Goal: Task Accomplishment & Management: Use online tool/utility

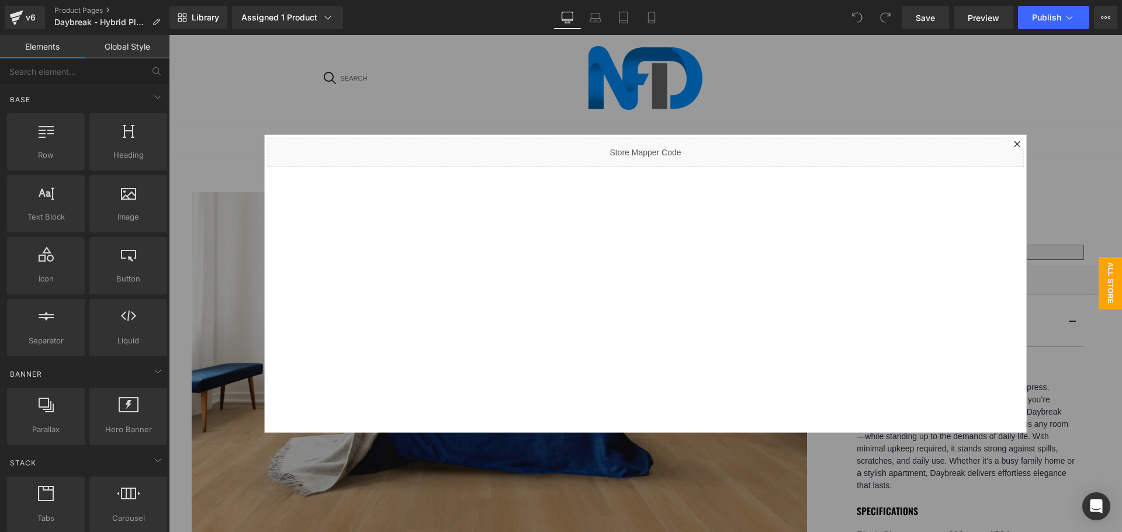
click at [1014, 141] on icon at bounding box center [1017, 143] width 7 height 7
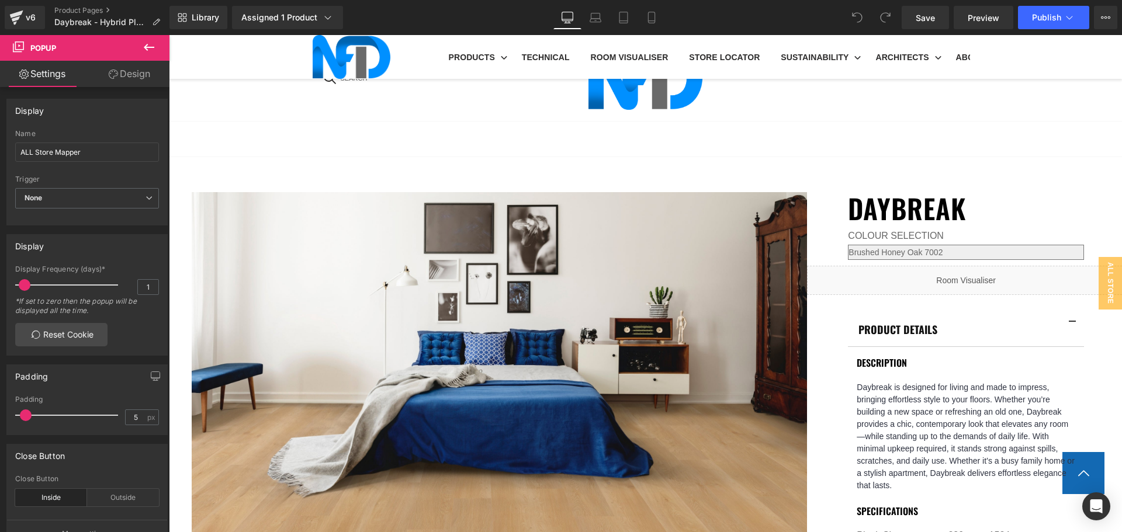
scroll to position [701, 0]
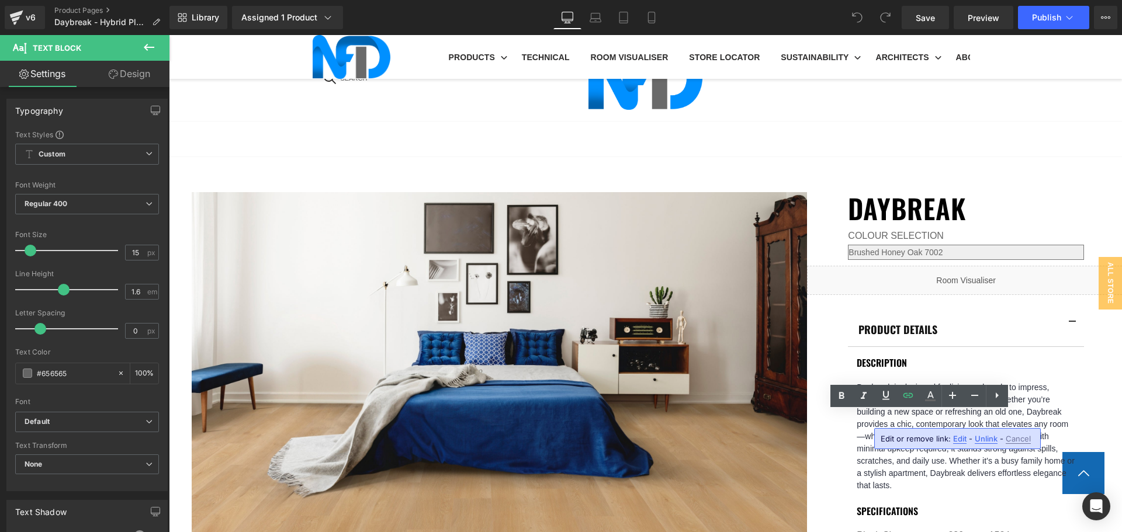
click at [981, 438] on span "Unlink" at bounding box center [986, 439] width 23 height 10
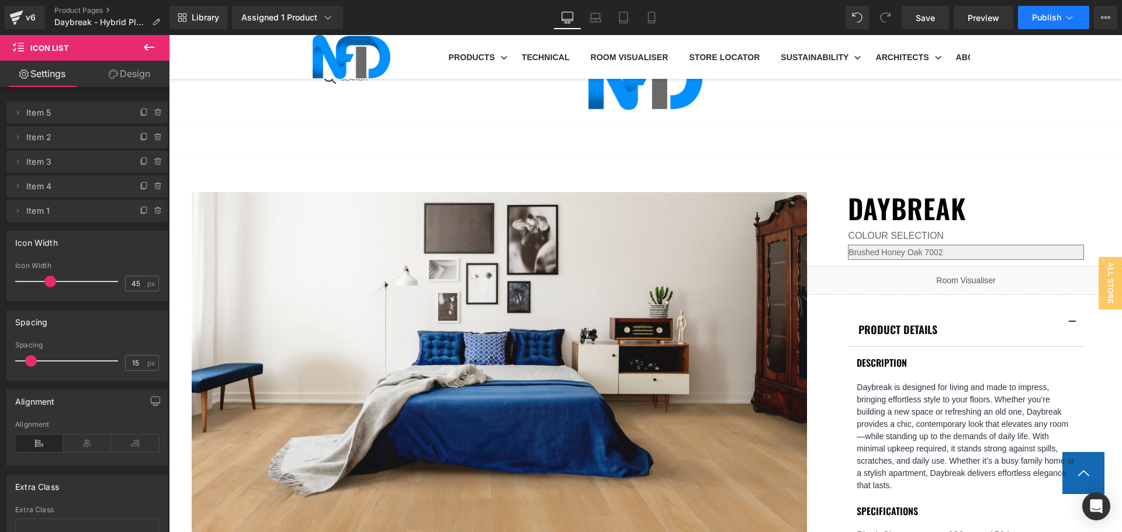
click at [1034, 18] on span "Publish" at bounding box center [1046, 17] width 29 height 9
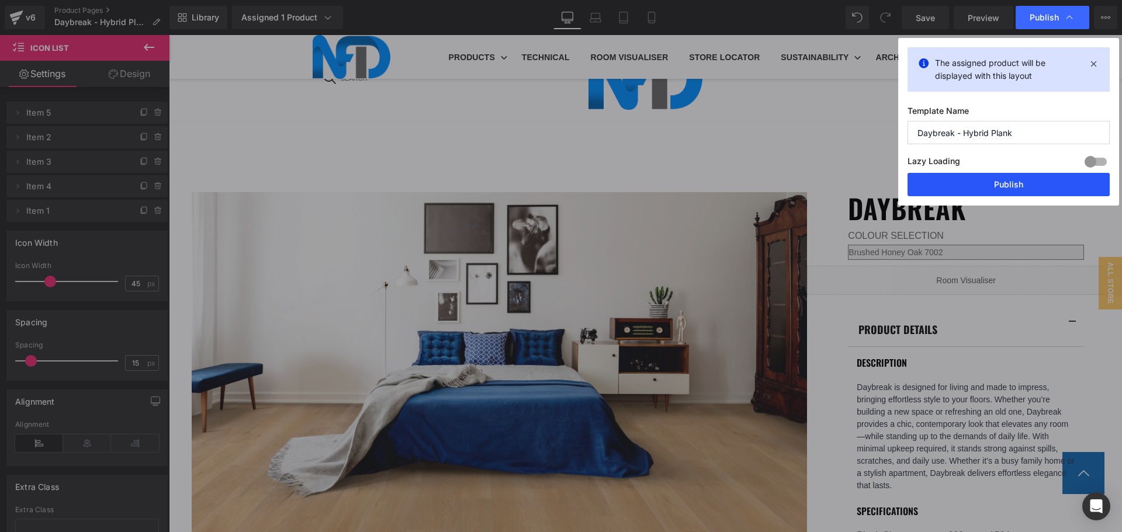
click at [978, 184] on button "Publish" at bounding box center [1009, 184] width 202 height 23
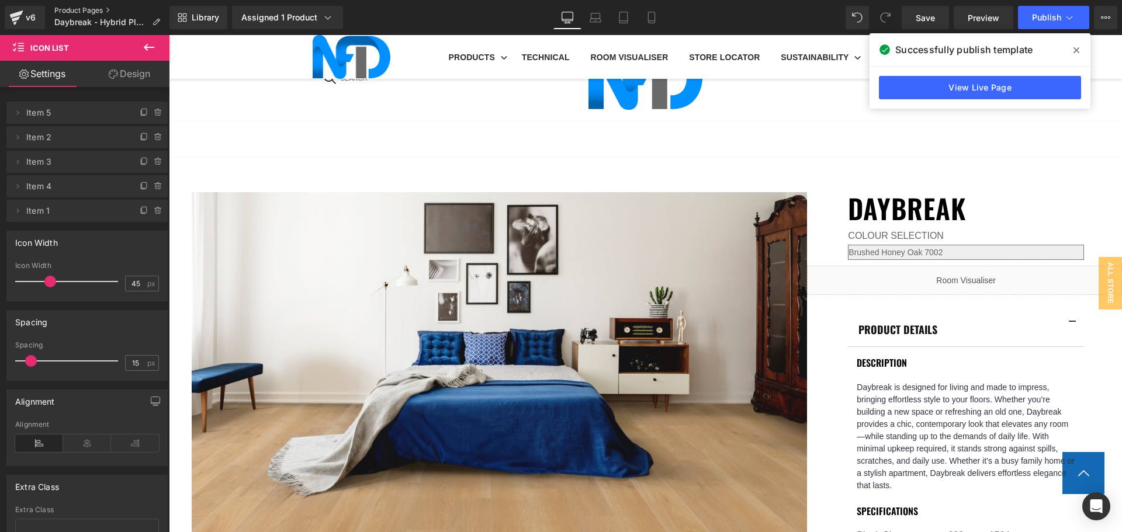
click at [89, 9] on link "Product Pages" at bounding box center [111, 10] width 115 height 9
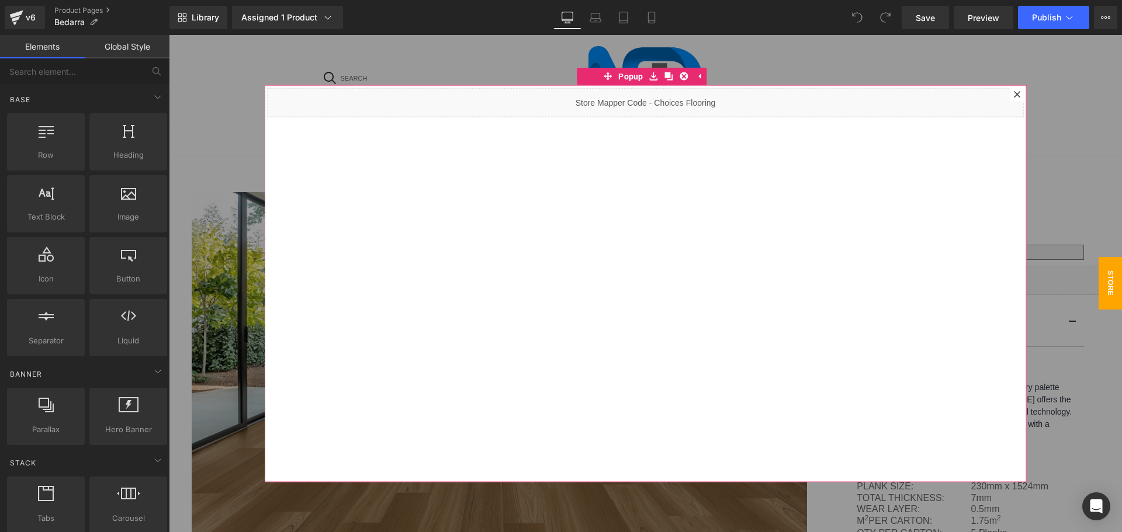
click at [1014, 94] on icon at bounding box center [1017, 94] width 6 height 6
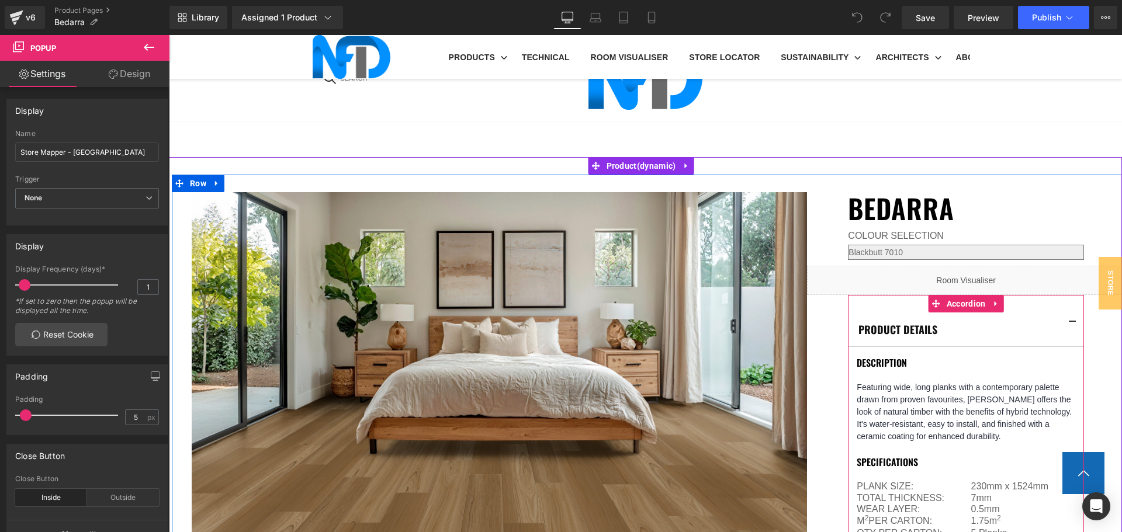
scroll to position [701, 0]
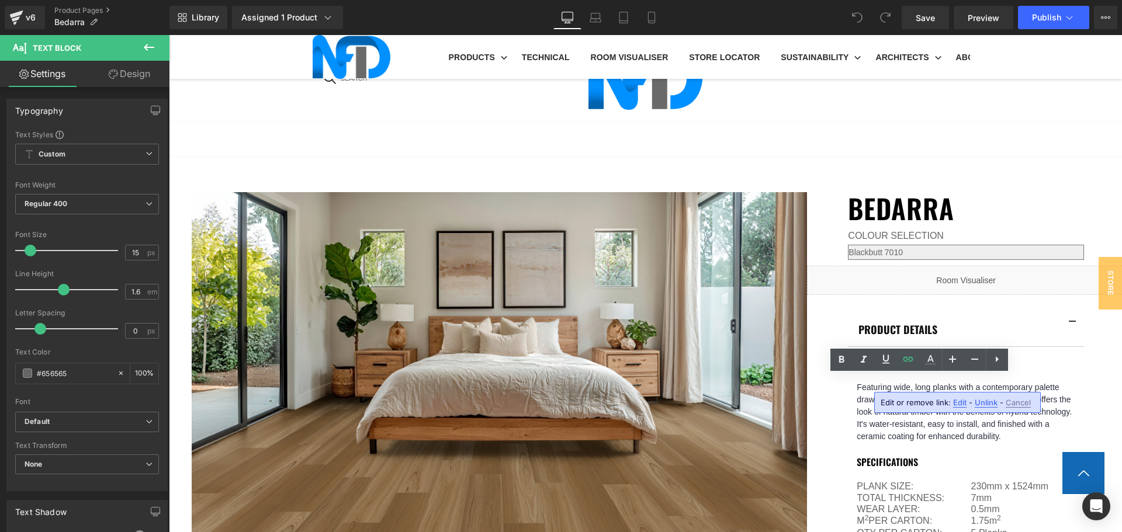
click at [981, 401] on span "Unlink" at bounding box center [986, 403] width 23 height 10
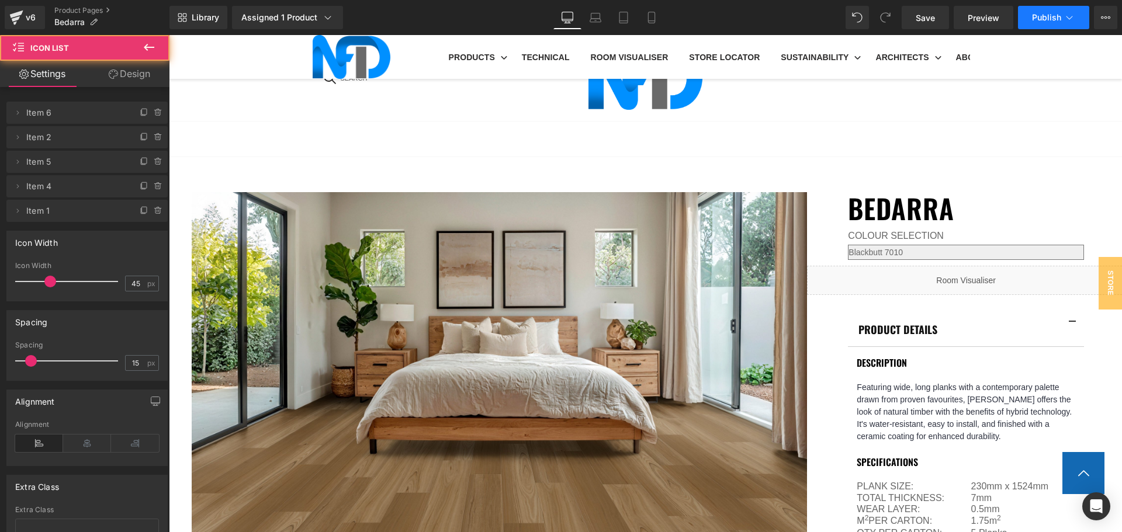
click at [1046, 19] on span "Publish" at bounding box center [1046, 17] width 29 height 9
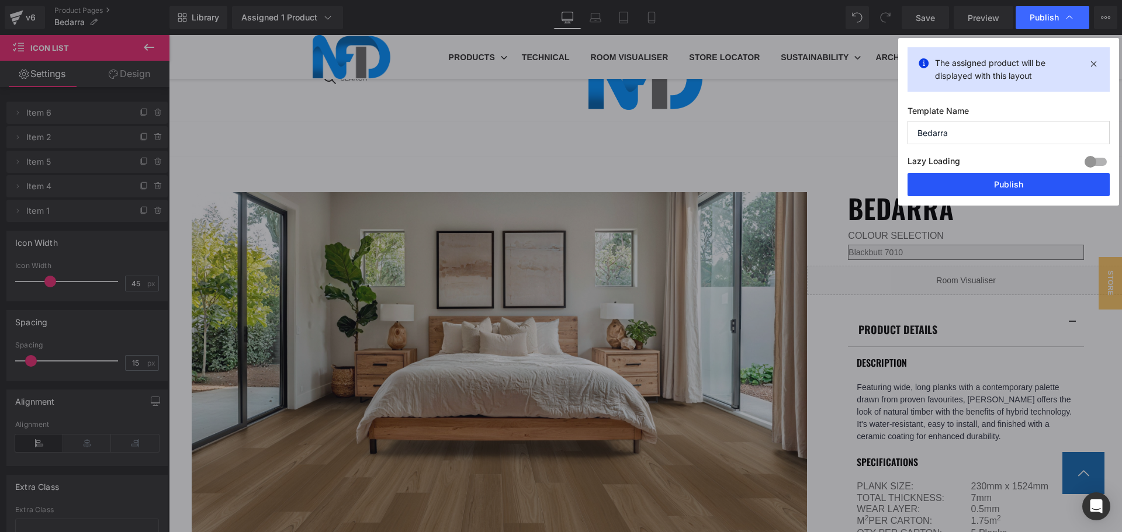
click at [1012, 189] on button "Publish" at bounding box center [1009, 184] width 202 height 23
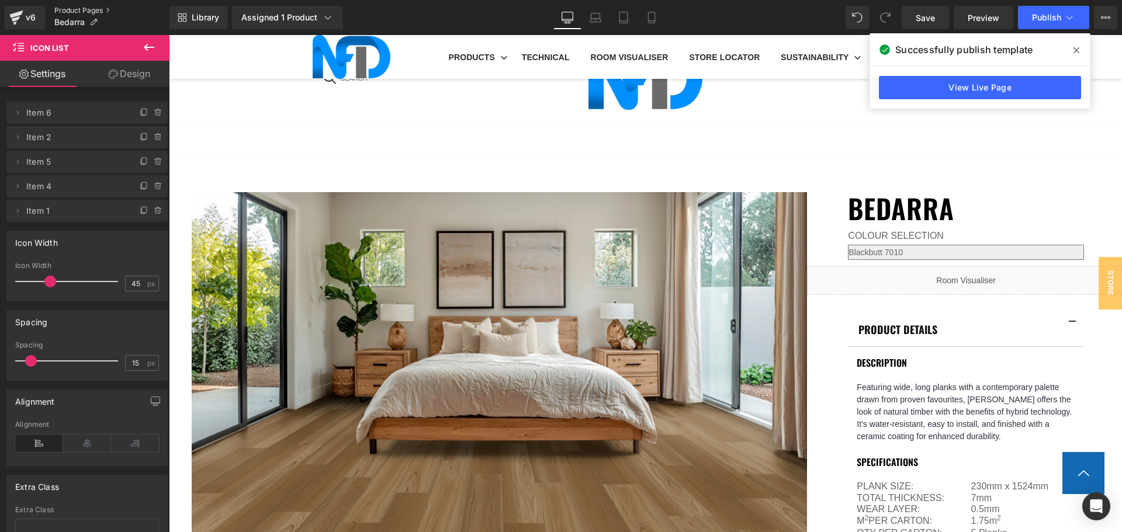
click at [71, 6] on link "Product Pages" at bounding box center [111, 10] width 115 height 9
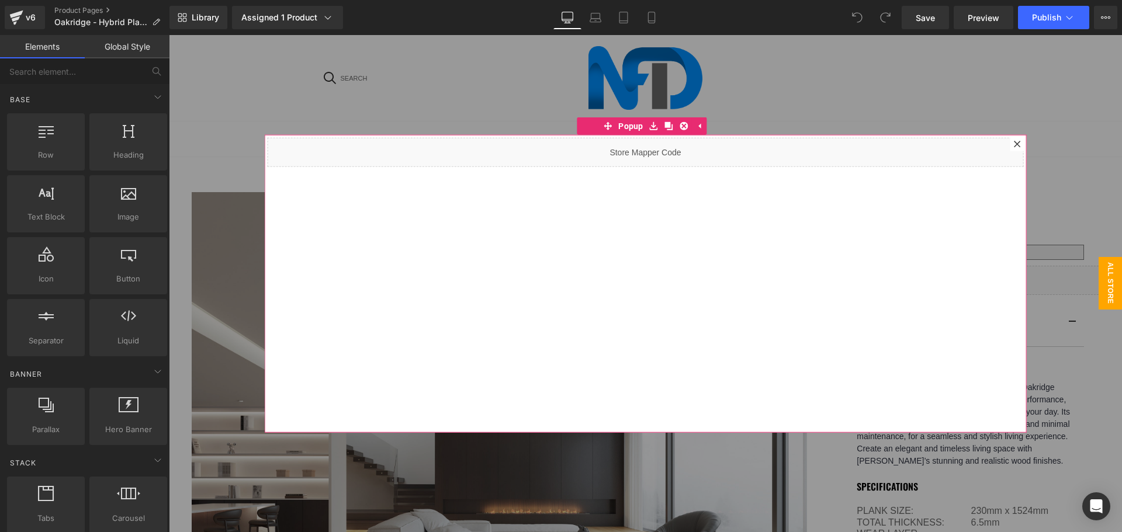
click at [1010, 140] on div at bounding box center [1017, 144] width 14 height 14
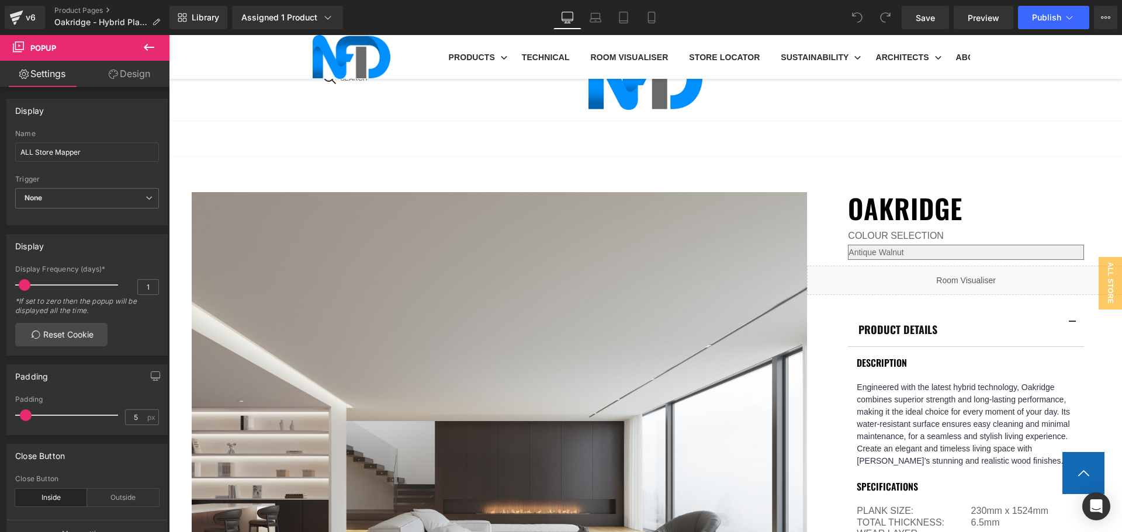
scroll to position [818, 0]
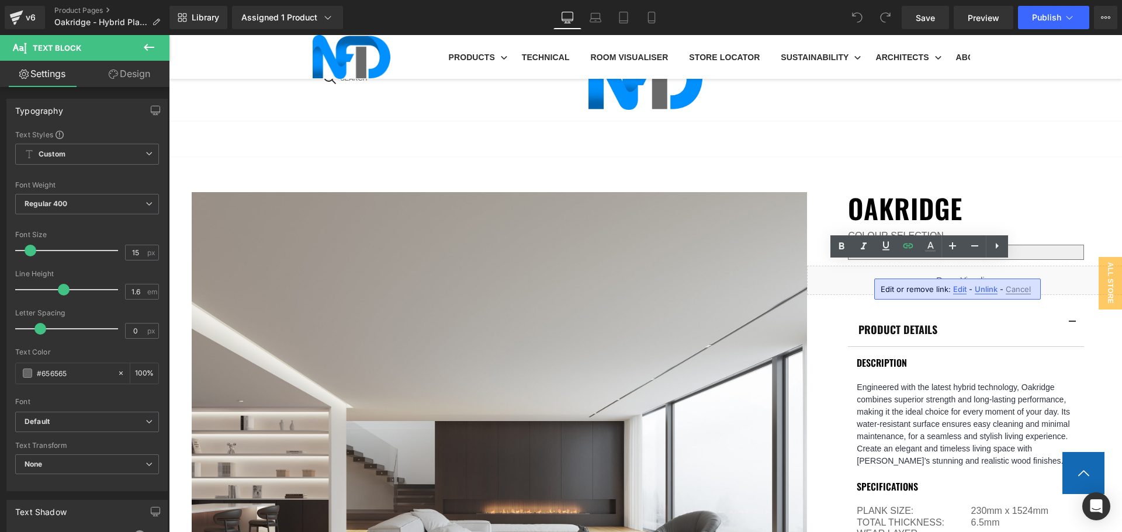
click at [978, 289] on span "Unlink" at bounding box center [986, 290] width 23 height 10
click at [1038, 22] on span "Publish" at bounding box center [1046, 17] width 29 height 9
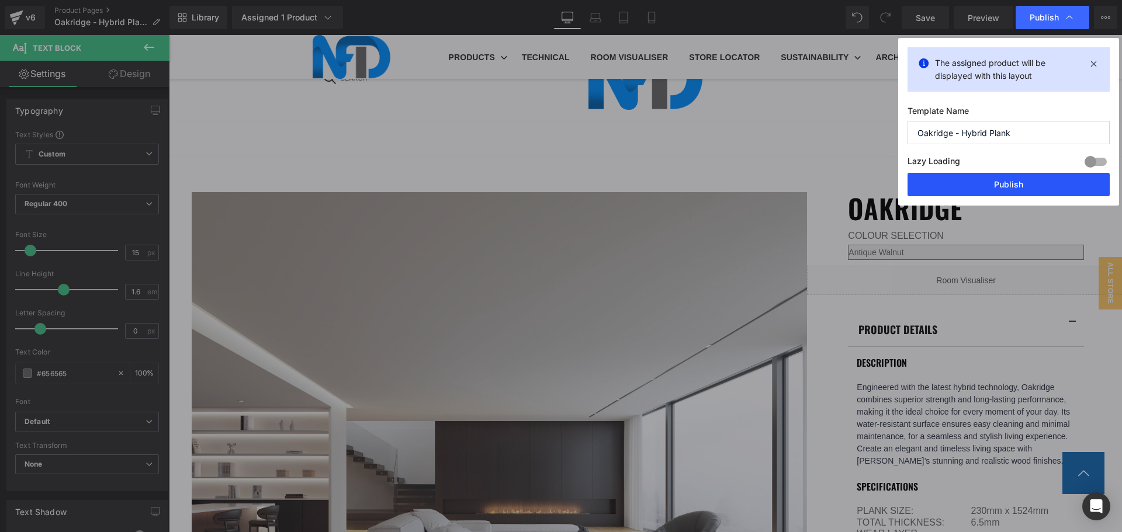
click at [1001, 181] on button "Publish" at bounding box center [1009, 184] width 202 height 23
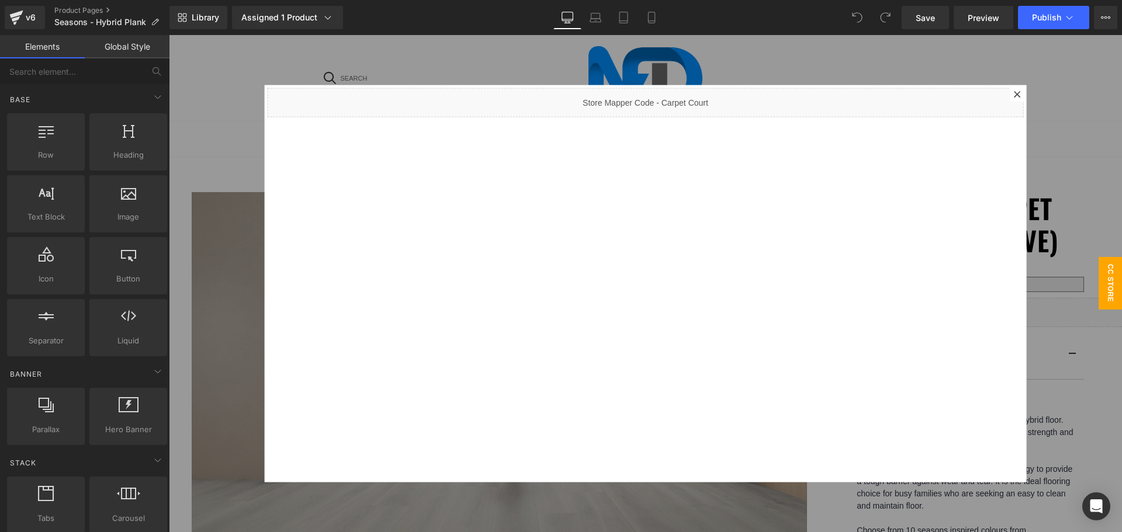
click at [1010, 89] on div at bounding box center [1017, 94] width 14 height 14
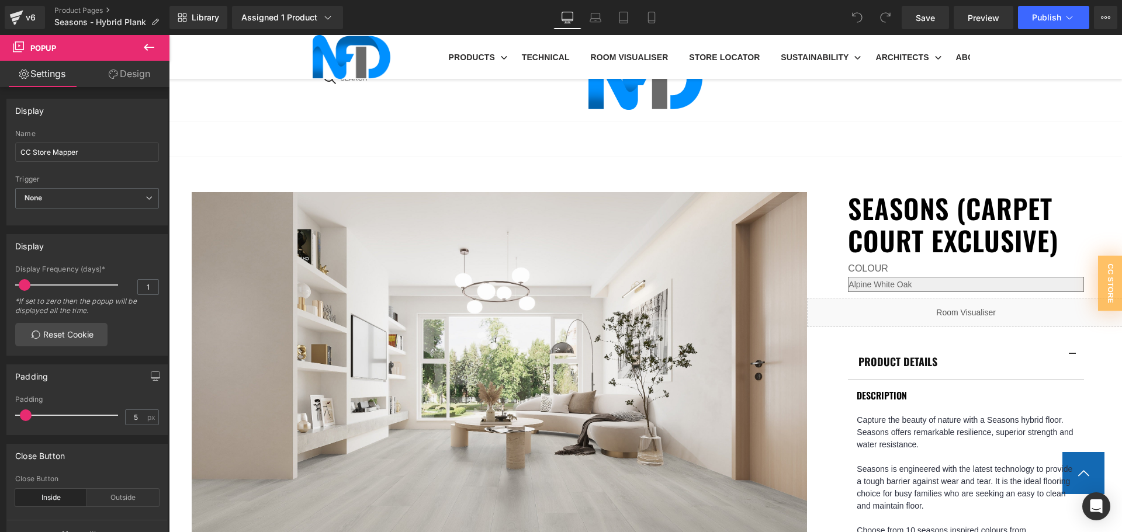
scroll to position [701, 0]
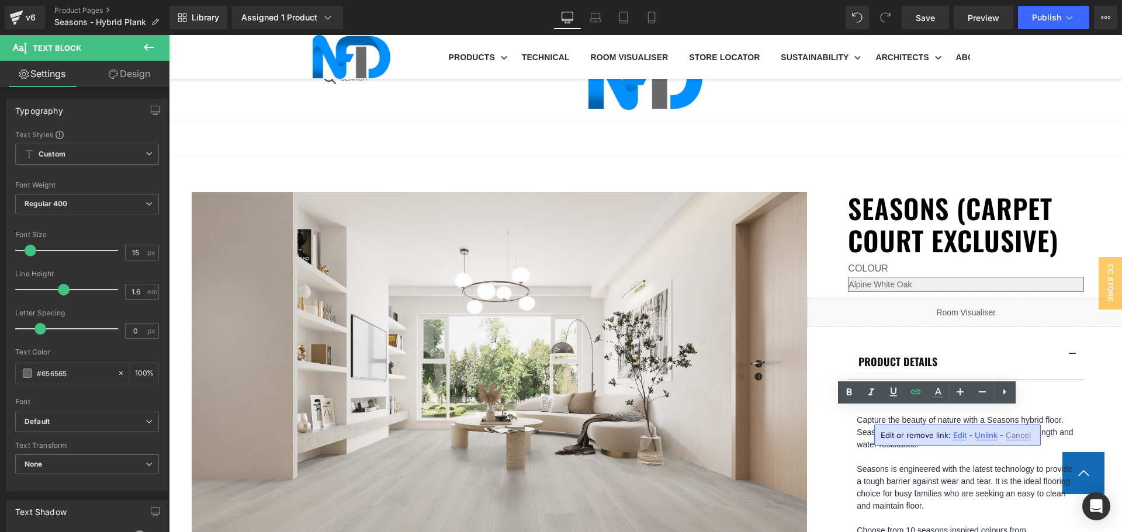
click at [978, 434] on span "Unlink" at bounding box center [986, 436] width 23 height 10
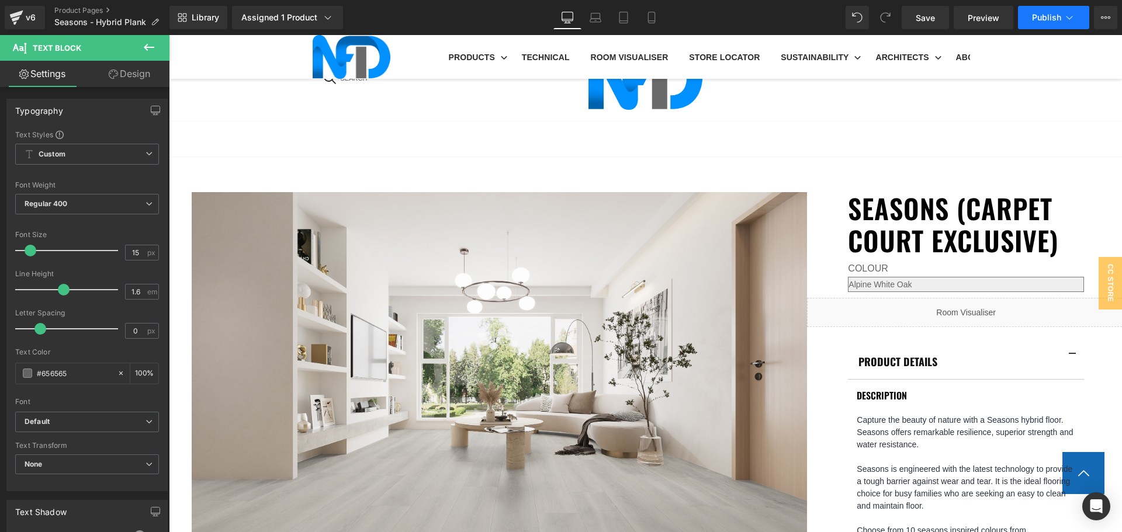
click at [1058, 20] on span "Publish" at bounding box center [1046, 17] width 29 height 9
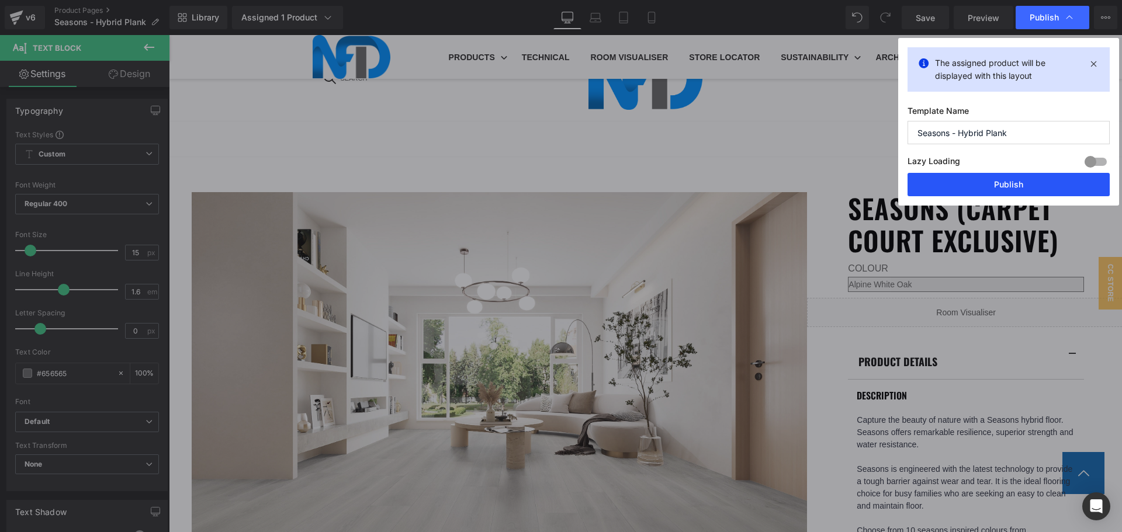
click at [1047, 183] on button "Publish" at bounding box center [1009, 184] width 202 height 23
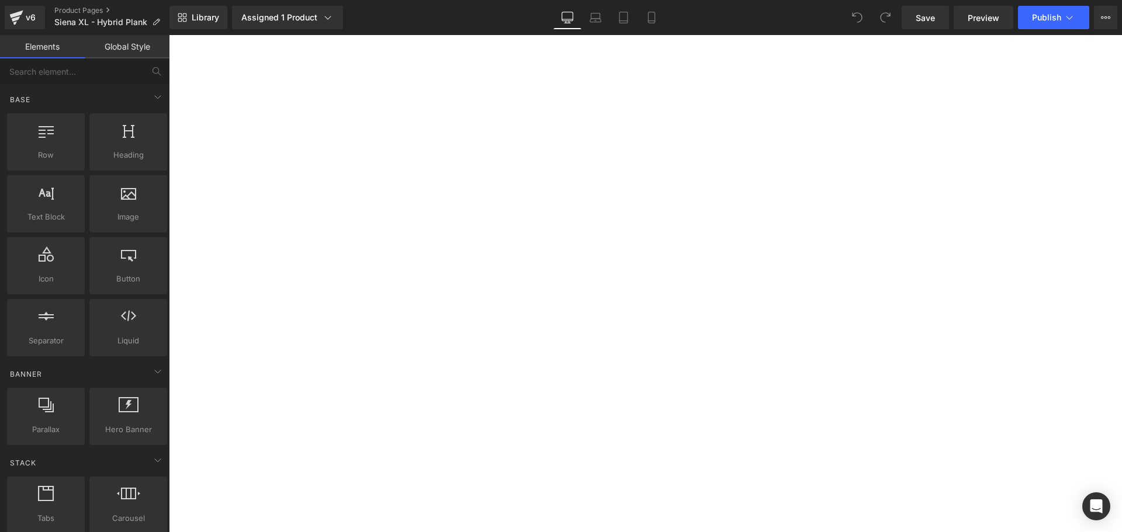
select select "Southern Spotted Gum"
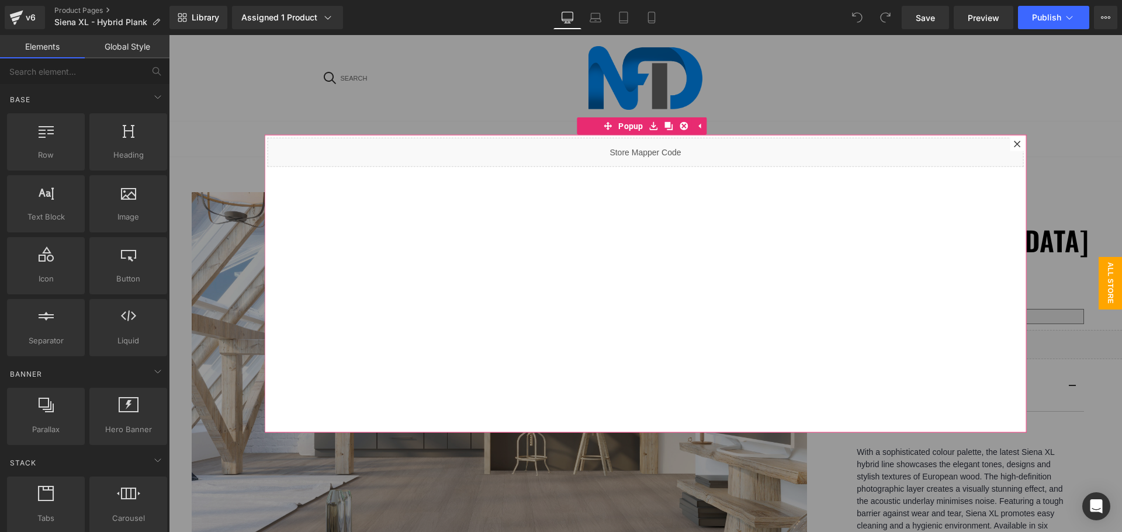
click at [1014, 141] on icon at bounding box center [1017, 143] width 7 height 7
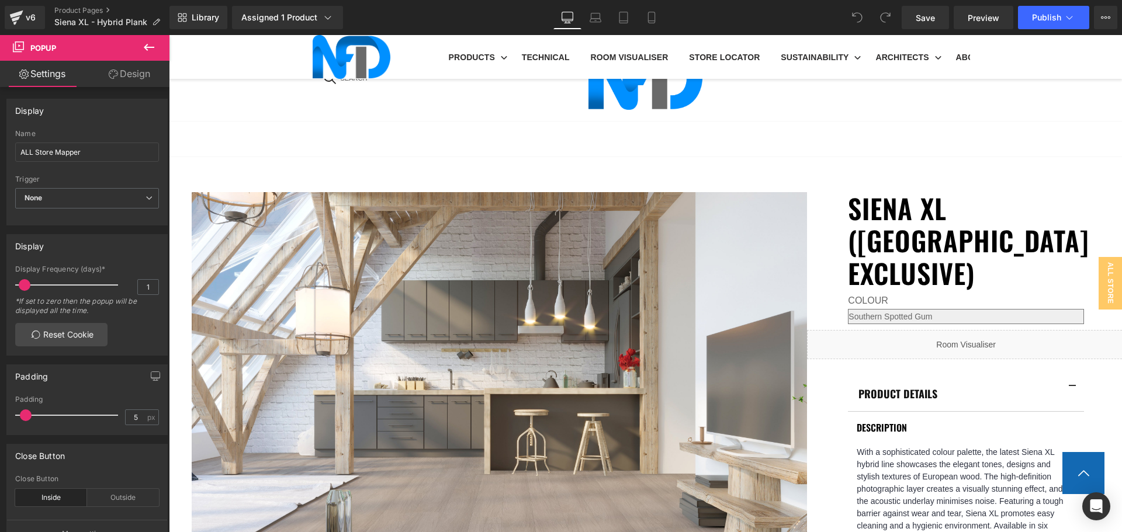
scroll to position [877, 0]
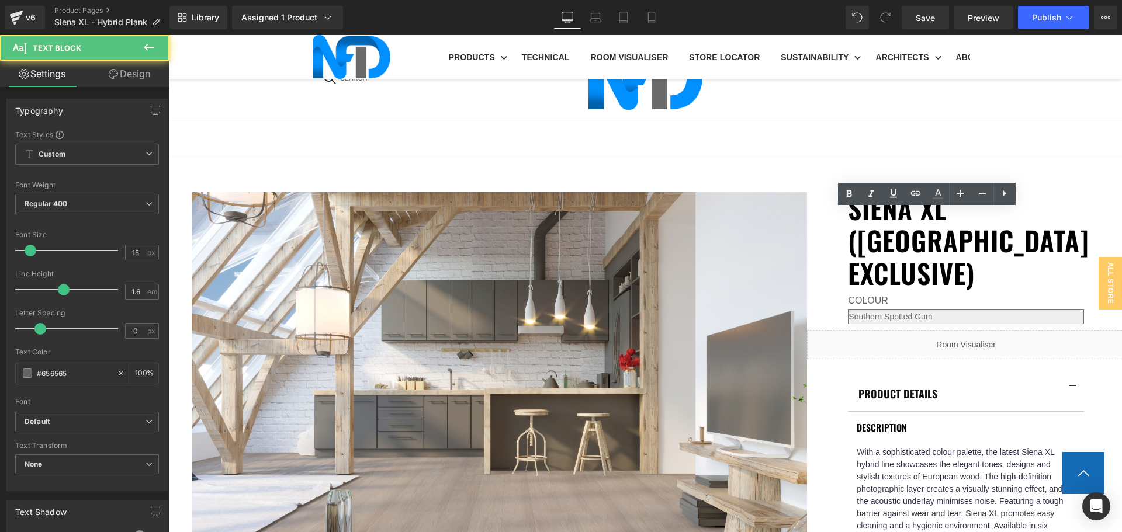
click at [961, 234] on span "Edit" at bounding box center [959, 237] width 13 height 10
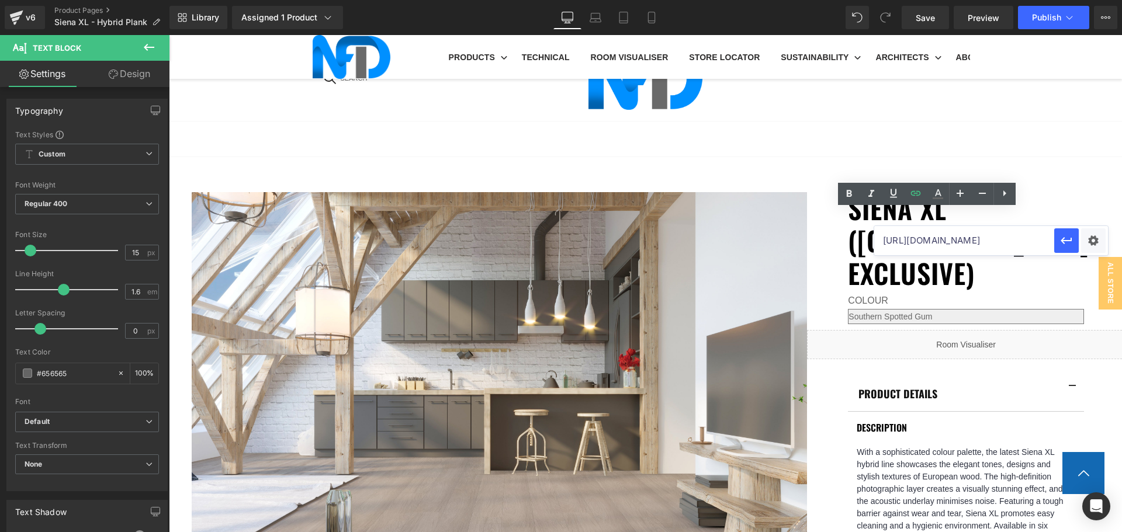
click at [961, 237] on input "https://cdn.shopify.com/s/files/1/0075/7501/1395/files/NFD_InstallationGuide_SP…" at bounding box center [964, 240] width 180 height 29
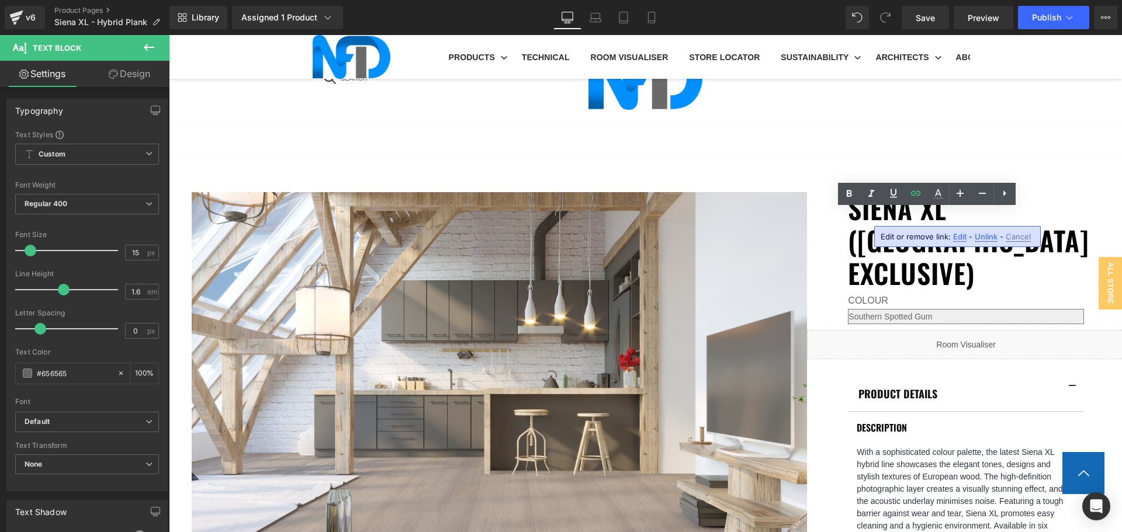
click at [981, 234] on span "Unlink" at bounding box center [986, 237] width 23 height 10
click at [1049, 27] on button "Publish" at bounding box center [1053, 17] width 71 height 23
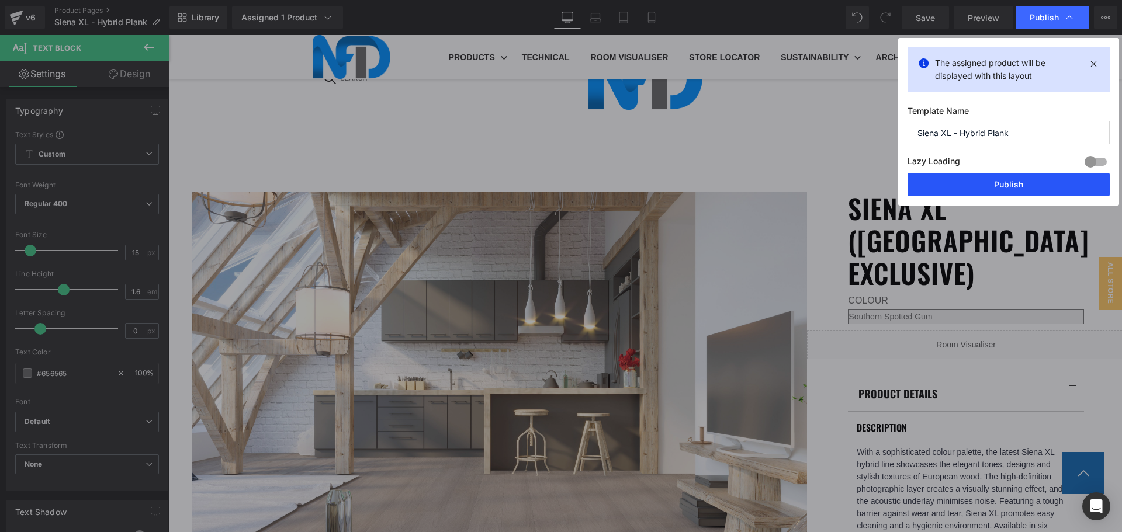
click at [1029, 189] on button "Publish" at bounding box center [1009, 184] width 202 height 23
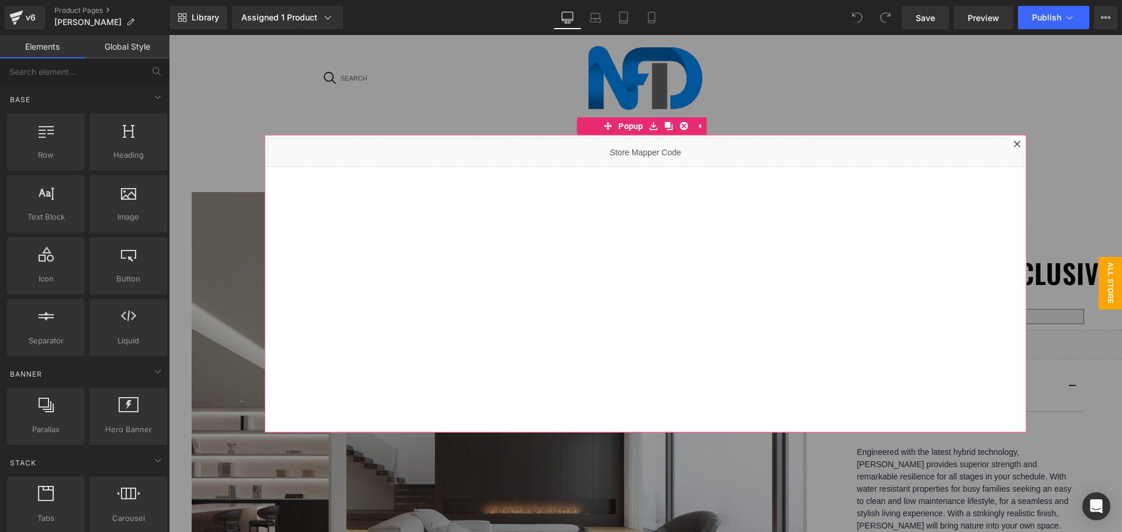
click at [1014, 142] on icon at bounding box center [1017, 144] width 6 height 6
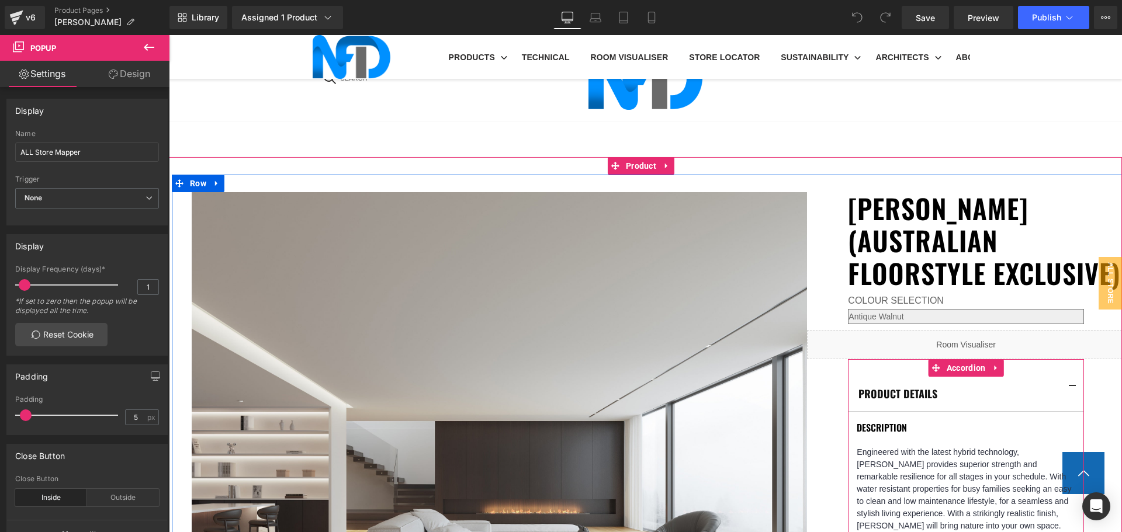
scroll to position [818, 0]
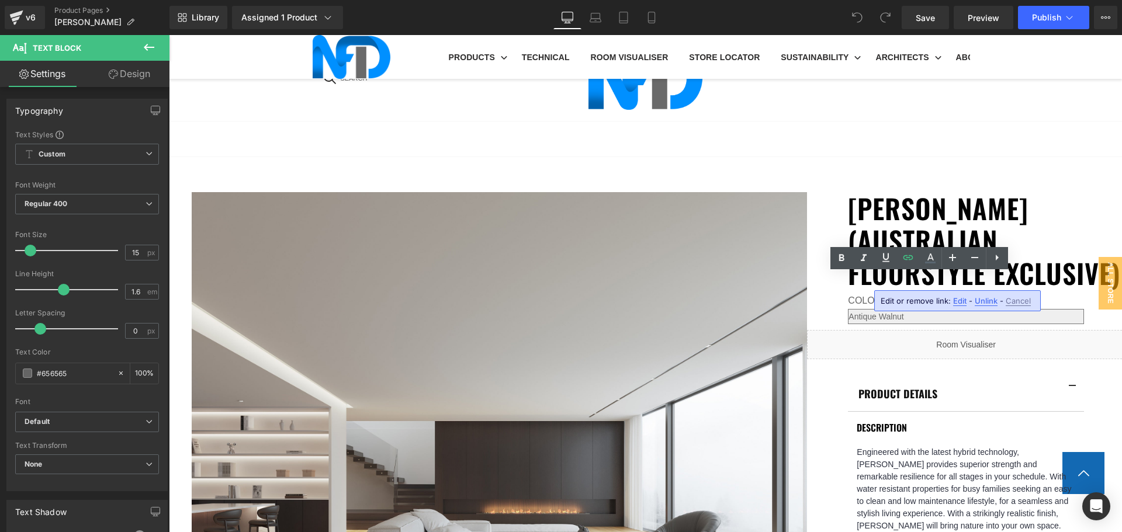
click at [977, 300] on span "Unlink" at bounding box center [986, 301] width 23 height 10
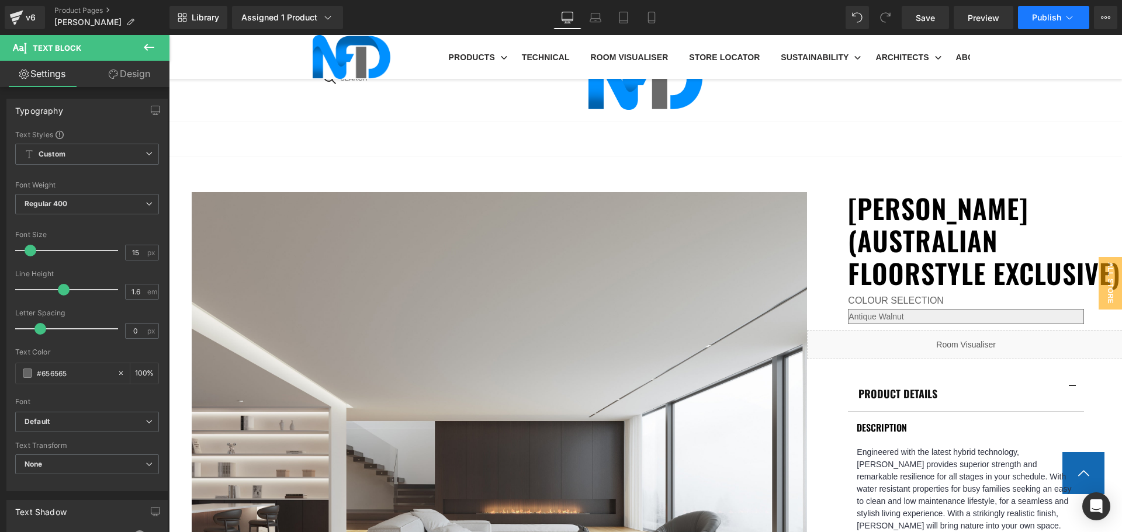
click at [1031, 19] on button "Publish" at bounding box center [1053, 17] width 71 height 23
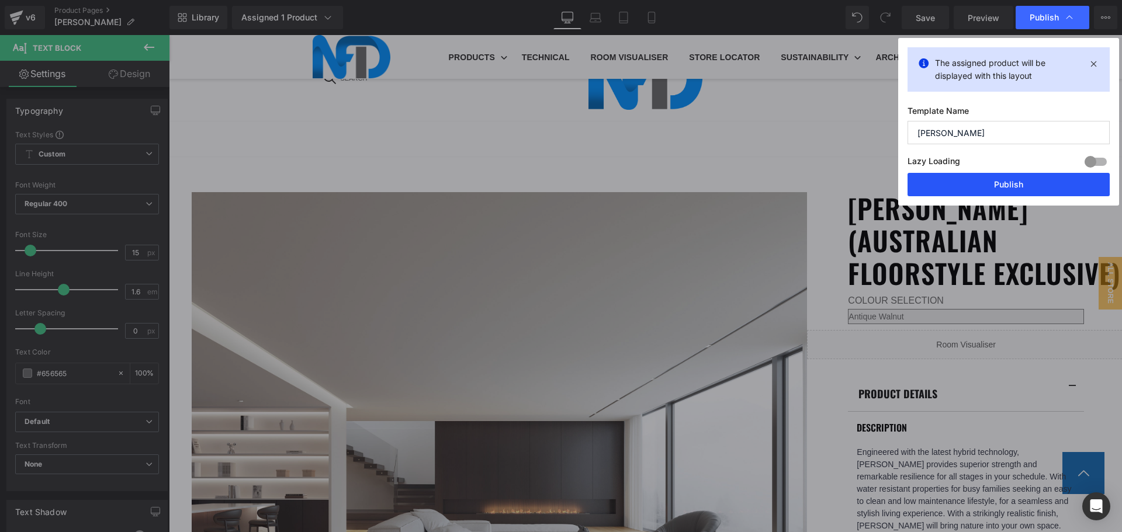
click at [1023, 181] on button "Publish" at bounding box center [1009, 184] width 202 height 23
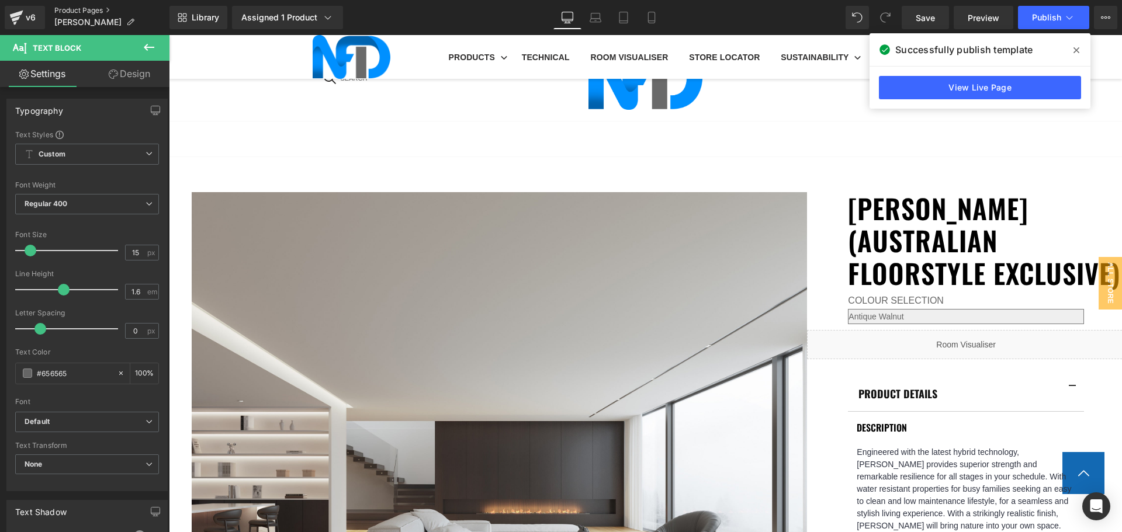
click at [68, 9] on link "Product Pages" at bounding box center [111, 10] width 115 height 9
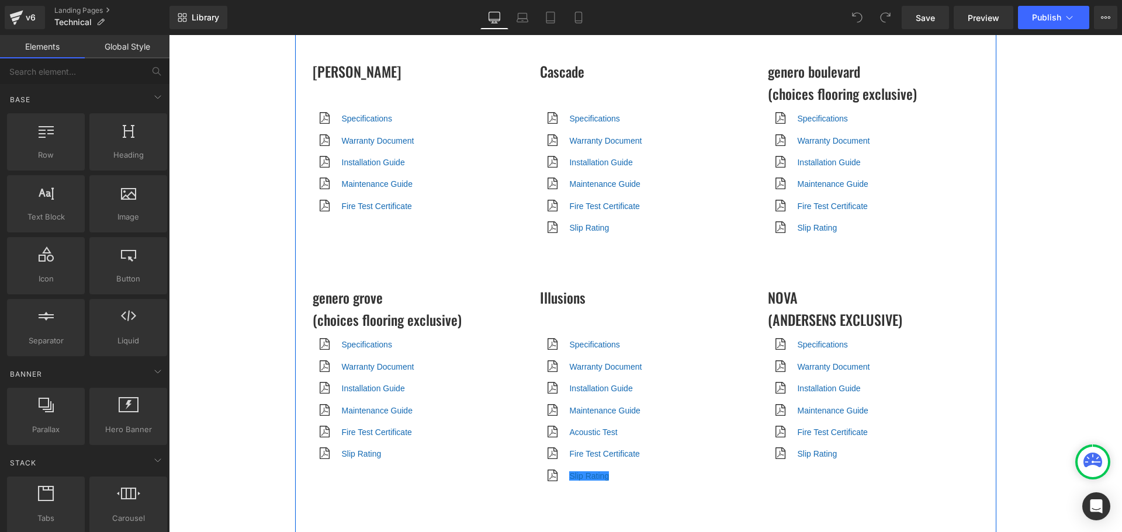
scroll to position [2221, 0]
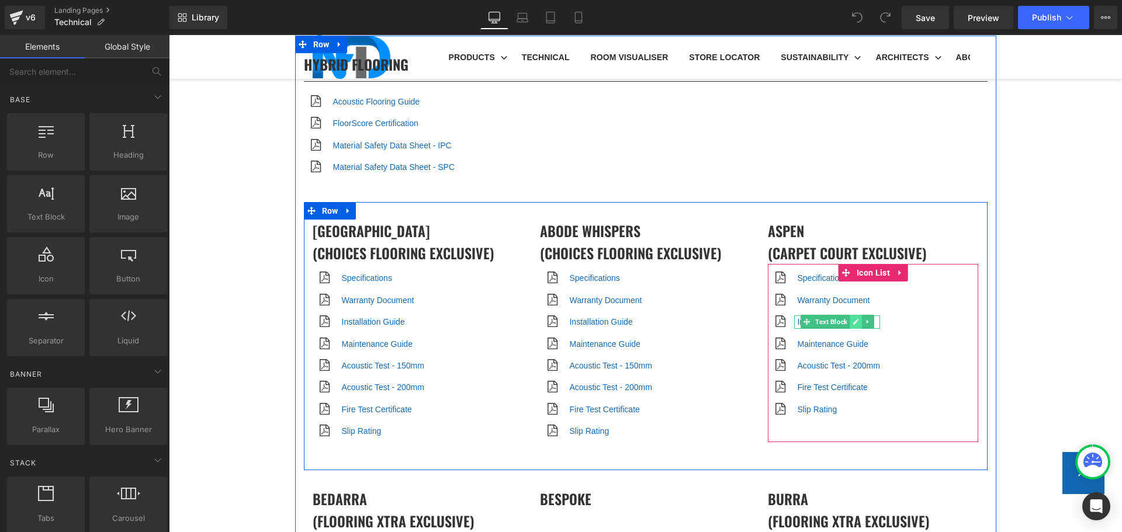
click at [853, 319] on icon at bounding box center [856, 322] width 6 height 7
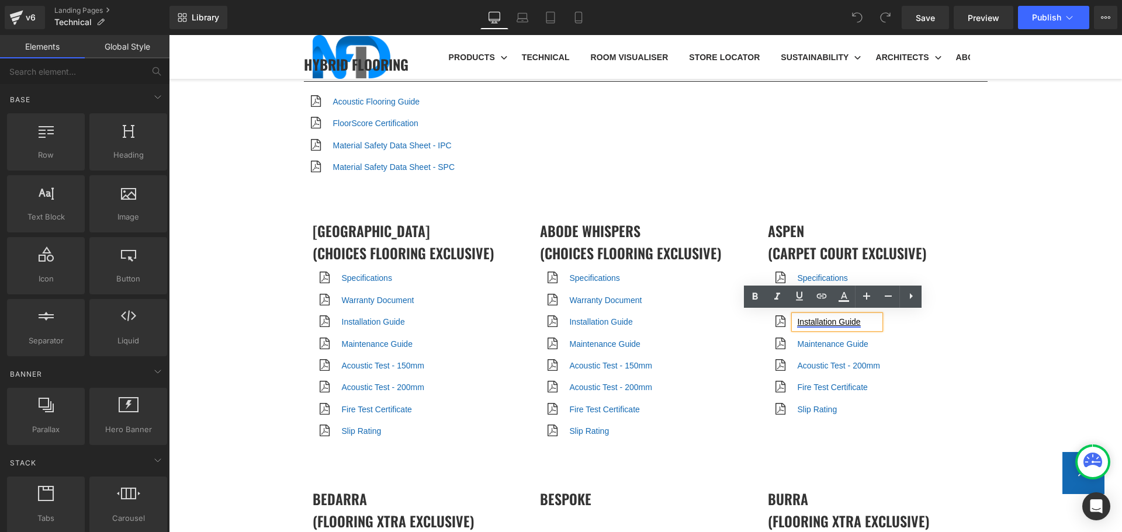
click at [850, 317] on link "Installation Guide" at bounding box center [828, 321] width 63 height 9
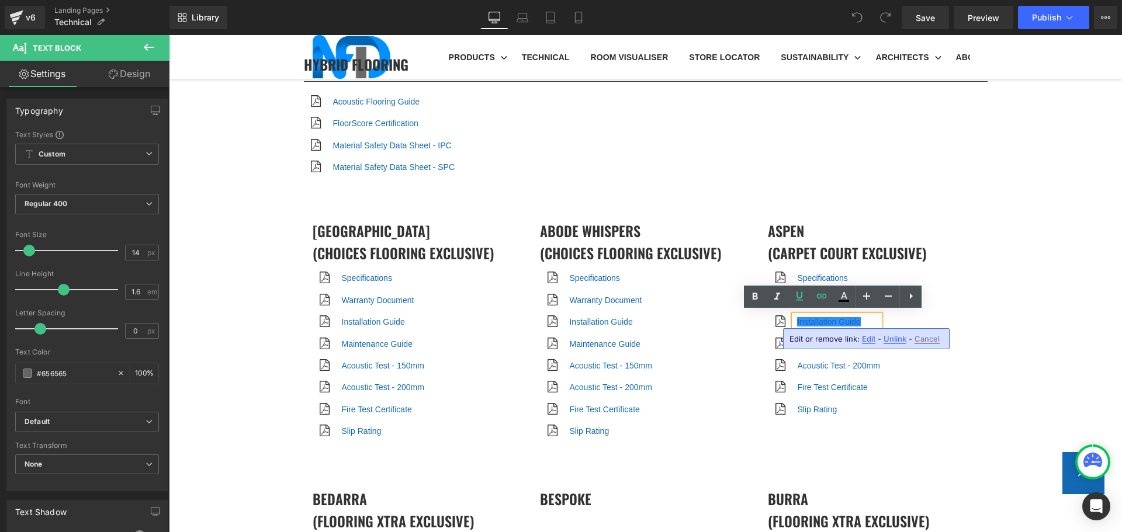
click at [889, 344] on span "Unlink" at bounding box center [895, 339] width 23 height 10
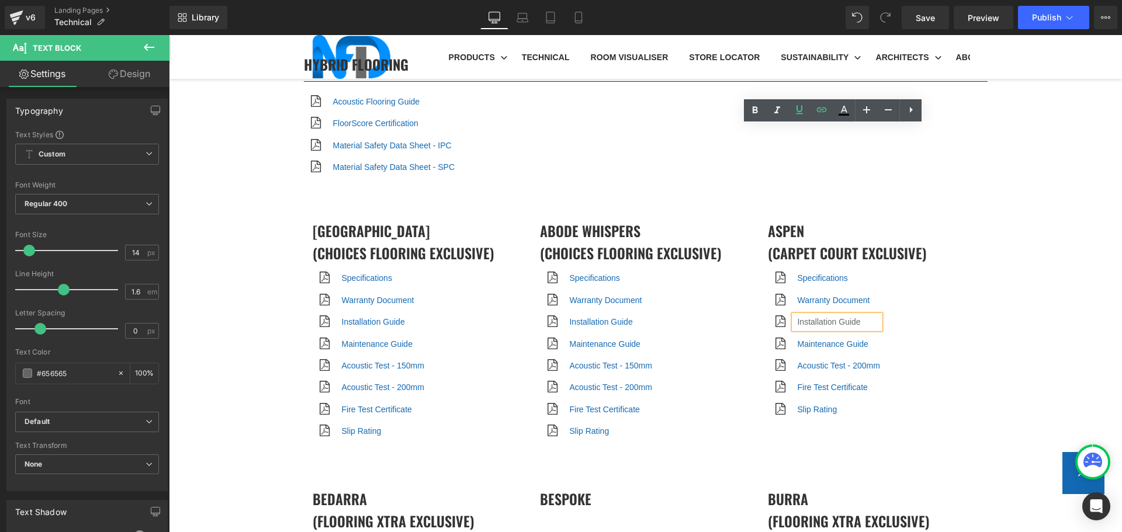
scroll to position [2455, 0]
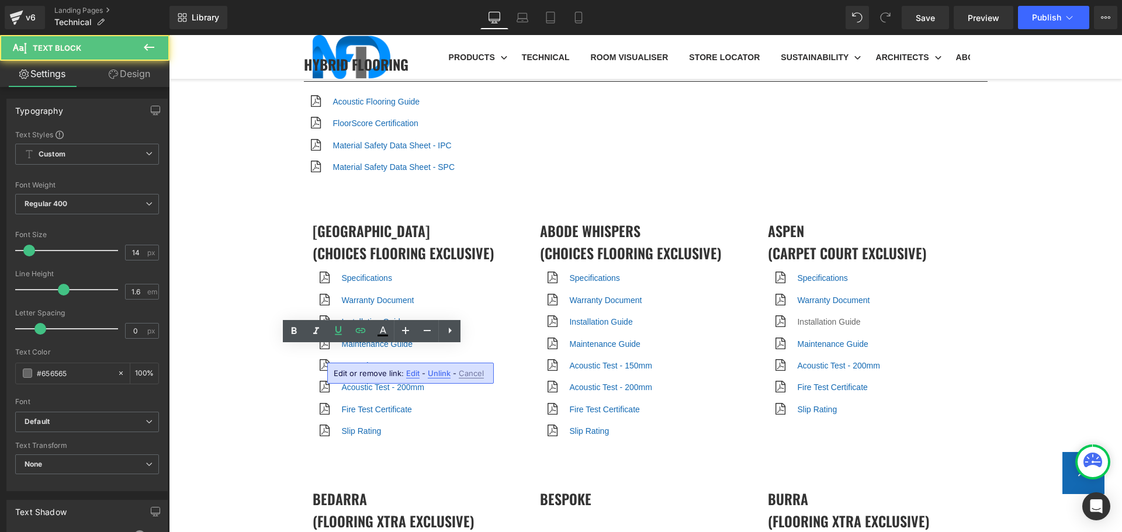
click at [436, 372] on span "Unlink" at bounding box center [439, 374] width 23 height 10
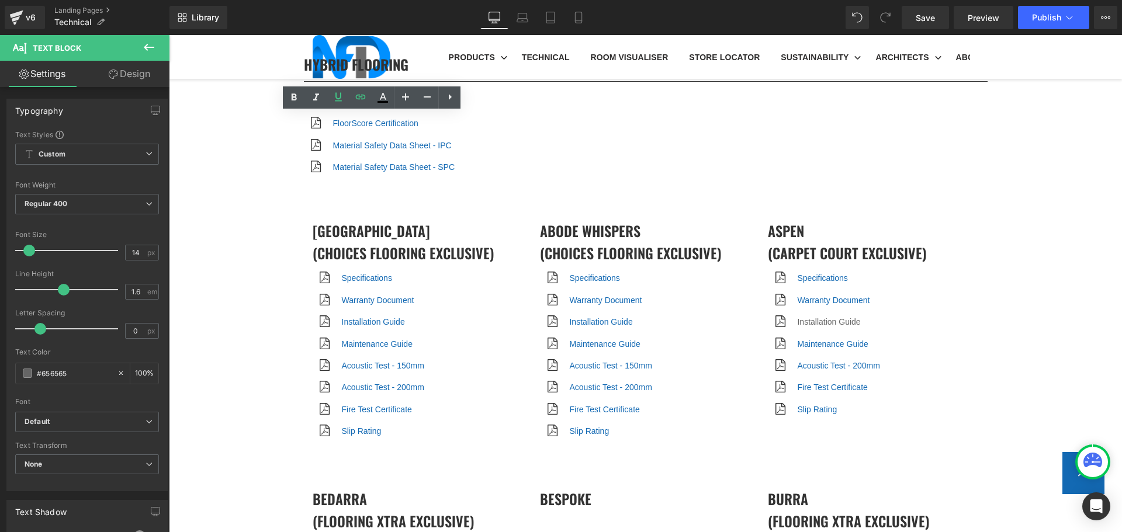
scroll to position [2688, 0]
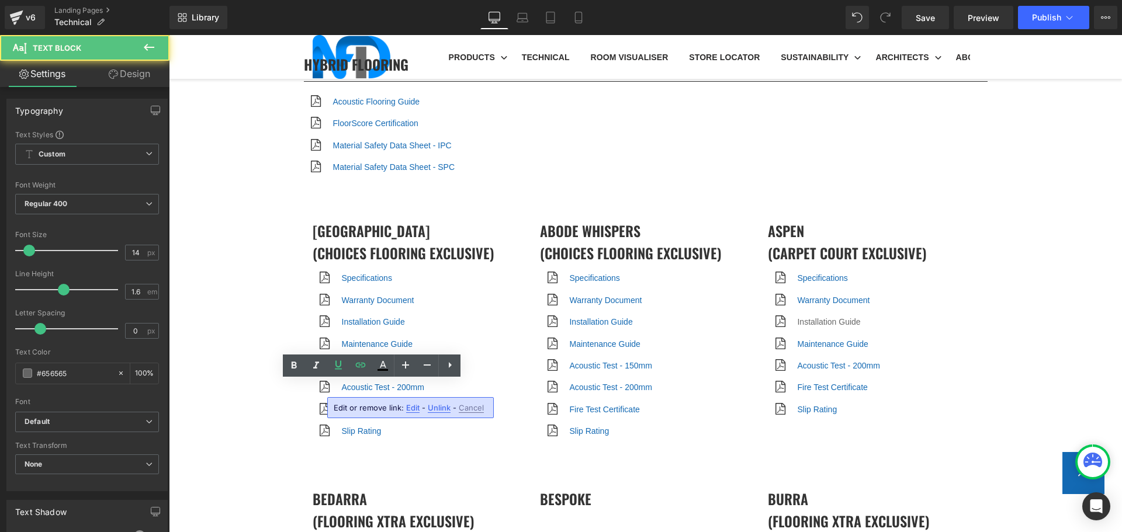
click at [432, 411] on span "Unlink" at bounding box center [439, 408] width 23 height 10
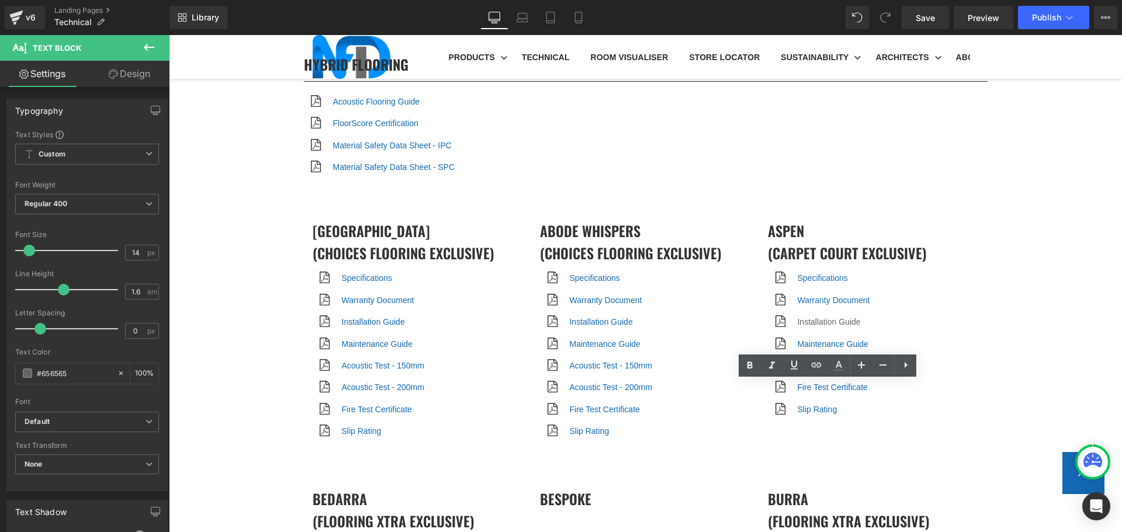
click at [892, 409] on span "Unlink" at bounding box center [895, 408] width 23 height 10
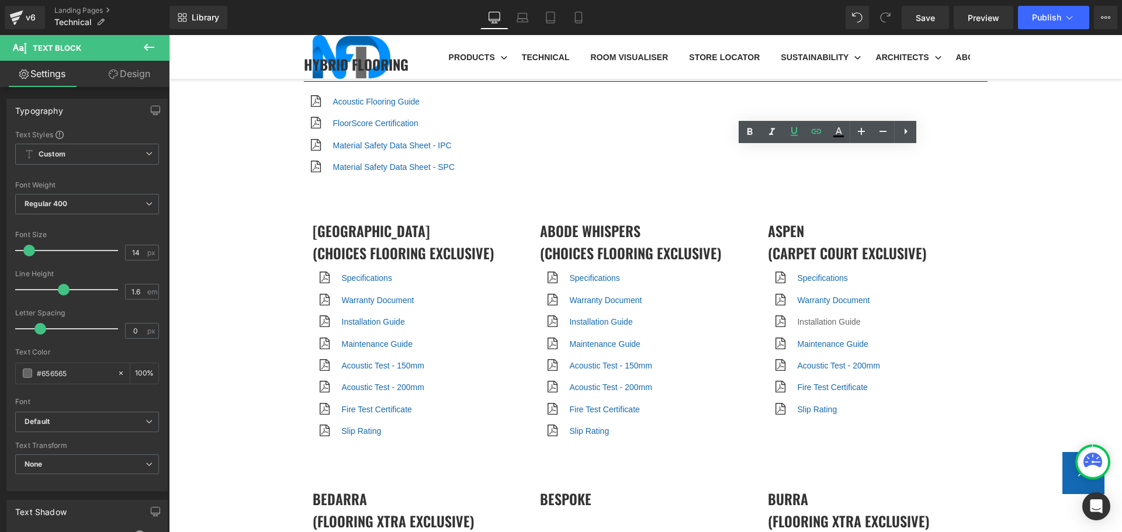
scroll to position [2922, 0]
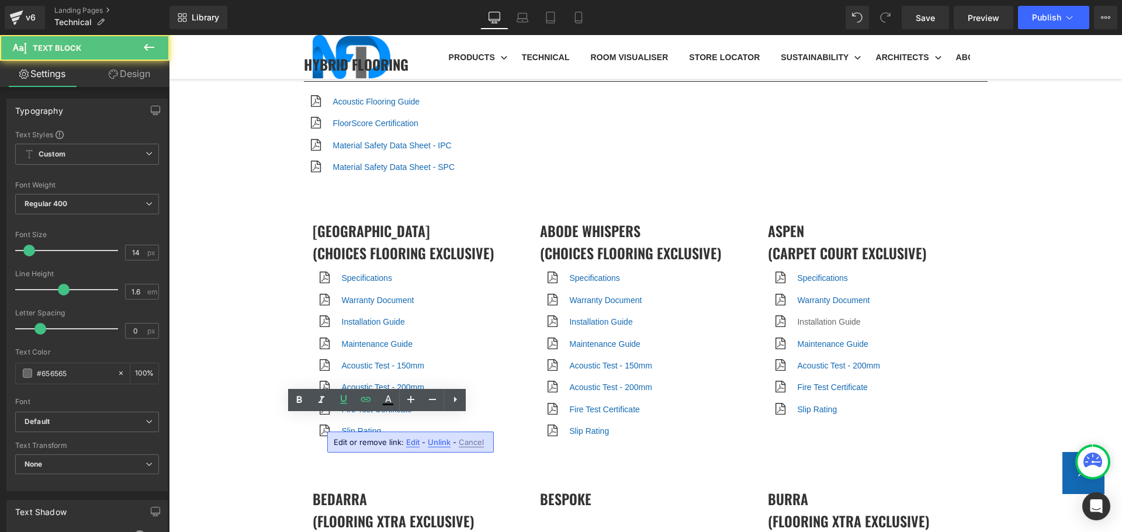
click at [439, 442] on span "Unlink" at bounding box center [439, 443] width 23 height 10
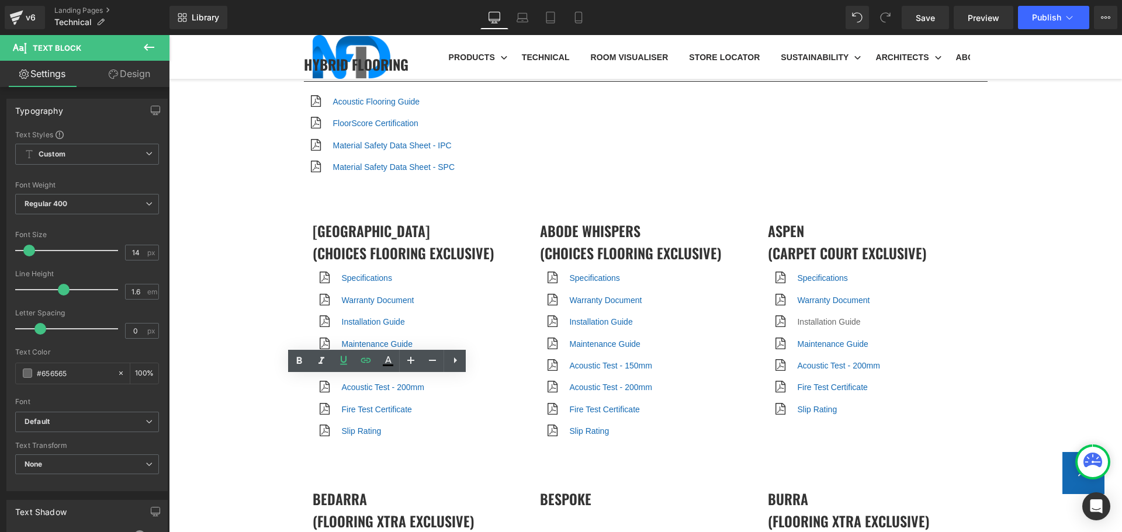
scroll to position [3039, 0]
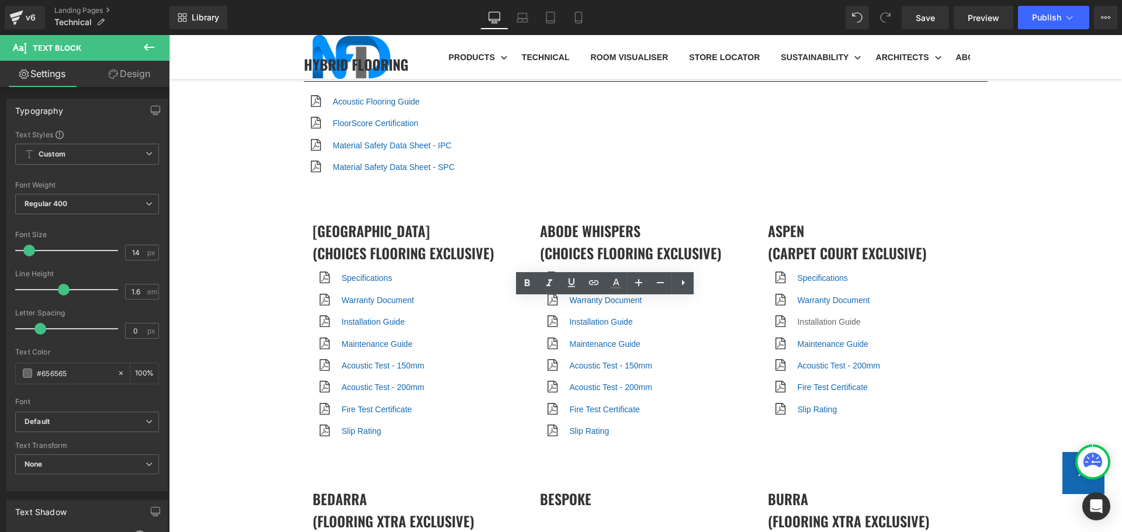
click at [659, 327] on span "Unlink" at bounding box center [667, 326] width 23 height 10
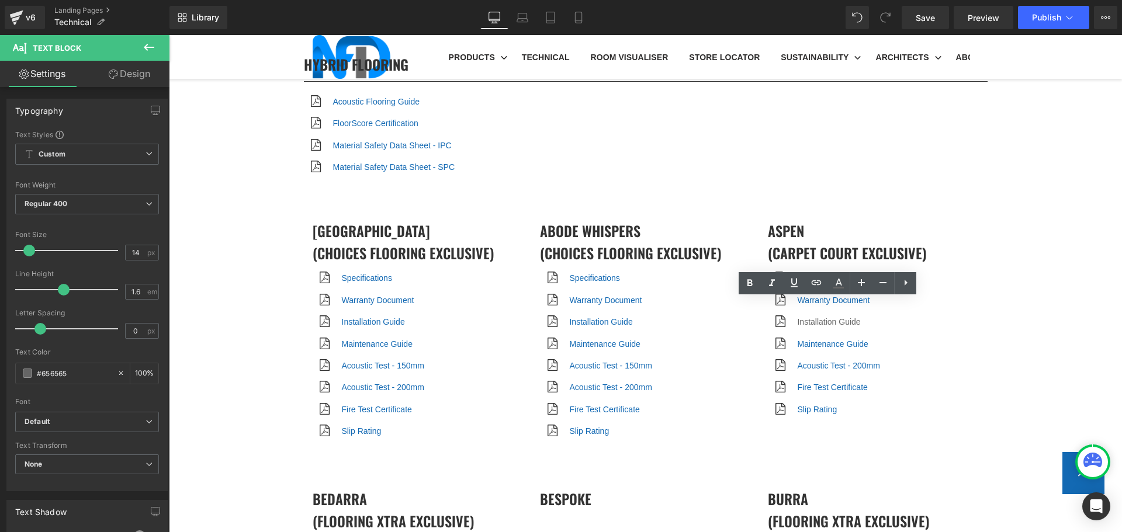
click at [885, 326] on span "Unlink" at bounding box center [895, 326] width 23 height 10
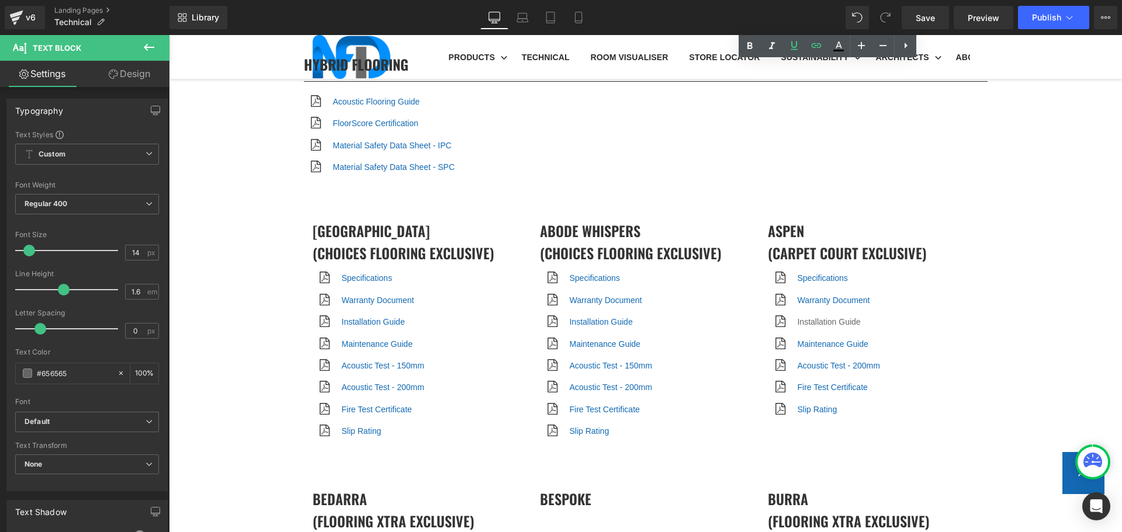
scroll to position [4909, 0]
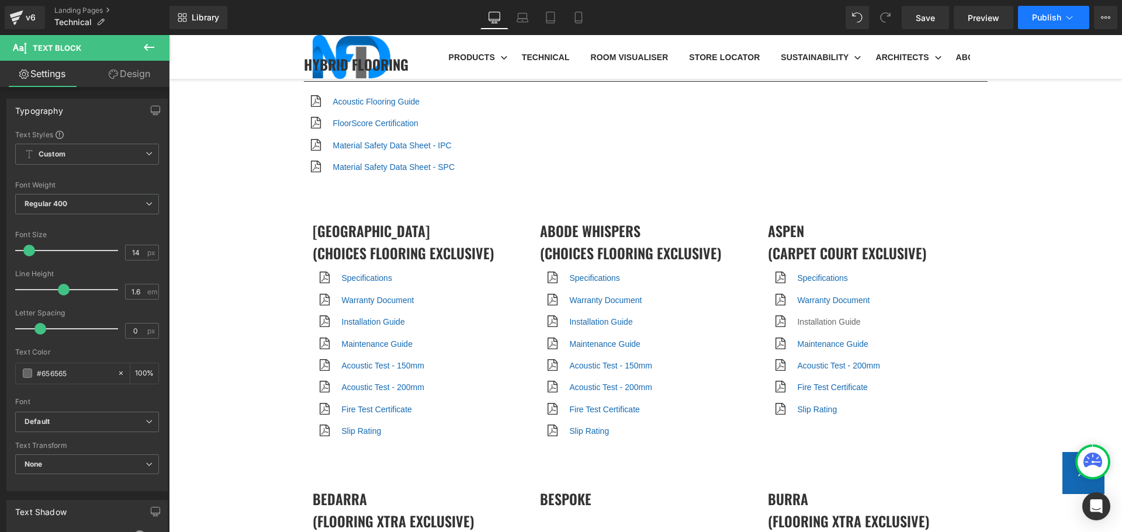
click at [1060, 17] on span "Publish" at bounding box center [1046, 17] width 29 height 9
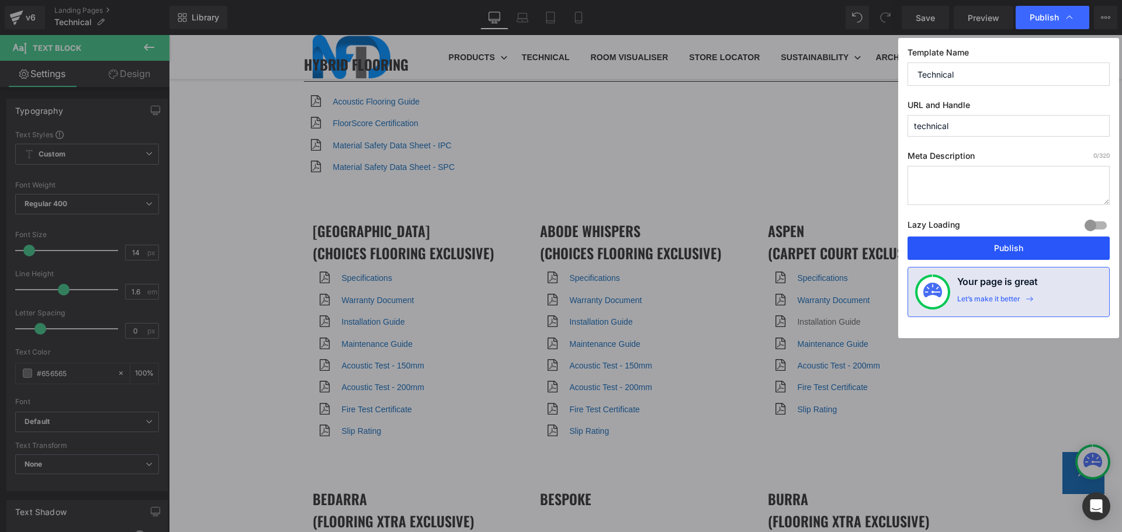
drag, startPoint x: 976, startPoint y: 250, endPoint x: 360, endPoint y: 213, distance: 617.1
click at [976, 250] on button "Publish" at bounding box center [1009, 248] width 202 height 23
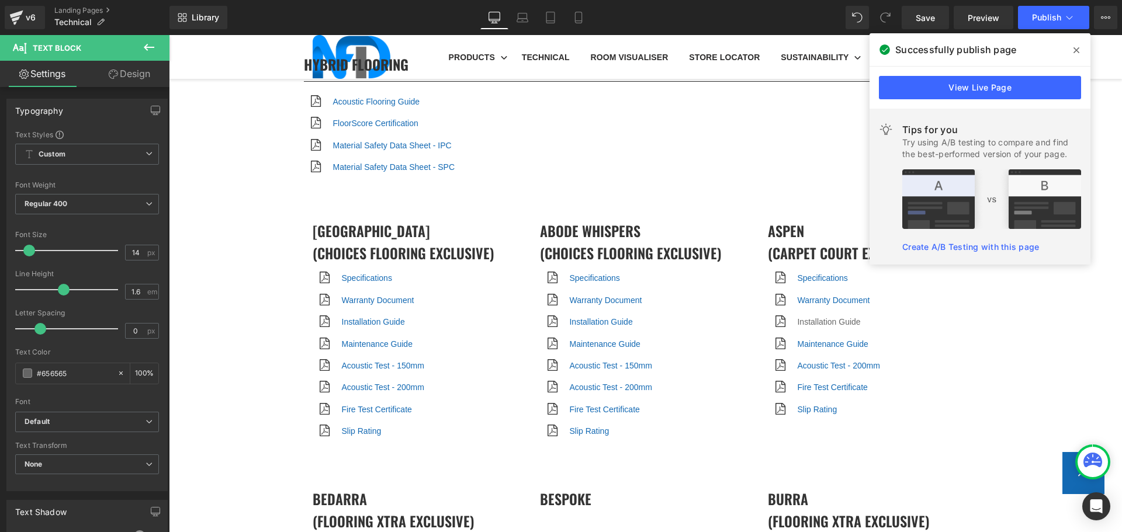
scroll to position [5202, 0]
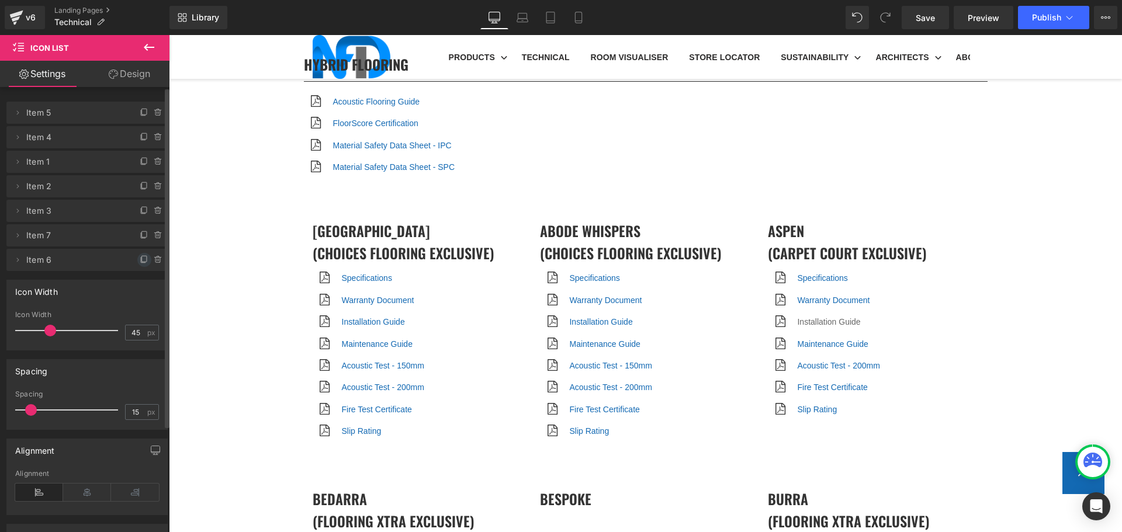
click at [140, 258] on icon at bounding box center [144, 259] width 9 height 9
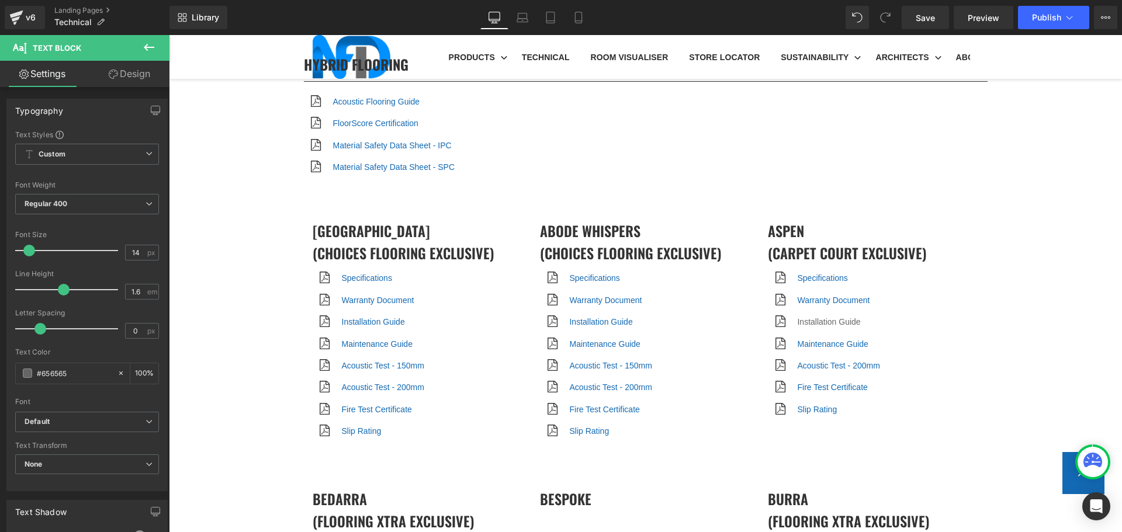
scroll to position [5110, 0]
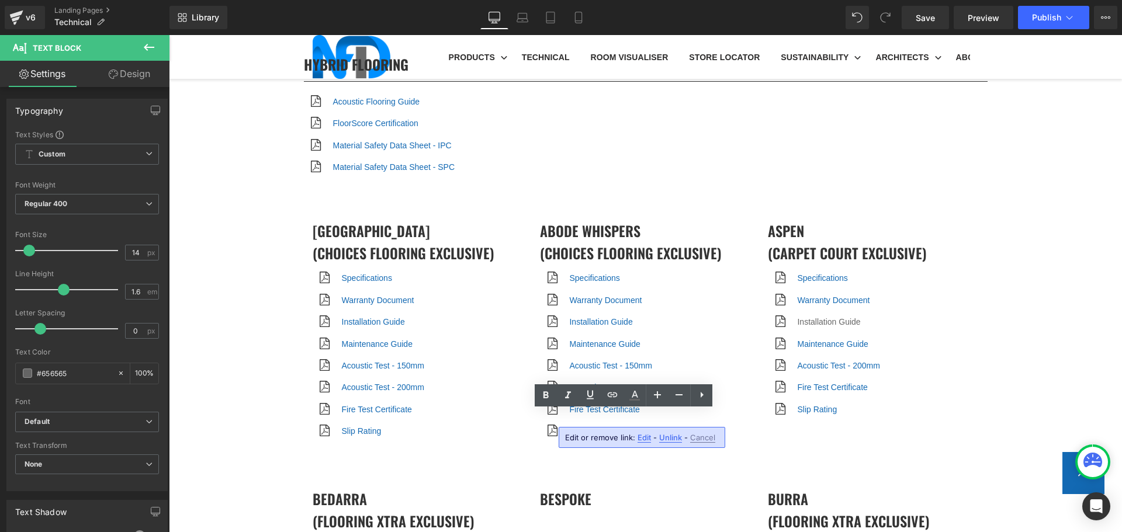
drag, startPoint x: 564, startPoint y: 417, endPoint x: 690, endPoint y: 419, distance: 125.7
click at [615, 392] on icon at bounding box center [612, 395] width 14 height 14
click at [579, 441] on input "text" at bounding box center [539, 441] width 180 height 29
paste input "https://cdn.shopify.com/s/files/1/0075/7501/1395/files/NFD_Evolve_Plus_-_Fire_T…"
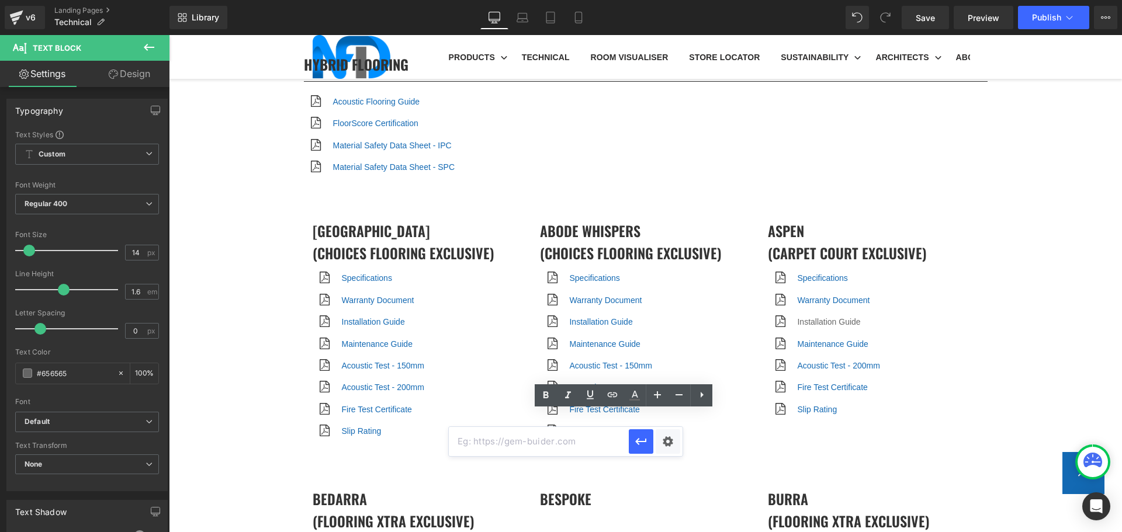
type input "https://cdn.shopify.com/s/files/1/0075/7501/1395/files/NFD_Evolve_Plus_-_Fire_T…"
click at [672, 0] on div "Text Color Highlight Color #333333 Edit or remove link: Edit - Unlink - Cancel …" at bounding box center [561, 0] width 1122 height 0
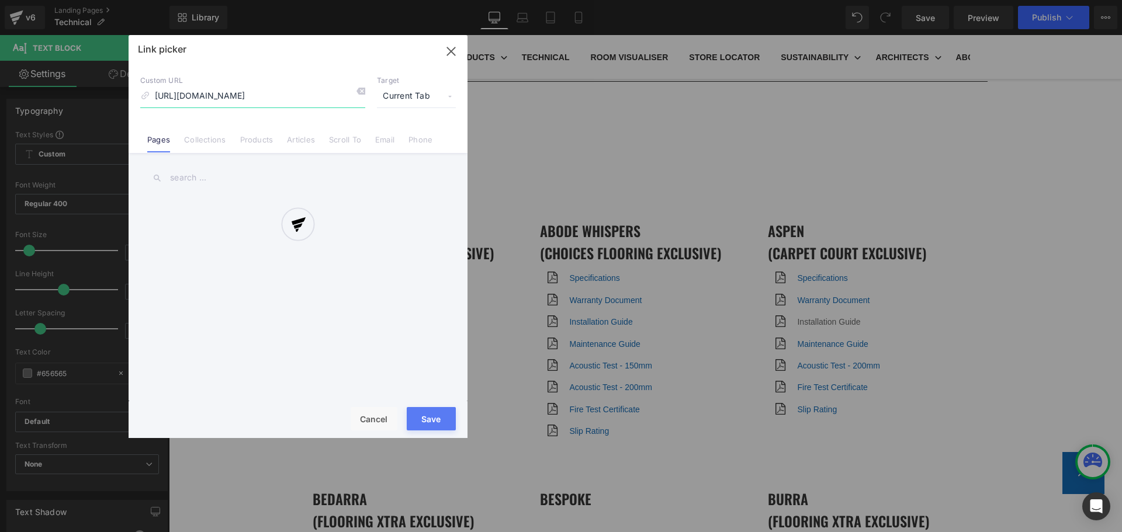
scroll to position [0, 198]
click at [393, 93] on div at bounding box center [298, 236] width 339 height 403
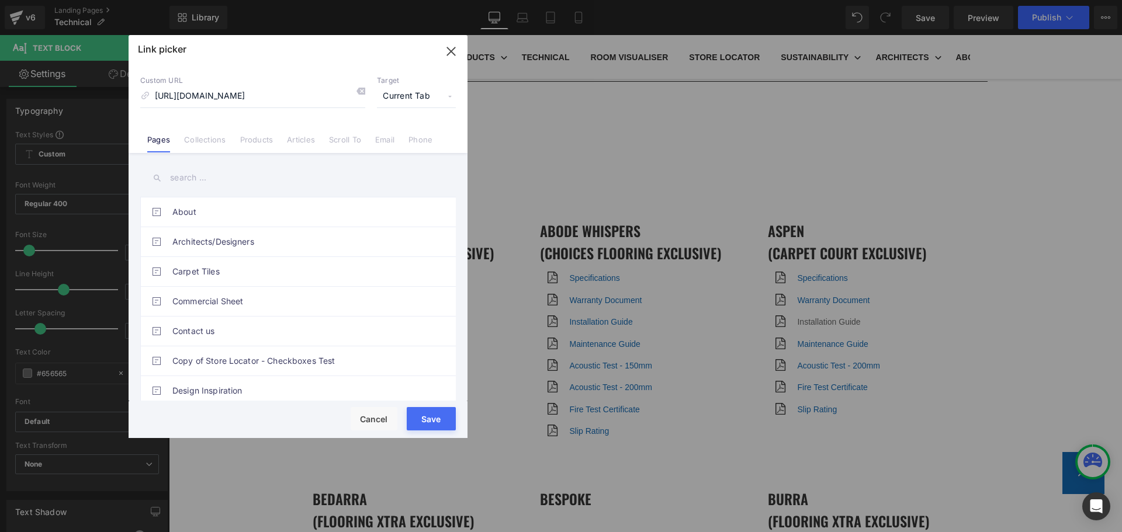
click at [396, 95] on span "Current Tab" at bounding box center [416, 96] width 79 height 22
click at [393, 136] on li "New Tab" at bounding box center [416, 138] width 91 height 20
click at [432, 414] on button "Save" at bounding box center [431, 418] width 49 height 23
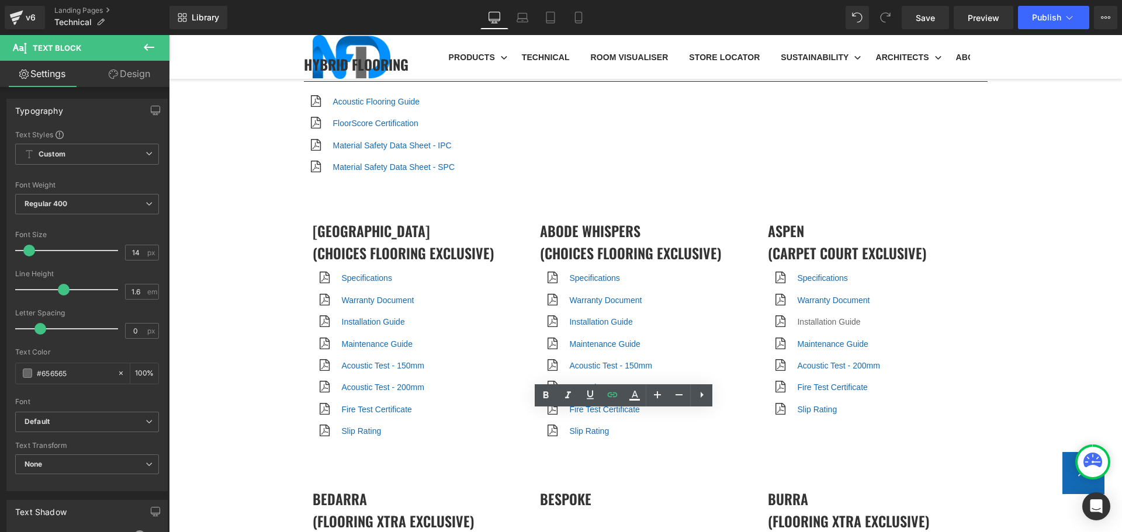
drag, startPoint x: 669, startPoint y: 368, endPoint x: 681, endPoint y: 334, distance: 35.9
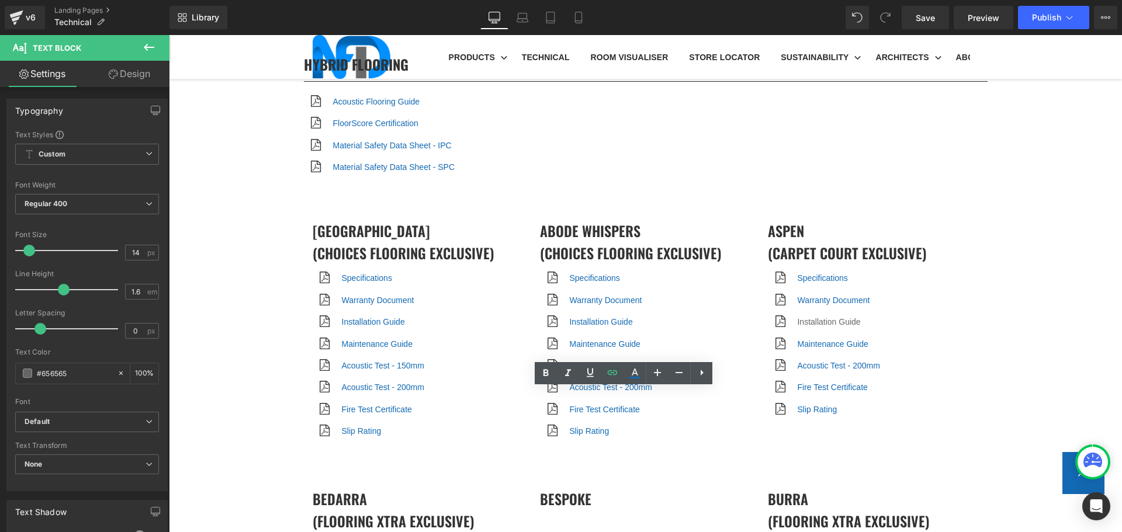
click at [612, 375] on icon at bounding box center [612, 373] width 14 height 14
click at [622, 423] on input "https://cdn.shopify.com/s/files/1/0075/7501/1395/files/NFD_Evolve_Plus_-_Fire_T…" at bounding box center [648, 419] width 180 height 29
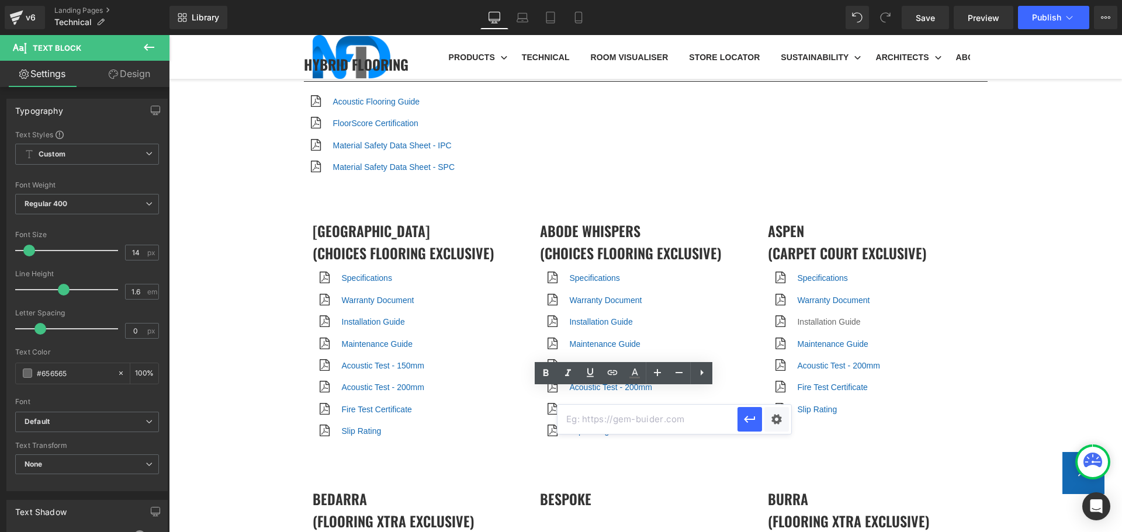
paste input "https://cdn.shopify.com/s/files/1/0075/7501/1395/files/NFD-Evolve-FireTest.pdf?…"
click at [773, 0] on div "Text Color Highlight Color #333333 Edit or remove link: Edit - Unlink - Cancel …" at bounding box center [561, 0] width 1122 height 0
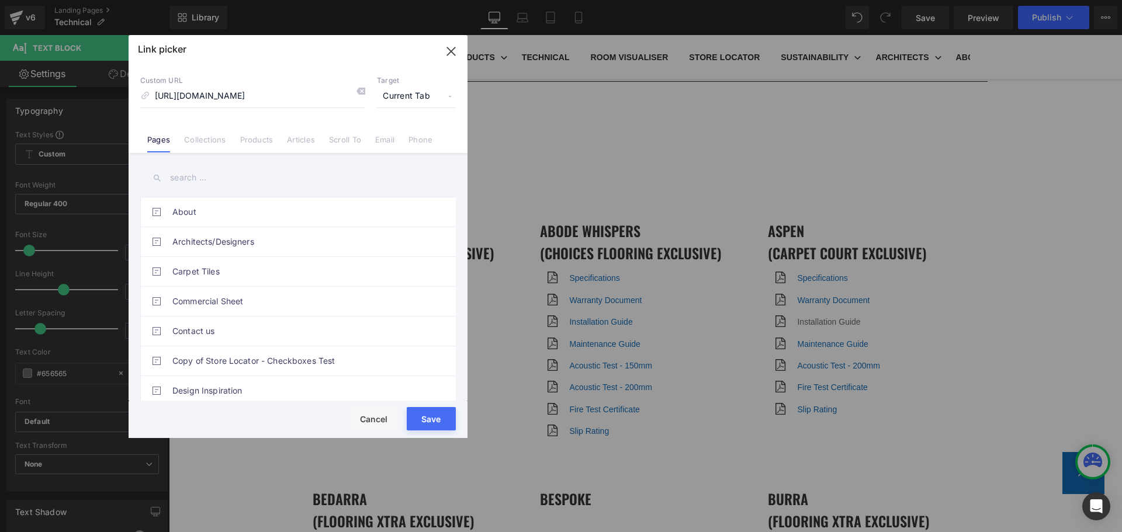
scroll to position [0, 0]
click at [389, 99] on span "Current Tab" at bounding box center [416, 96] width 79 height 22
click at [403, 140] on li "New Tab" at bounding box center [416, 138] width 91 height 20
click at [437, 426] on button "Save" at bounding box center [431, 418] width 49 height 23
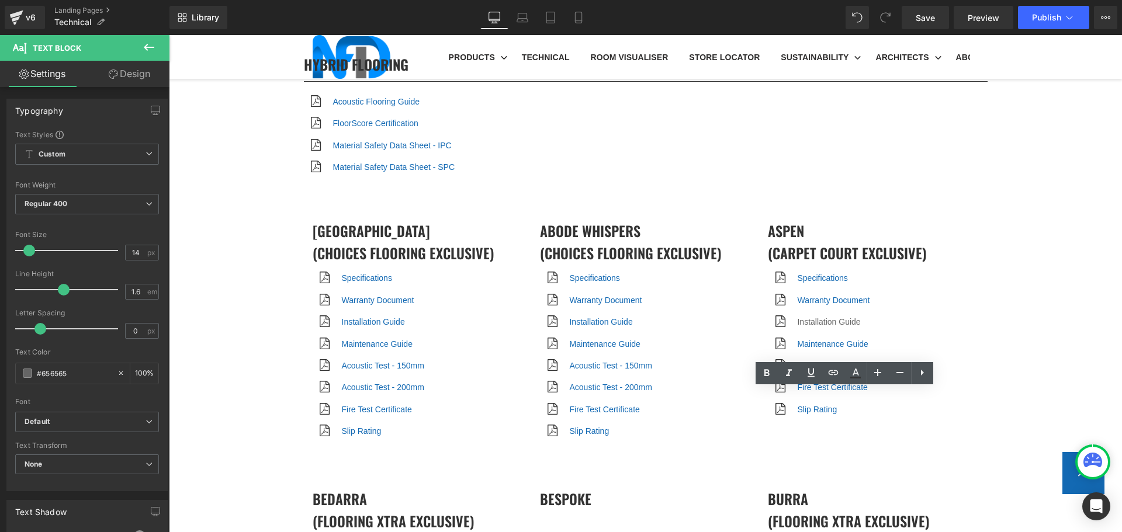
click at [869, 416] on span "Edit" at bounding box center [872, 416] width 13 height 10
click at [842, 413] on input "https://cdn.shopify.com/s/files/1/0075/7501/1395/files/NFD-Evolve-FireTest.pdf?…" at bounding box center [875, 419] width 180 height 29
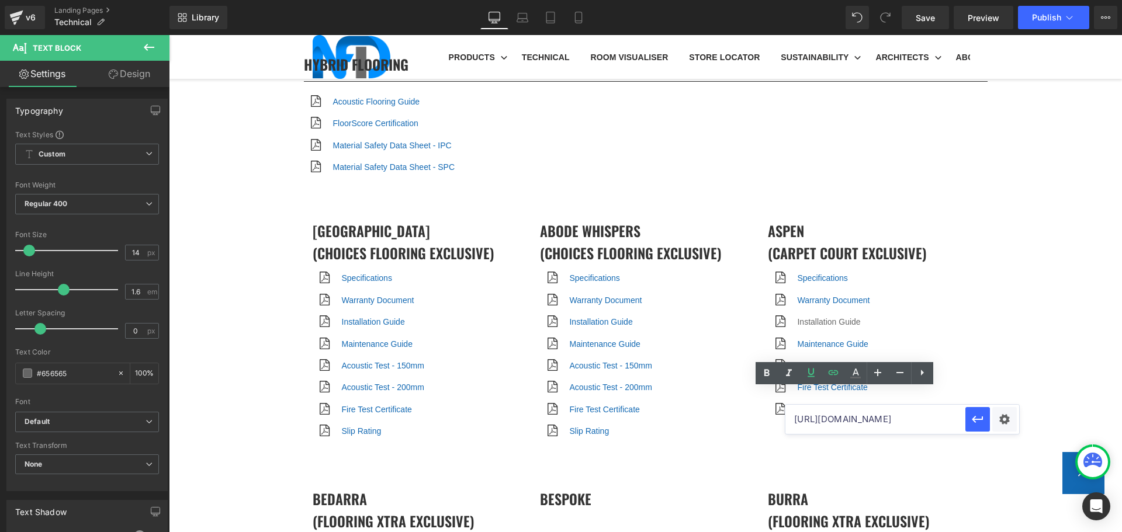
type input "https://cdn.shopify.com/s/files/1/0075/7501/1395/files/Lifestyle_Collection_-_F…"
paste input "[URL][DOMAIN_NAME]"
type input "[URL][DOMAIN_NAME]"
click at [1010, 0] on div "Text Color Highlight Color #333333 Edit or remove link: Edit - Unlink - Cancel …" at bounding box center [561, 0] width 1122 height 0
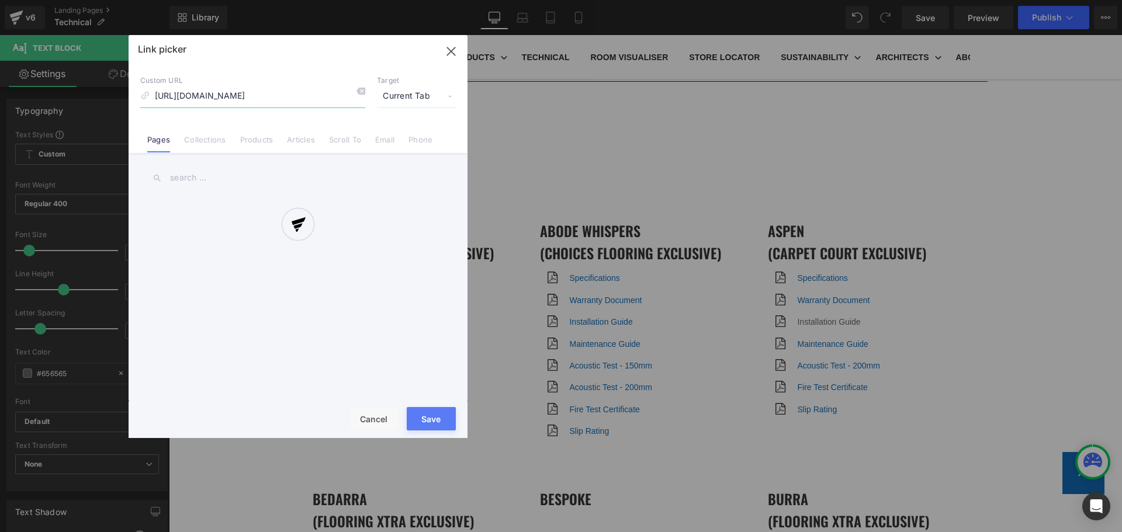
scroll to position [0, 180]
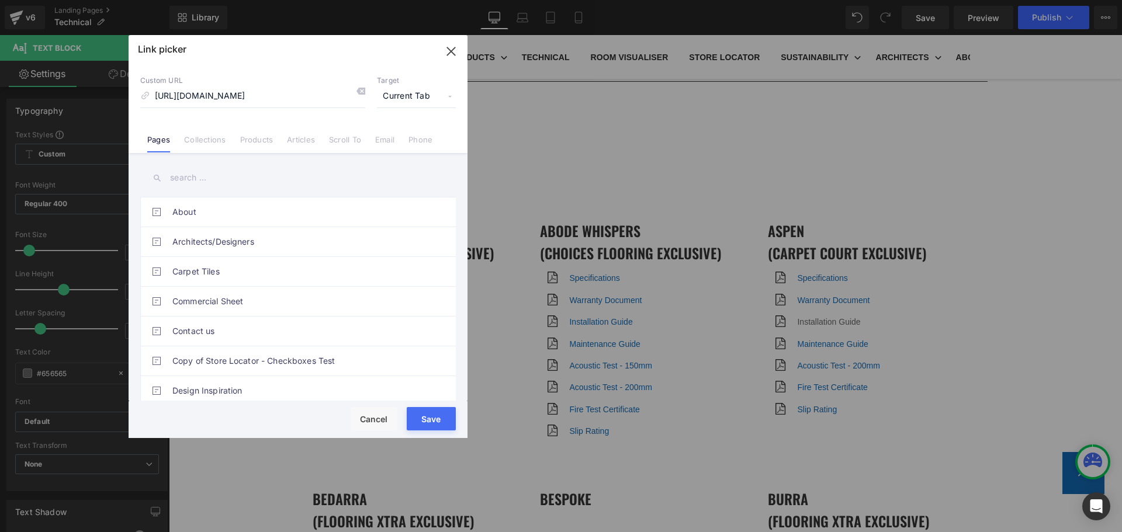
click at [394, 98] on span "Current Tab" at bounding box center [416, 96] width 79 height 22
click at [412, 133] on li "New Tab" at bounding box center [416, 138] width 91 height 20
click at [434, 416] on button "Save" at bounding box center [431, 418] width 49 height 23
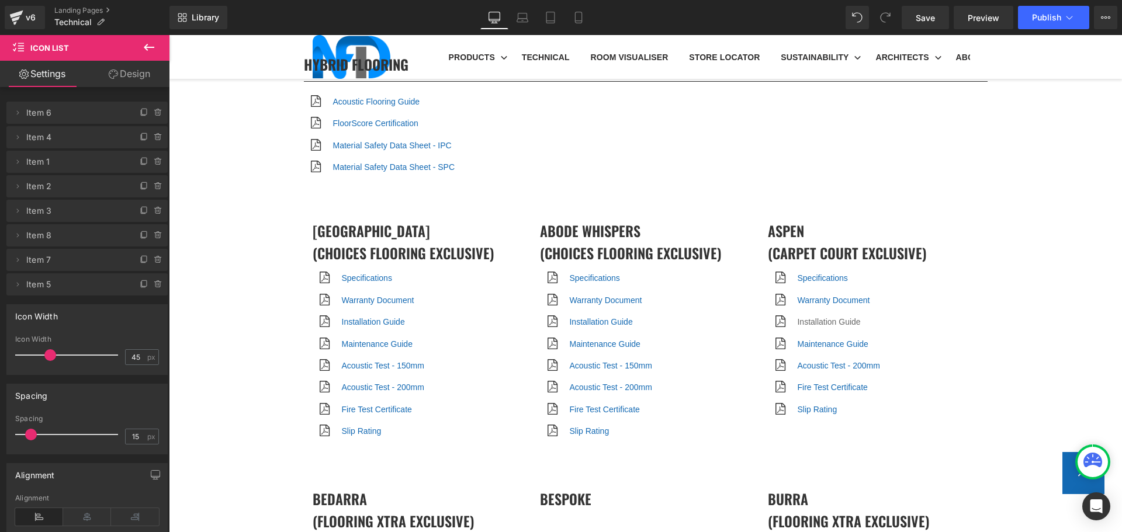
scroll to position [4932, 0]
click at [1025, 11] on button "Publish" at bounding box center [1053, 17] width 71 height 23
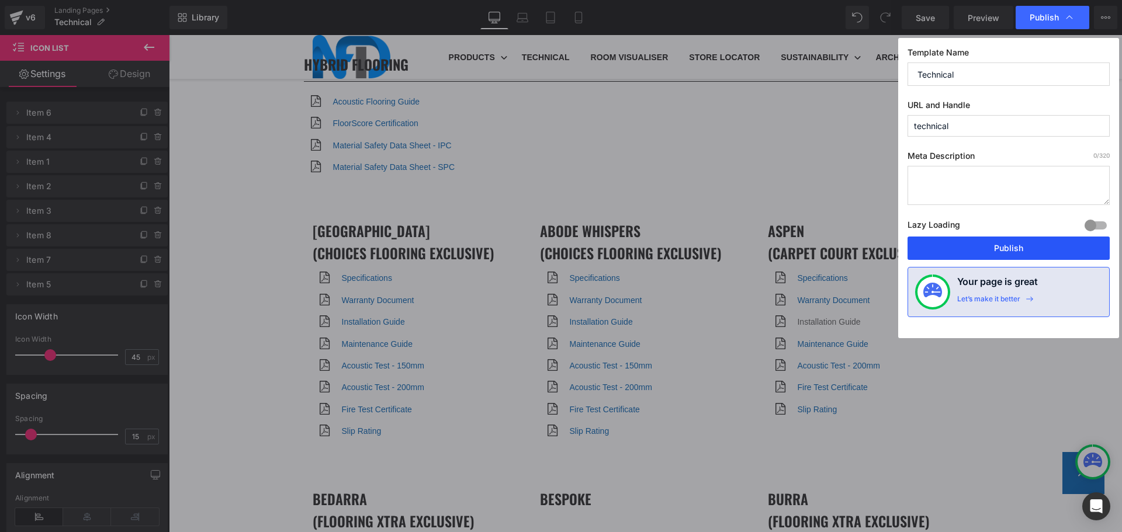
click at [1005, 240] on button "Publish" at bounding box center [1009, 248] width 202 height 23
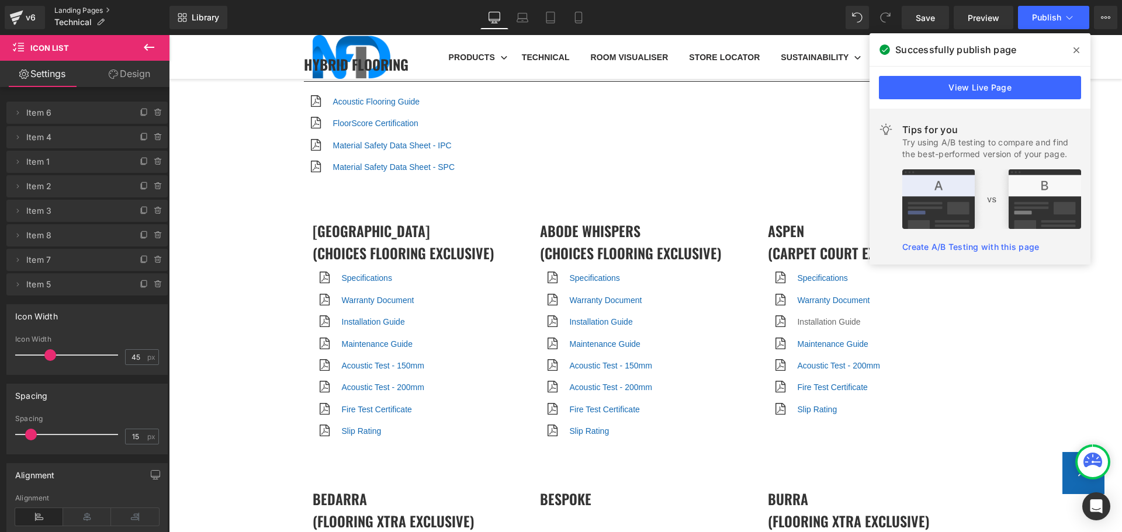
click at [79, 11] on link "Landing Pages" at bounding box center [111, 10] width 115 height 9
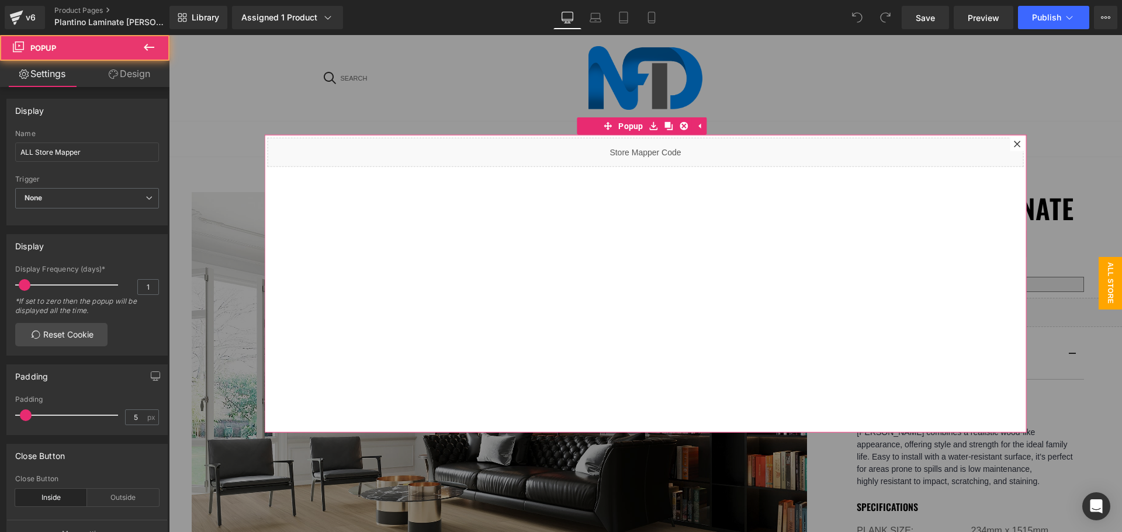
click at [1014, 141] on icon at bounding box center [1017, 143] width 7 height 7
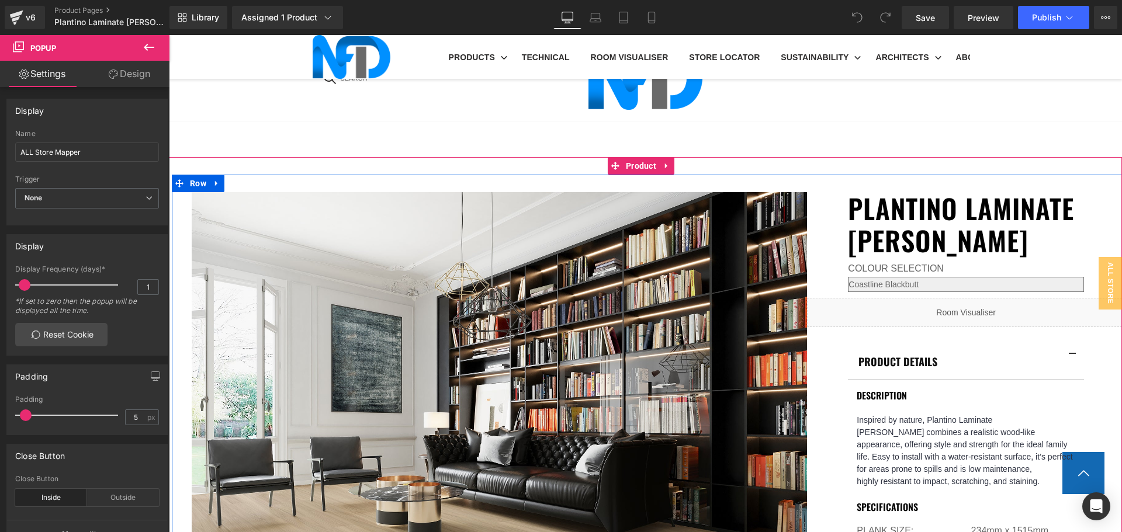
scroll to position [584, 0]
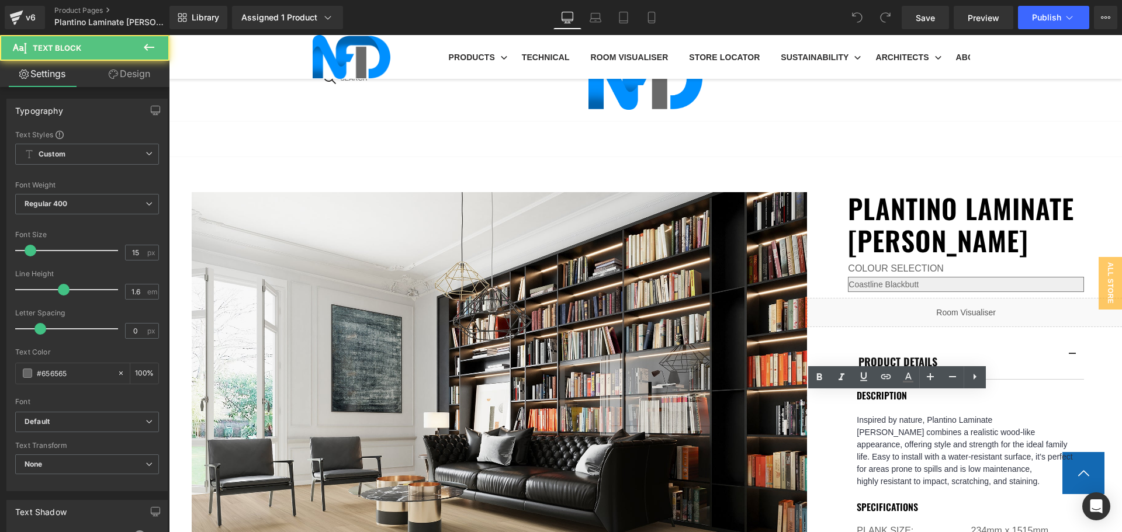
click at [880, 376] on icon at bounding box center [886, 377] width 14 height 14
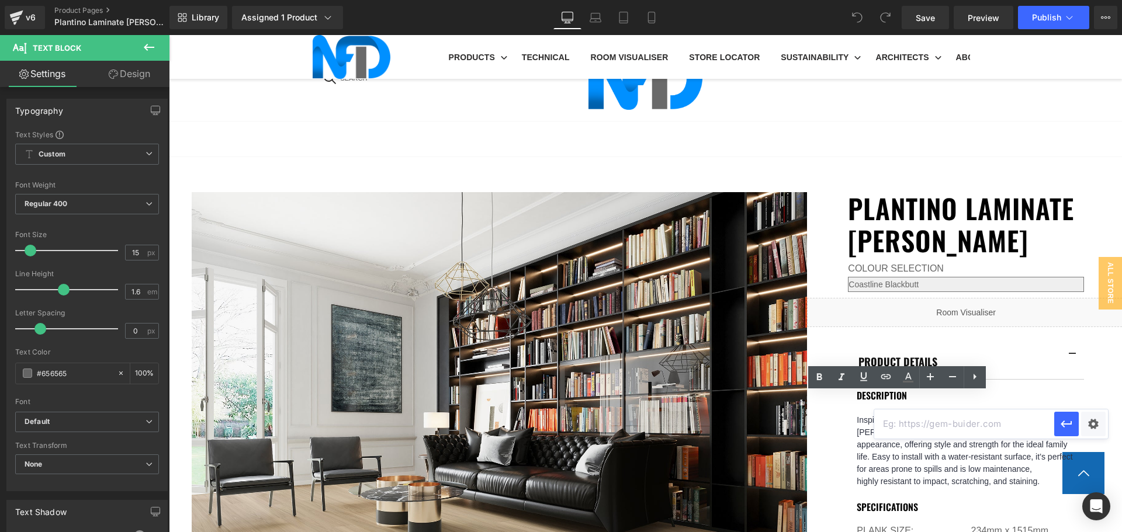
click at [909, 427] on input "text" at bounding box center [964, 424] width 180 height 29
paste input "[URL][DOMAIN_NAME]"
type input "https://cdn.shopify.com/s/files/1/0075/7501/1395/files/NFD_Plantino_Barrett_Sli…"
click at [1091, 0] on div "Text Color Highlight Color #333333 Edit or remove link: Edit - Unlink - Cancel …" at bounding box center [561, 0] width 1122 height 0
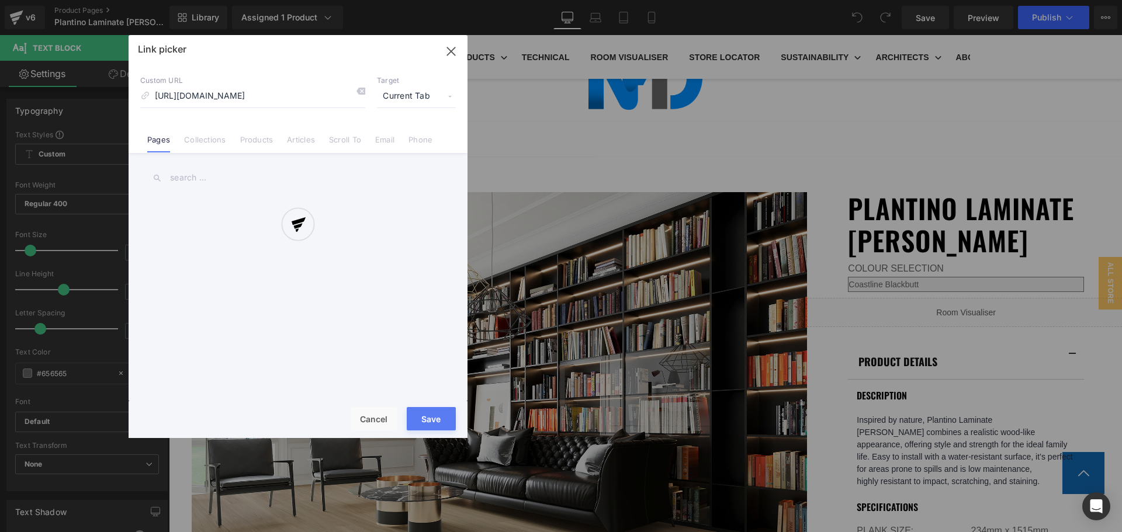
scroll to position [0, 200]
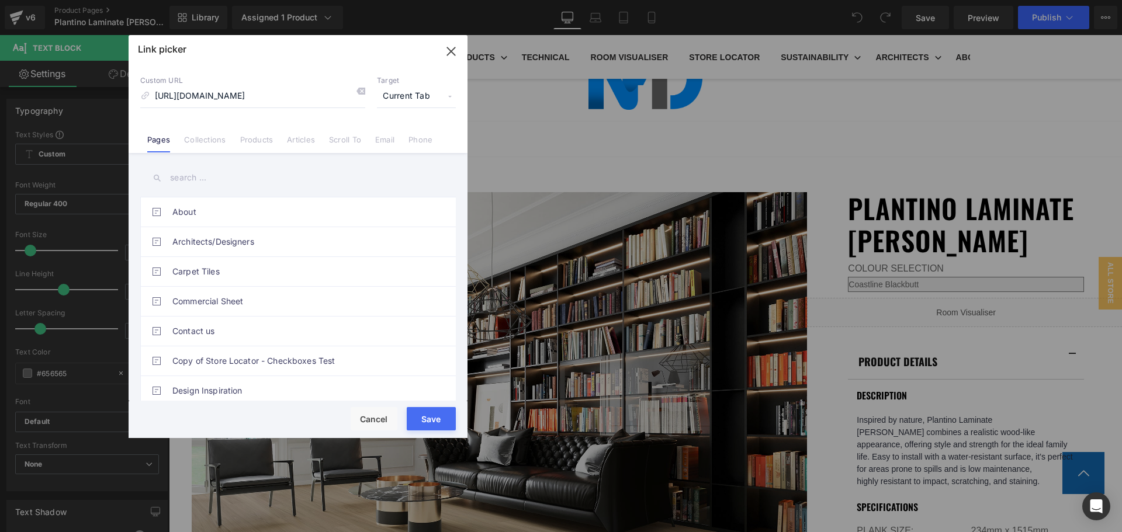
click at [418, 99] on span "Current Tab" at bounding box center [416, 96] width 79 height 22
click at [403, 131] on li "New Tab" at bounding box center [416, 138] width 91 height 20
click at [433, 422] on button "Save" at bounding box center [431, 418] width 49 height 23
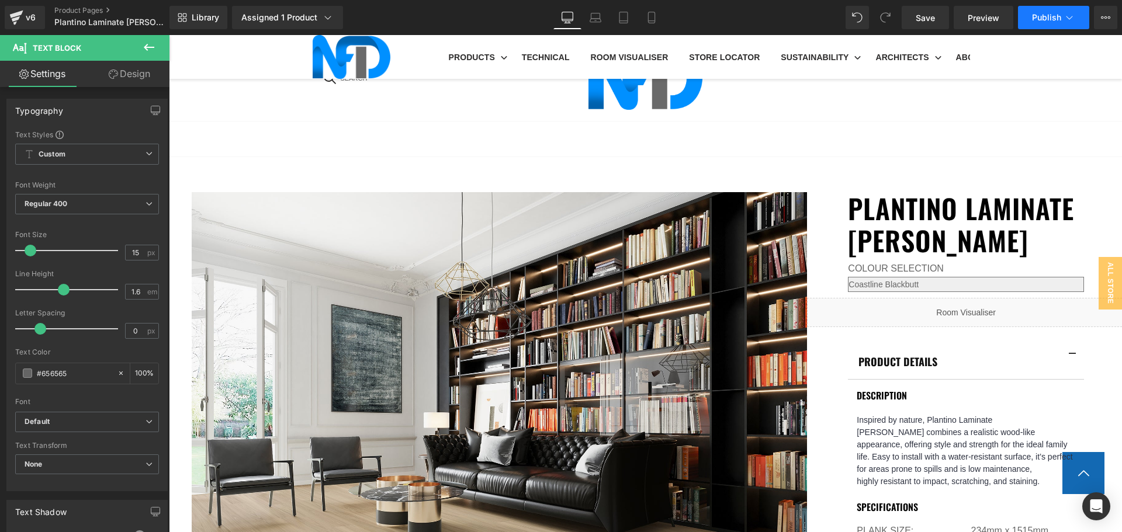
click at [1038, 18] on span "Publish" at bounding box center [1046, 17] width 29 height 9
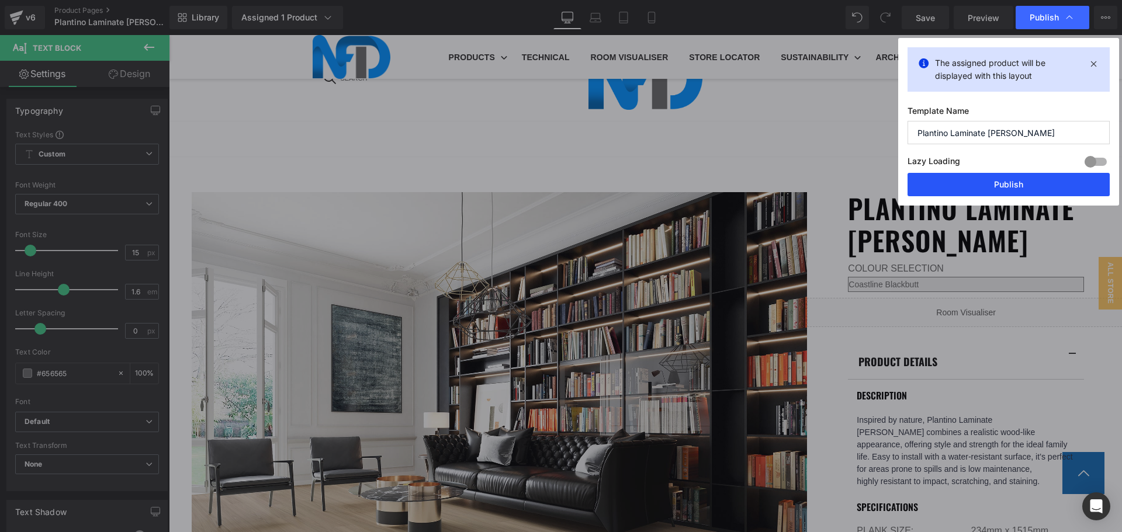
click at [1020, 180] on button "Publish" at bounding box center [1009, 184] width 202 height 23
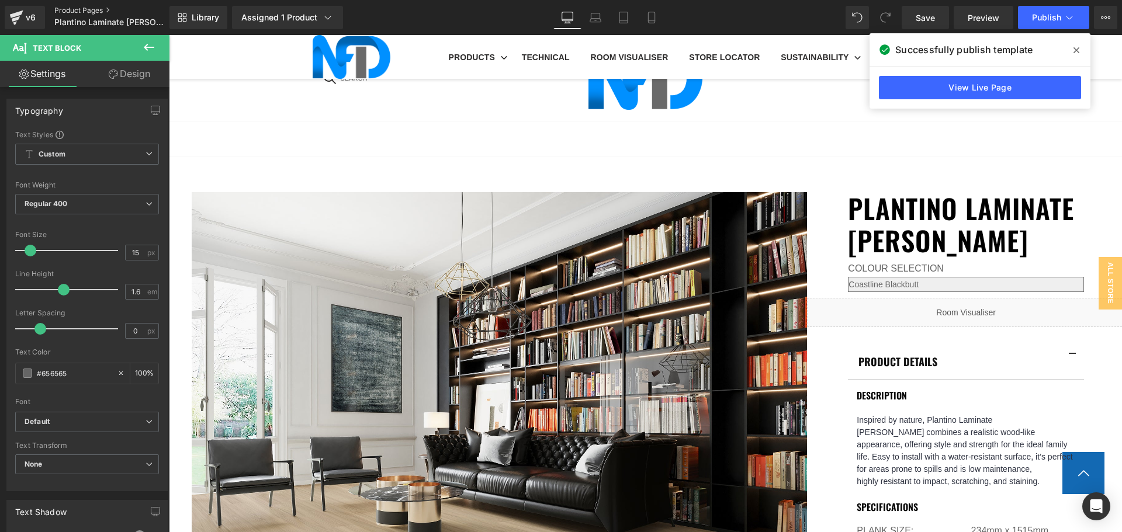
click at [61, 11] on link "Product Pages" at bounding box center [121, 10] width 134 height 9
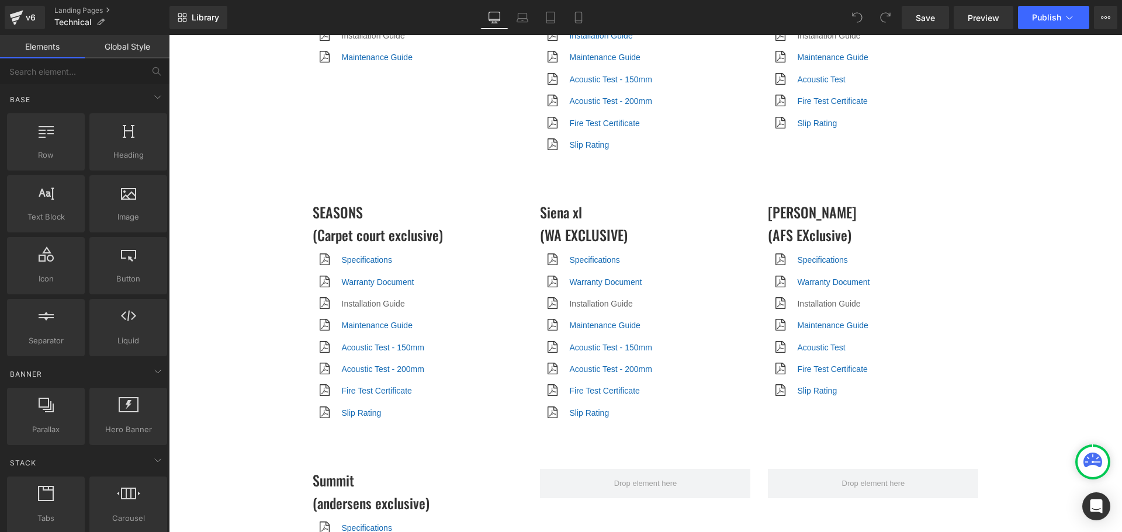
scroll to position [4851, 0]
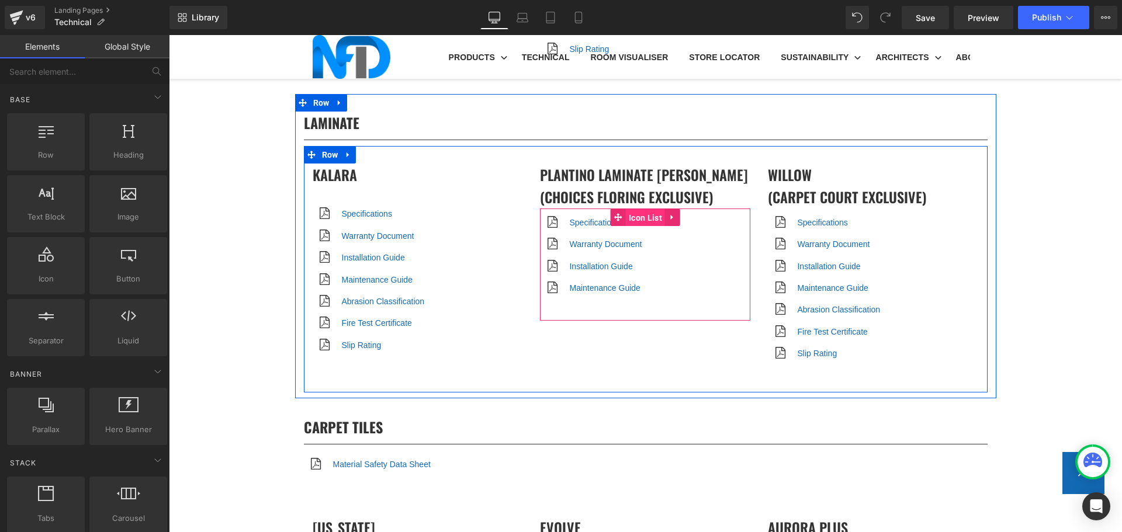
click at [640, 209] on span "Icon List" at bounding box center [645, 218] width 39 height 18
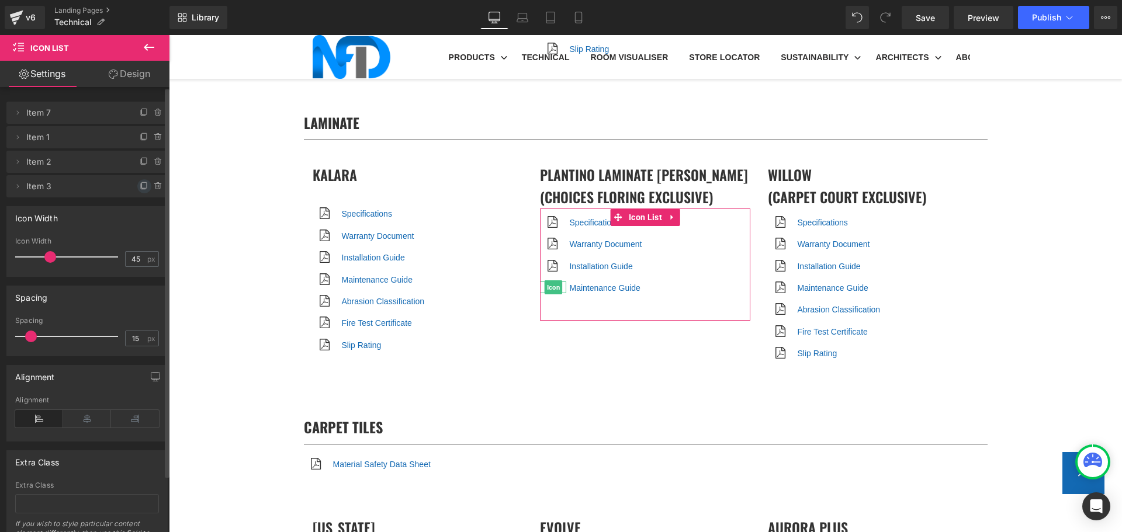
click at [142, 188] on icon at bounding box center [144, 185] width 5 height 6
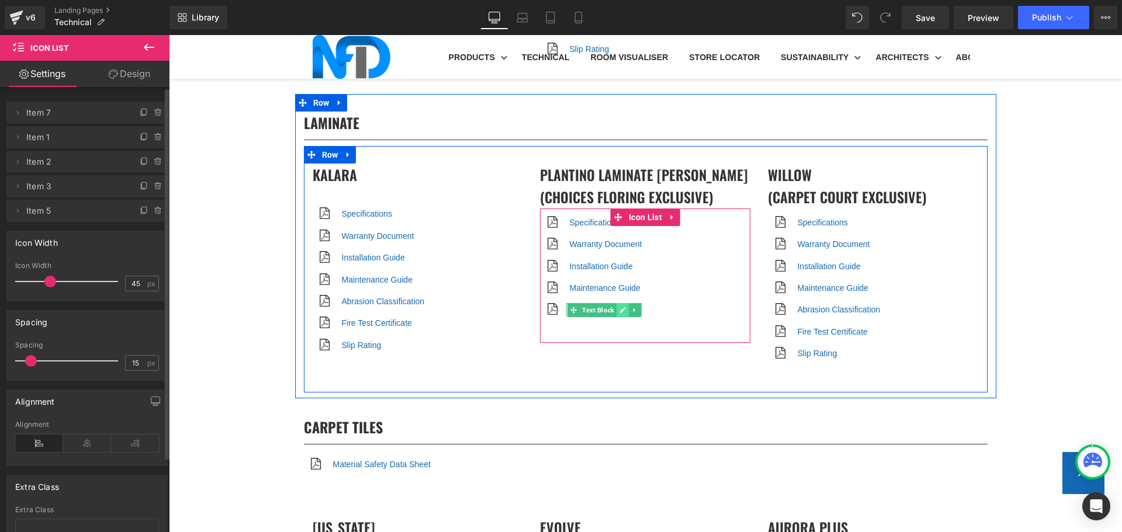
click at [620, 307] on icon at bounding box center [623, 310] width 6 height 7
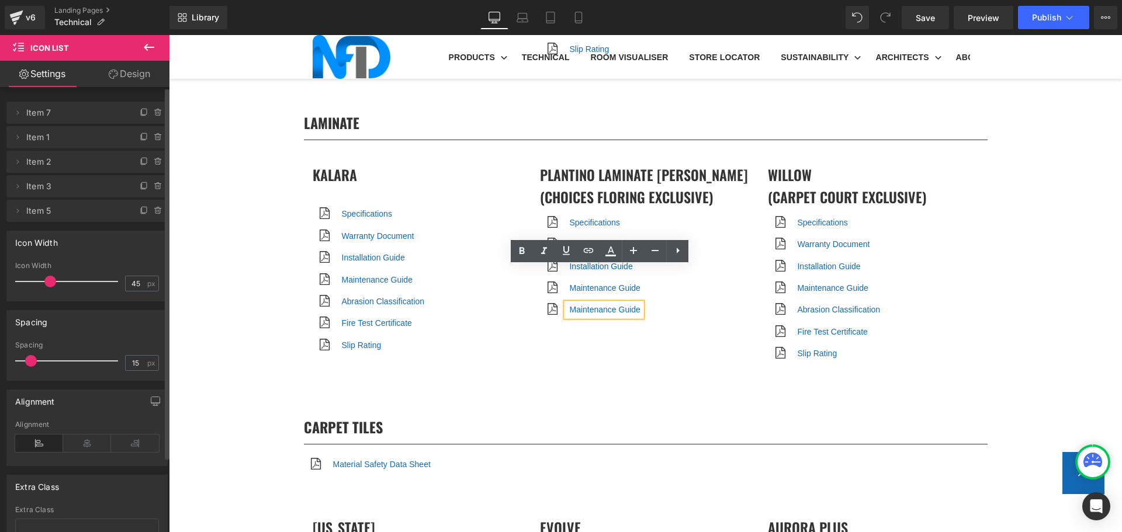
click at [618, 305] on link "Maintenance Guide" at bounding box center [604, 309] width 71 height 9
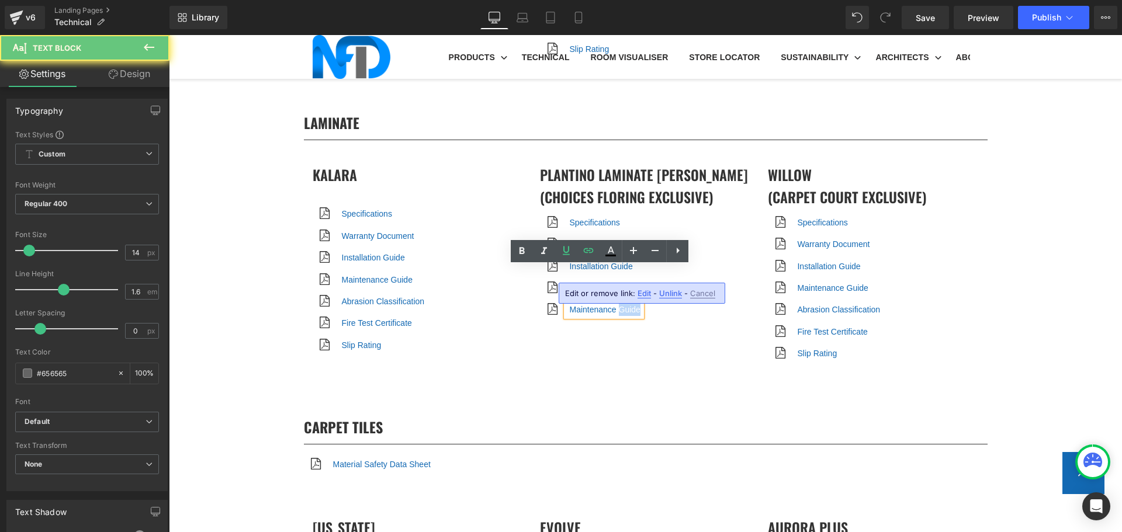
click at [618, 305] on link "Maintenance Guide" at bounding box center [604, 309] width 71 height 9
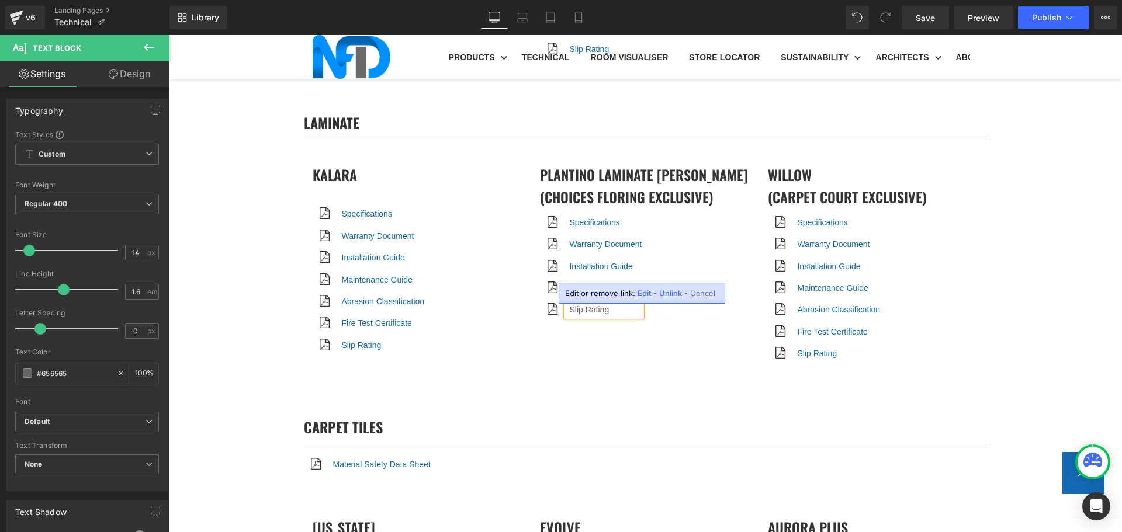
click at [594, 303] on p "Slip Rating" at bounding box center [605, 309] width 72 height 13
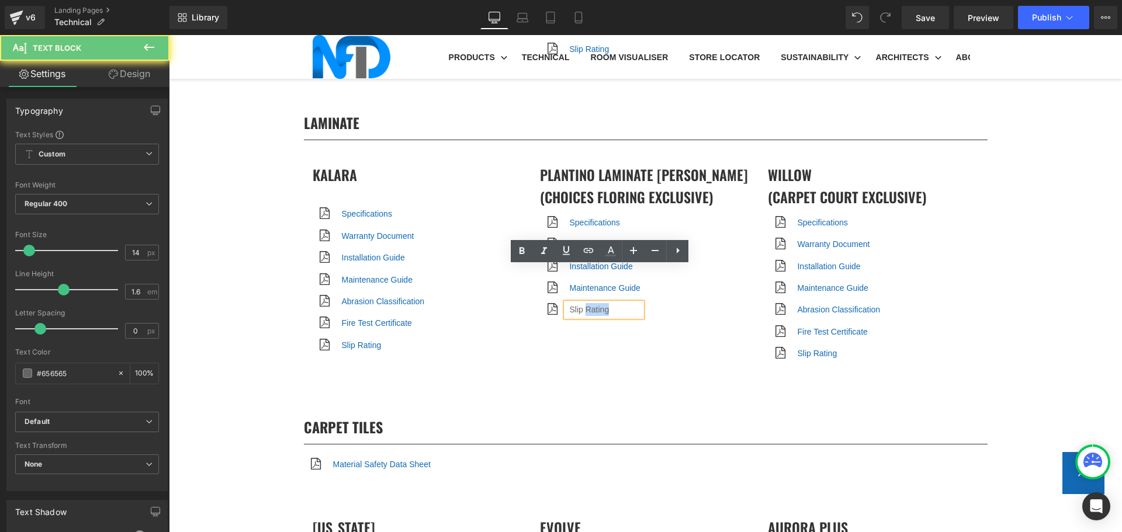
click at [594, 303] on p "Slip Rating" at bounding box center [605, 309] width 72 height 13
click at [590, 254] on icon at bounding box center [589, 251] width 14 height 14
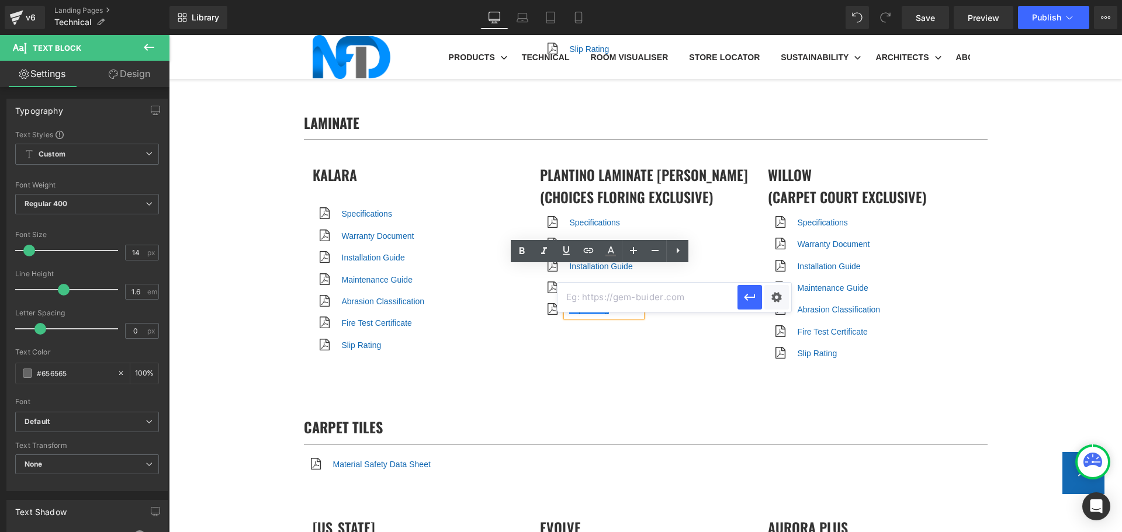
click at [608, 295] on input "text" at bounding box center [648, 297] width 180 height 29
paste input "https://cdn.shopify.com/s/files/1/0075/7501/1395/files/NFD_Plantino_Barrett_Sli…"
type input "https://cdn.shopify.com/s/files/1/0075/7501/1395/files/NFD_Plantino_Barrett_Sli…"
click at [770, 0] on div "Text Color Highlight Color #333333 Edit or remove link: Edit - Unlink - Cancel …" at bounding box center [561, 0] width 1122 height 0
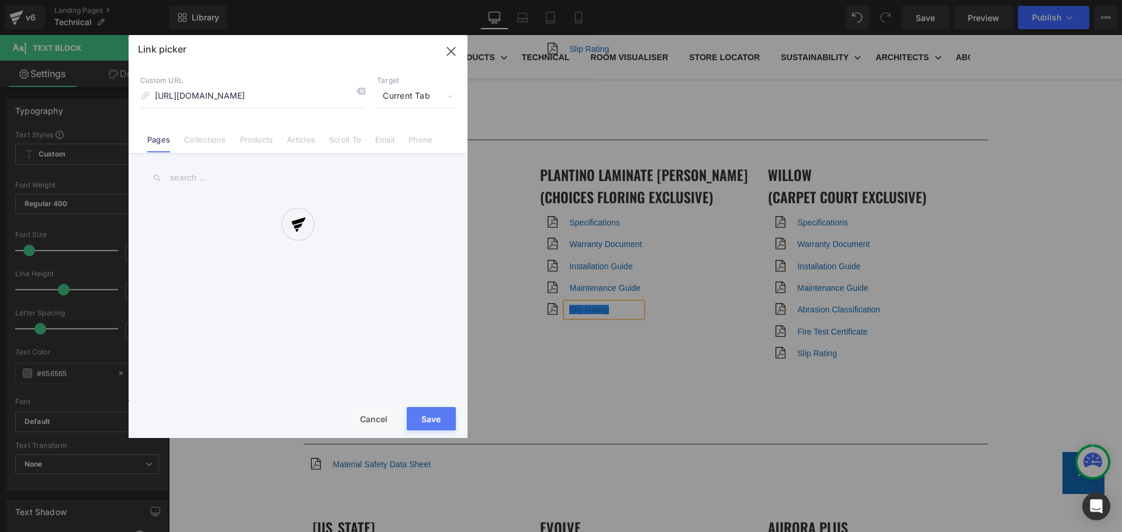
scroll to position [0, 200]
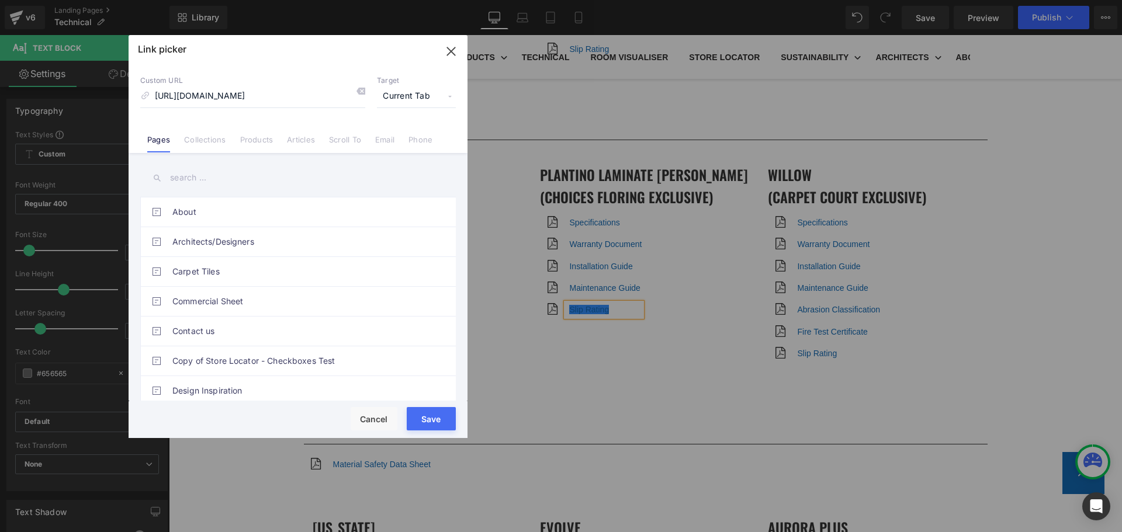
click at [395, 91] on span "Current Tab" at bounding box center [416, 96] width 79 height 22
click at [399, 133] on li "New Tab" at bounding box center [416, 138] width 91 height 20
click at [432, 417] on button "Save" at bounding box center [431, 418] width 49 height 23
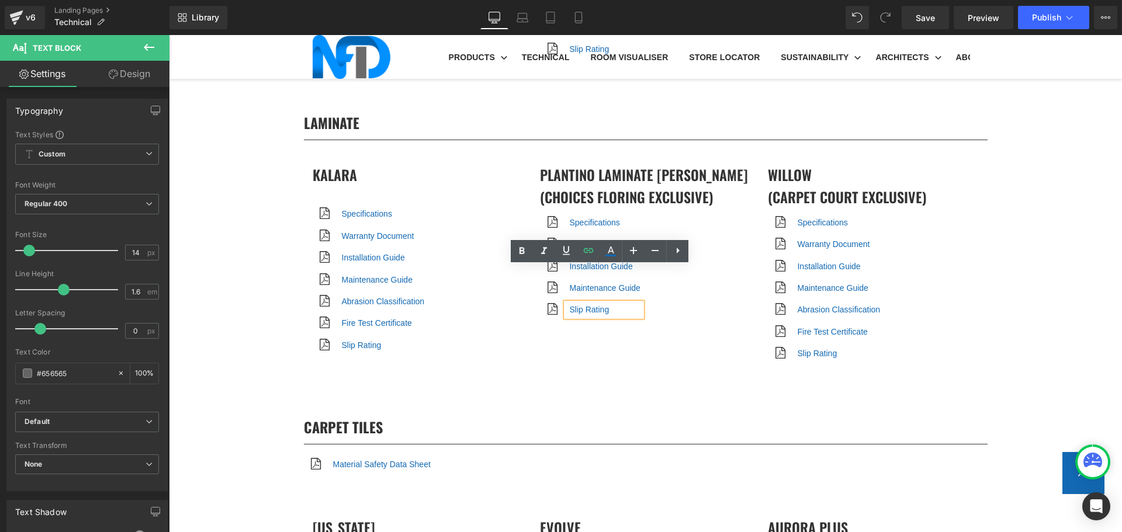
click at [655, 312] on div "Kalara Heading Icon Specifications Text Block Icon Warranty Document" at bounding box center [646, 269] width 684 height 247
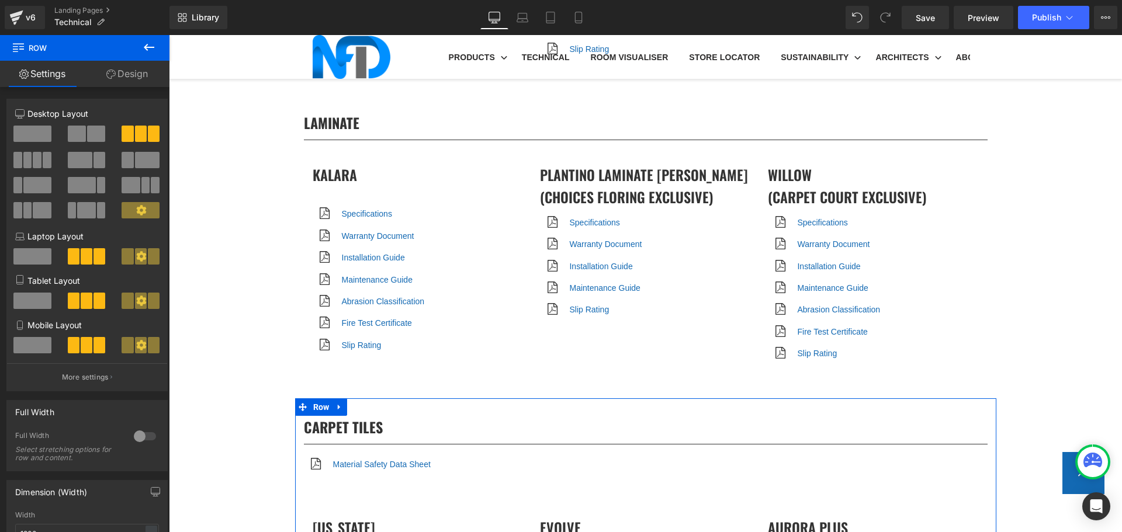
scroll to position [6078, 0]
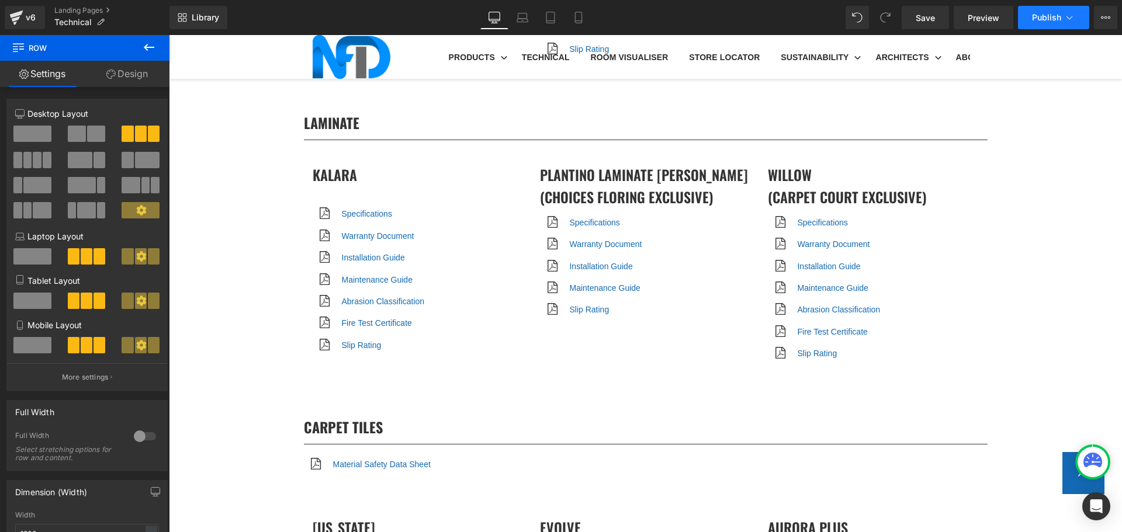
click at [1029, 15] on button "Publish" at bounding box center [1053, 17] width 71 height 23
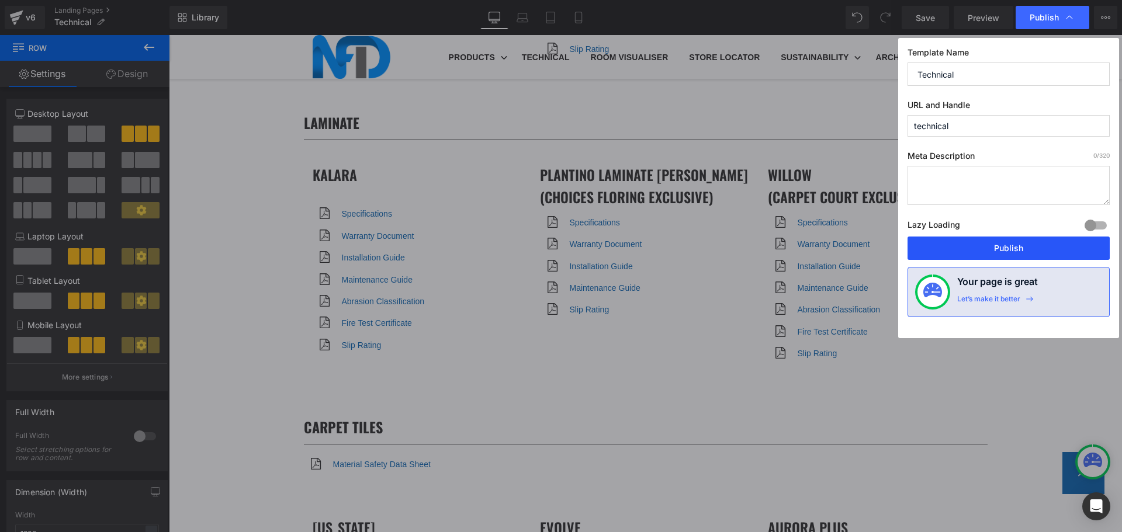
drag, startPoint x: 1033, startPoint y: 252, endPoint x: 856, endPoint y: 213, distance: 180.9
click at [1033, 252] on button "Publish" at bounding box center [1009, 248] width 202 height 23
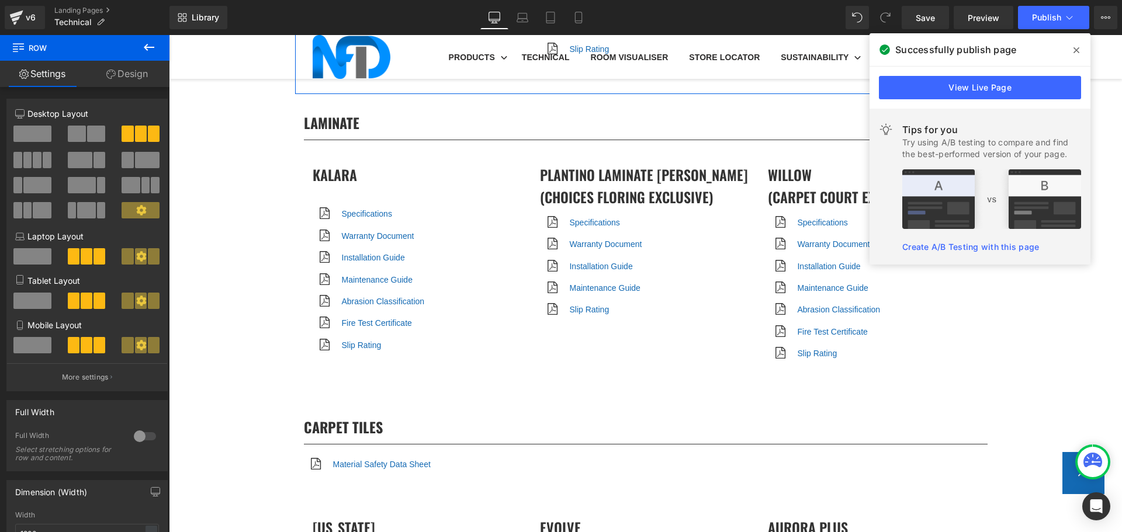
scroll to position [4208, 0]
click at [105, 6] on link "Landing Pages" at bounding box center [111, 10] width 115 height 9
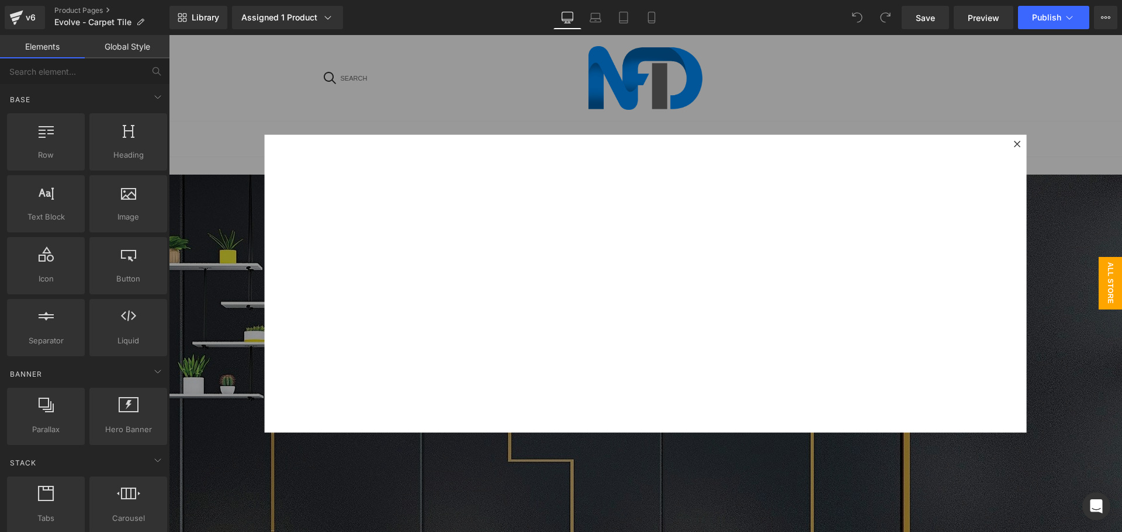
click at [1010, 146] on div at bounding box center [1017, 144] width 14 height 14
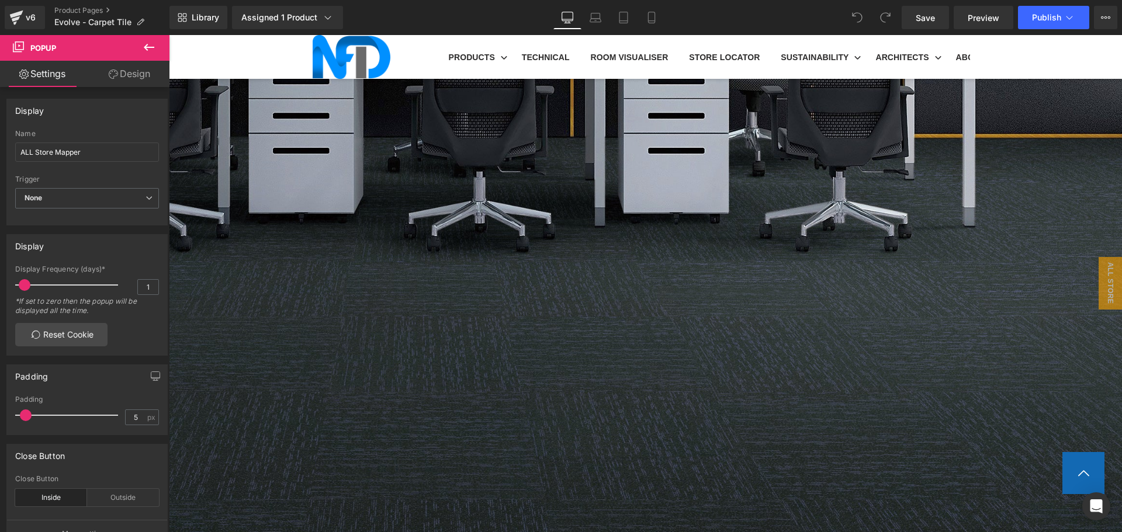
scroll to position [643, 0]
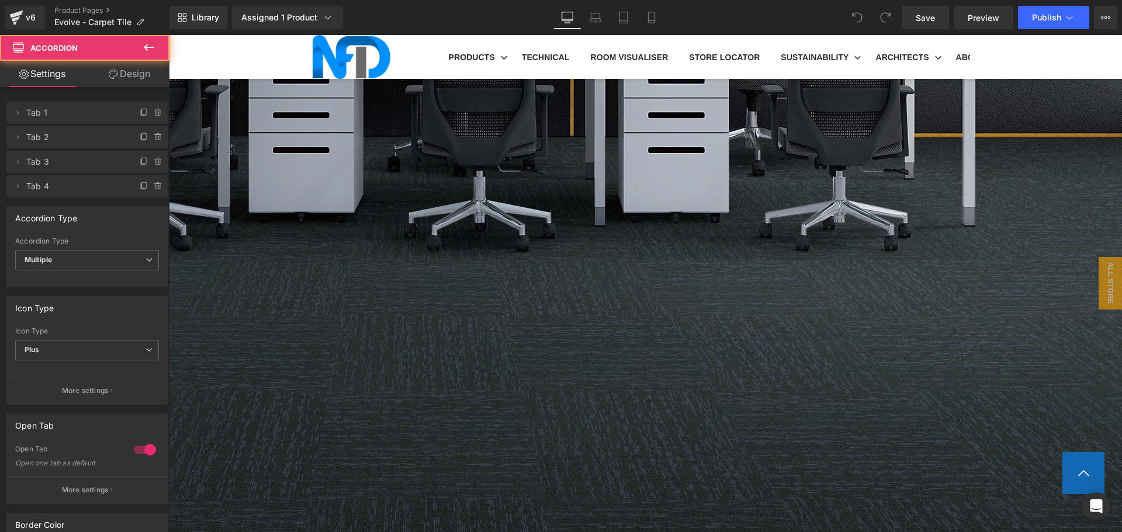
click at [169, 35] on icon at bounding box center [169, 35] width 0 height 0
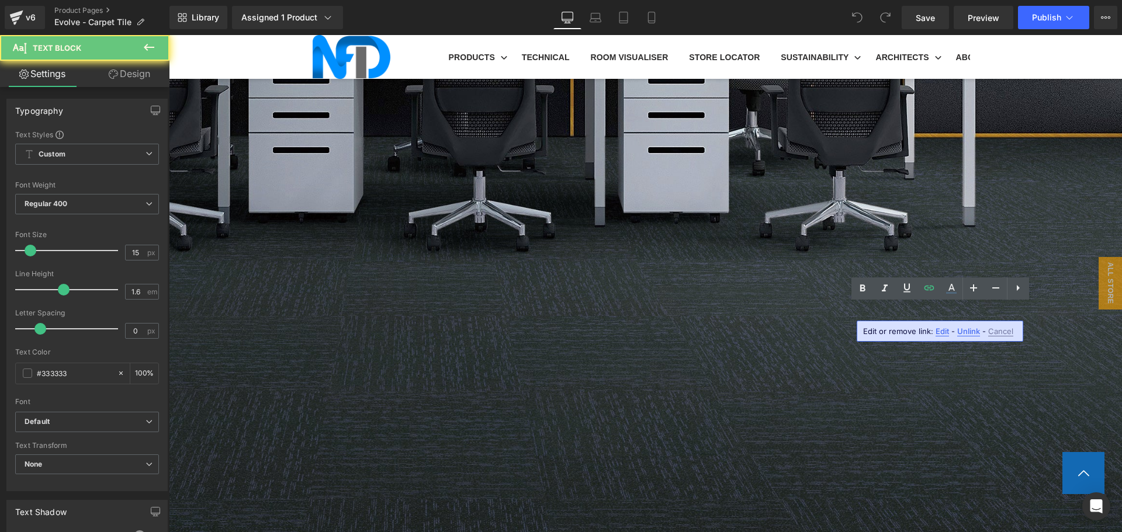
click at [944, 329] on span "Edit" at bounding box center [942, 332] width 13 height 10
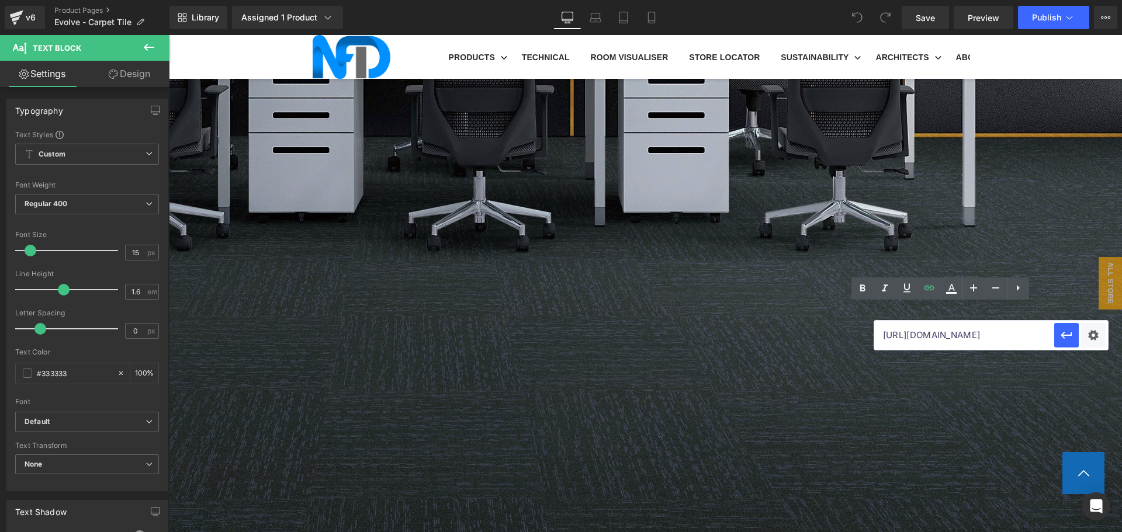
click at [945, 339] on input "[URL][DOMAIN_NAME]" at bounding box center [964, 335] width 180 height 29
paste input "https://cdn.shopify.com/s/files/1/0075/7501/1395/files/NFD_Evolve_Plus_-_Fire_T…"
type input "https://cdn.shopify.com/s/files/1/0075/7501/1395/files/NFD_Evolve_Plus_-_Fire_T…"
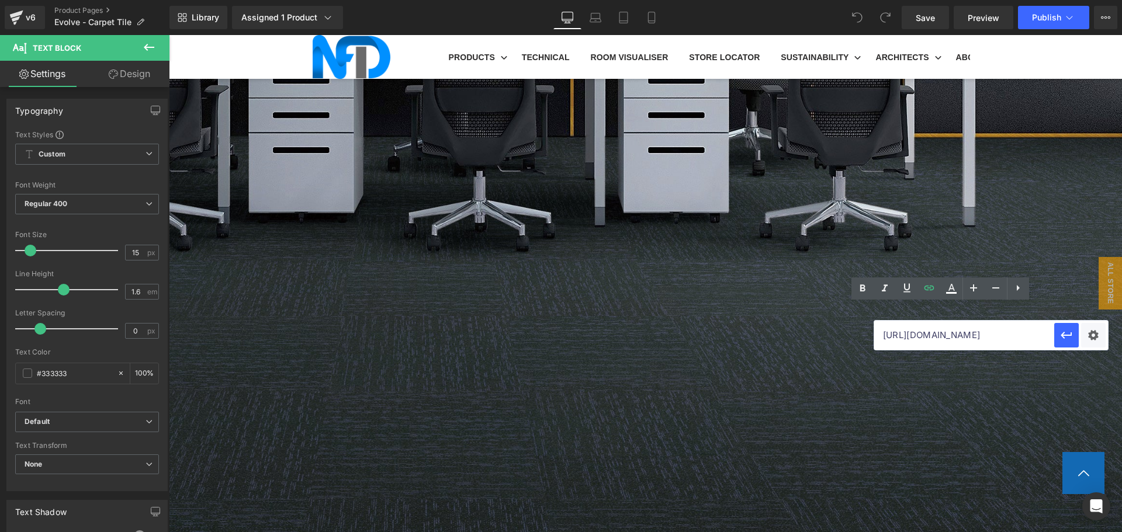
scroll to position [0, 285]
click at [1092, 0] on div "Text Color Highlight Color #333333 Edit or remove link: Edit - Unlink - Cancel …" at bounding box center [561, 0] width 1122 height 0
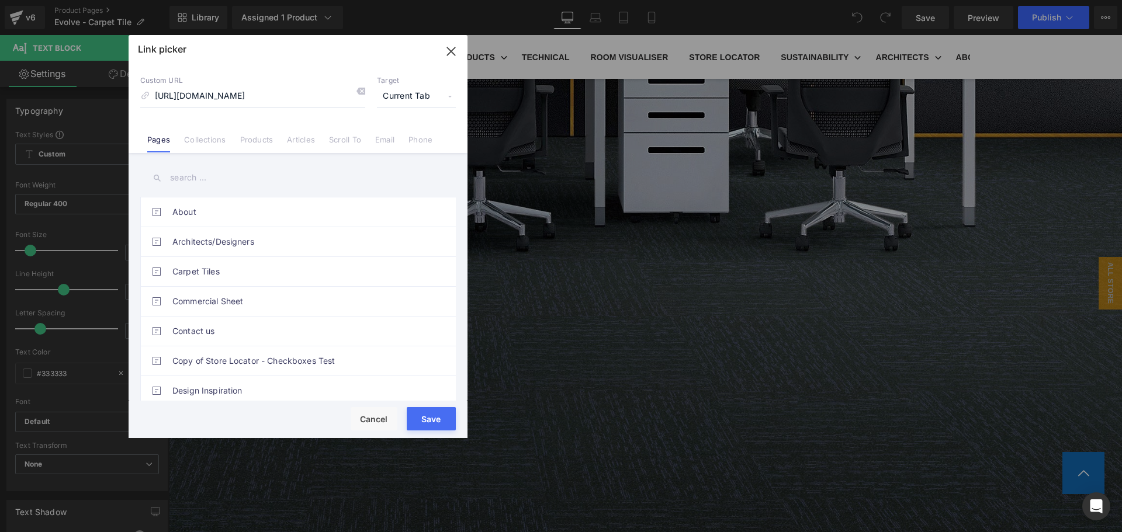
scroll to position [0, 0]
click at [411, 93] on span "Current Tab" at bounding box center [416, 96] width 79 height 22
click at [404, 137] on li "New Tab" at bounding box center [416, 138] width 91 height 20
drag, startPoint x: 434, startPoint y: 422, endPoint x: 270, endPoint y: 385, distance: 167.7
click at [434, 422] on button "Save" at bounding box center [431, 418] width 49 height 23
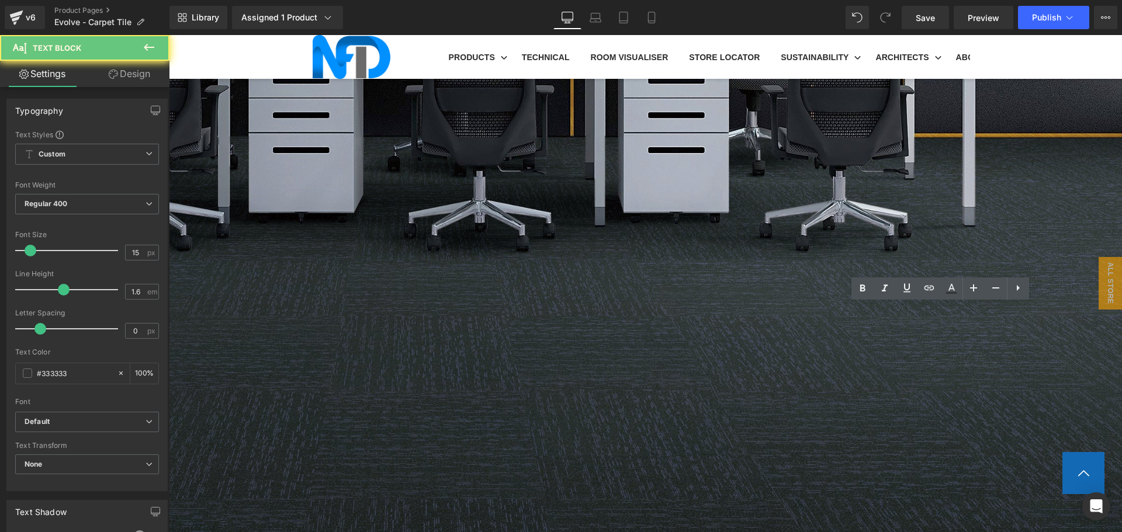
click at [935, 293] on icon at bounding box center [929, 288] width 14 height 14
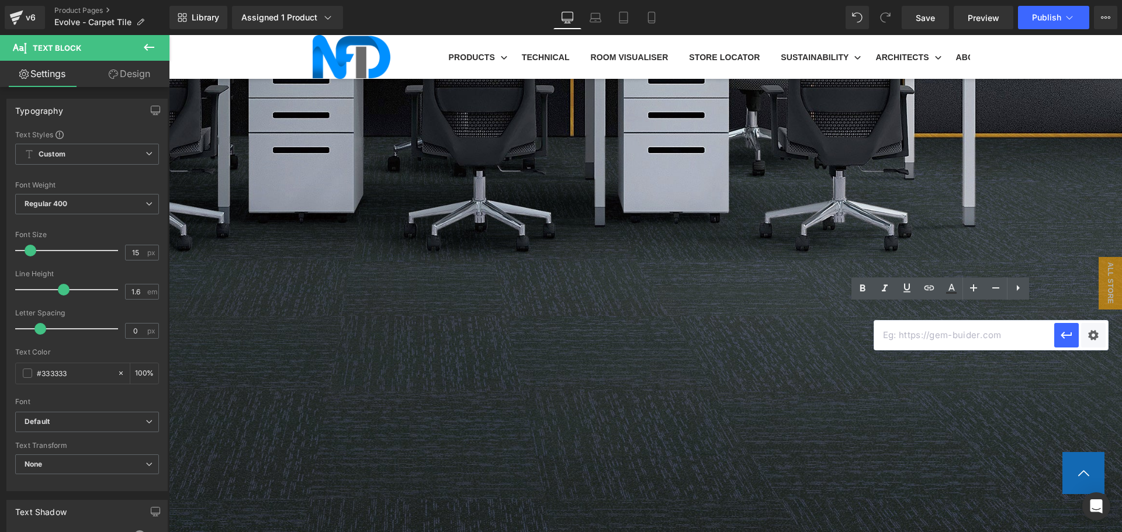
click at [943, 335] on input "text" at bounding box center [964, 335] width 180 height 29
paste input "https://cdn.shopify.com/s/files/1/0075/7501/1395/files/NFD_Evolve_Plus_-_Fire_T…"
type input "https://cdn.shopify.com/s/files/1/0075/7501/1395/files/NFD_Evolve_Plus_-_Fire_T…"
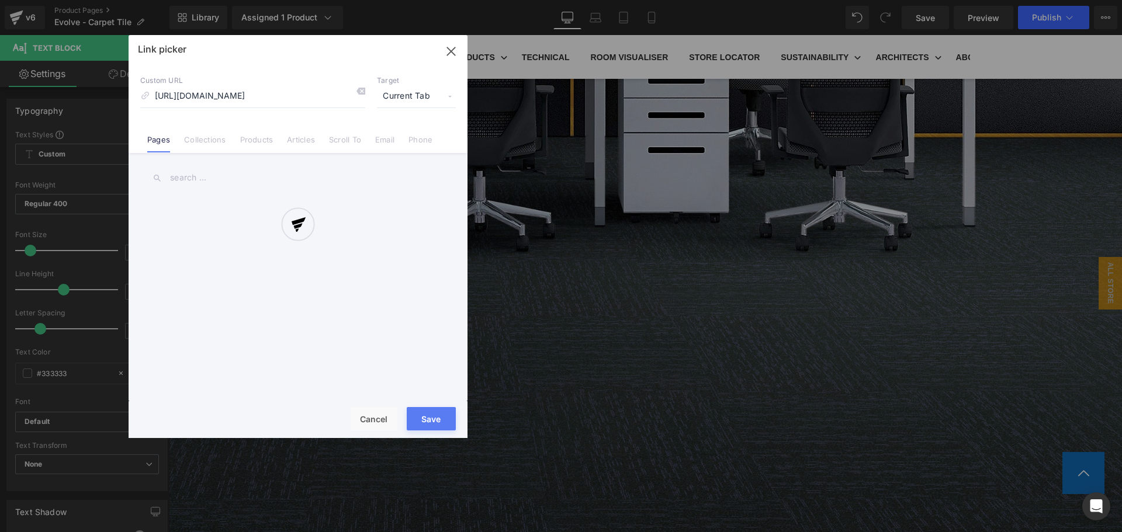
click at [1096, 0] on div "Text Color Highlight Color #333333 Edit or remove link: Edit - Unlink - Cancel …" at bounding box center [561, 0] width 1122 height 0
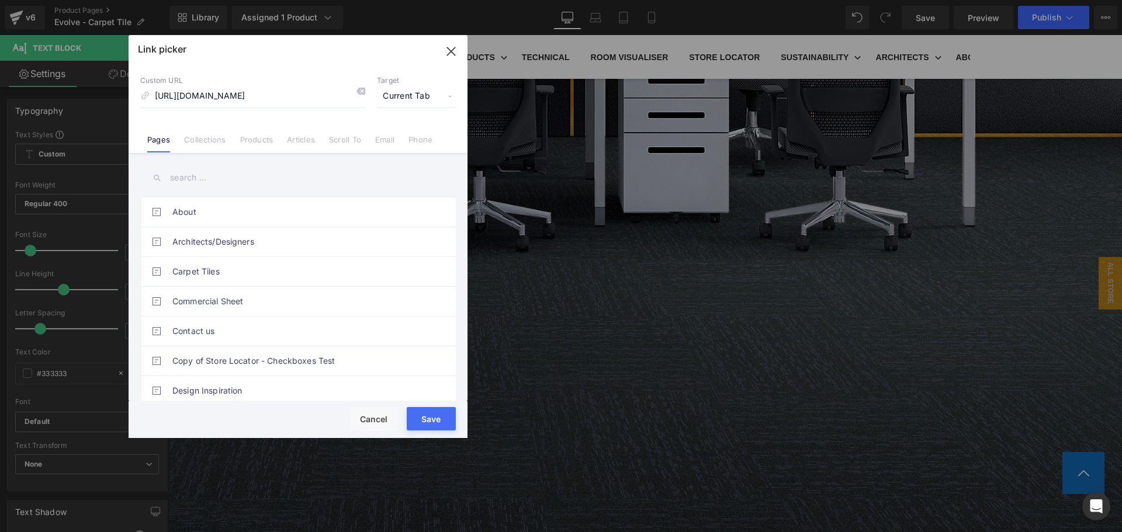
click at [404, 98] on span "Current Tab" at bounding box center [416, 96] width 79 height 22
click at [404, 141] on li "New Tab" at bounding box center [416, 138] width 91 height 20
click at [437, 420] on button "Save" at bounding box center [431, 418] width 49 height 23
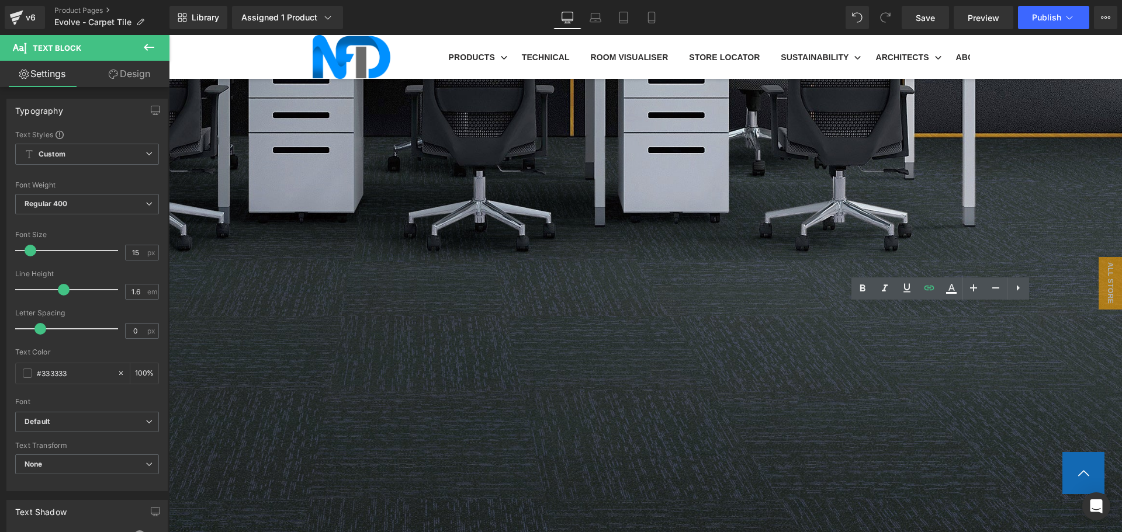
click at [169, 35] on link at bounding box center [169, 35] width 0 height 0
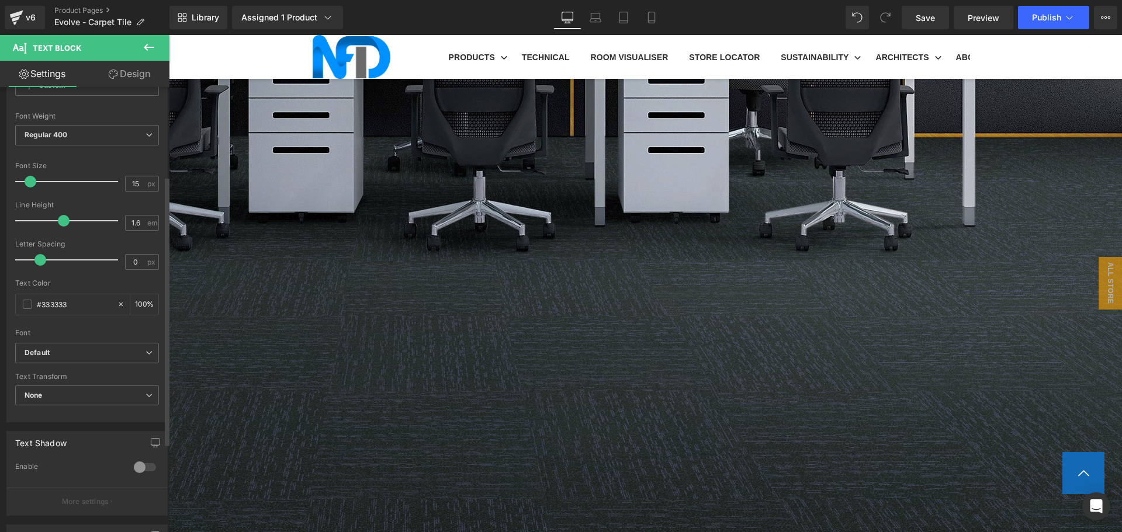
scroll to position [234, 0]
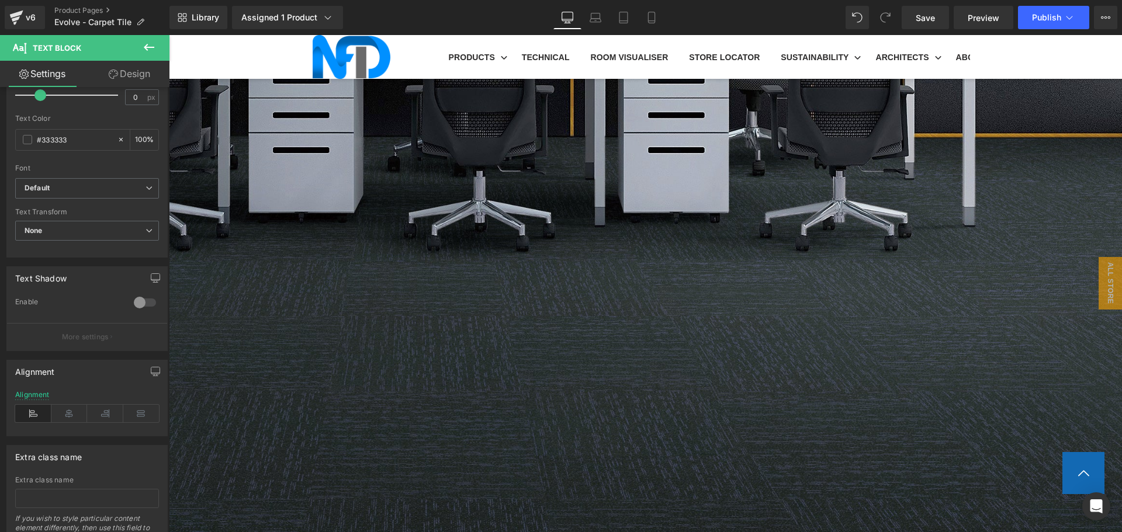
click at [169, 35] on span "Text Block" at bounding box center [169, 35] width 0 height 0
click at [27, 414] on icon at bounding box center [33, 414] width 36 height 18
click at [169, 35] on span "Icon List" at bounding box center [169, 35] width 0 height 0
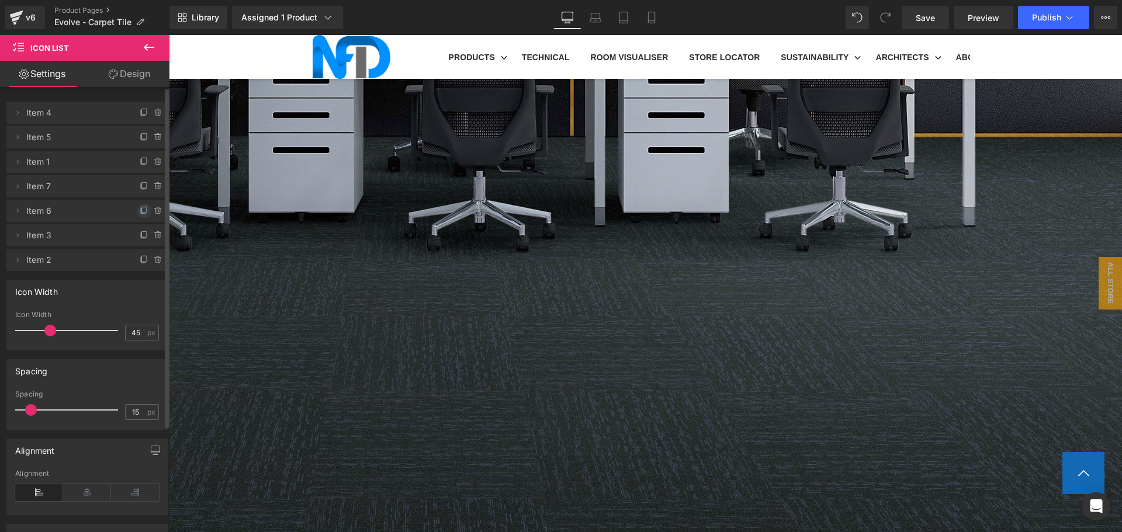
click at [140, 213] on icon at bounding box center [144, 210] width 9 height 9
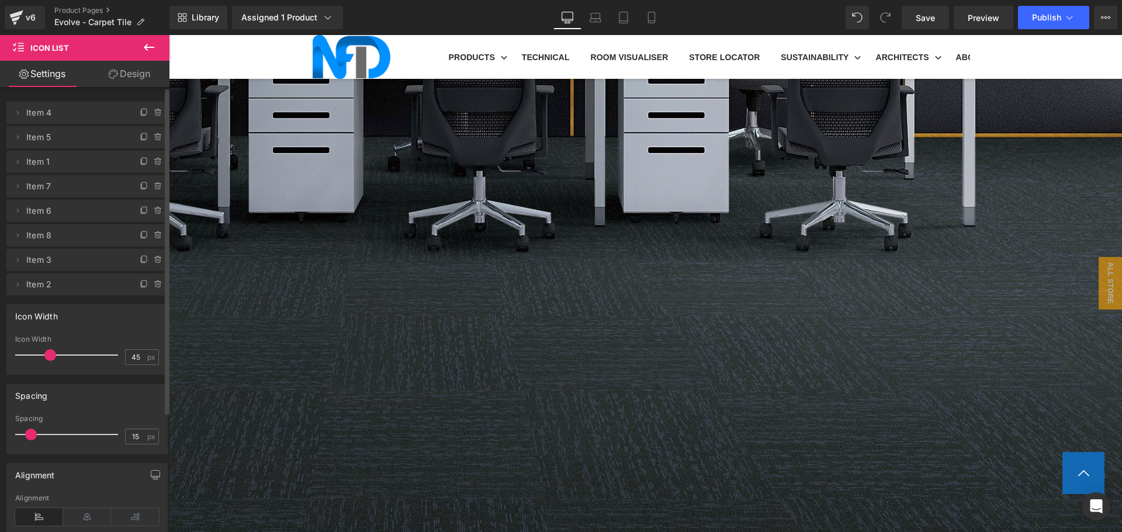
click at [169, 35] on icon at bounding box center [169, 35] width 0 height 0
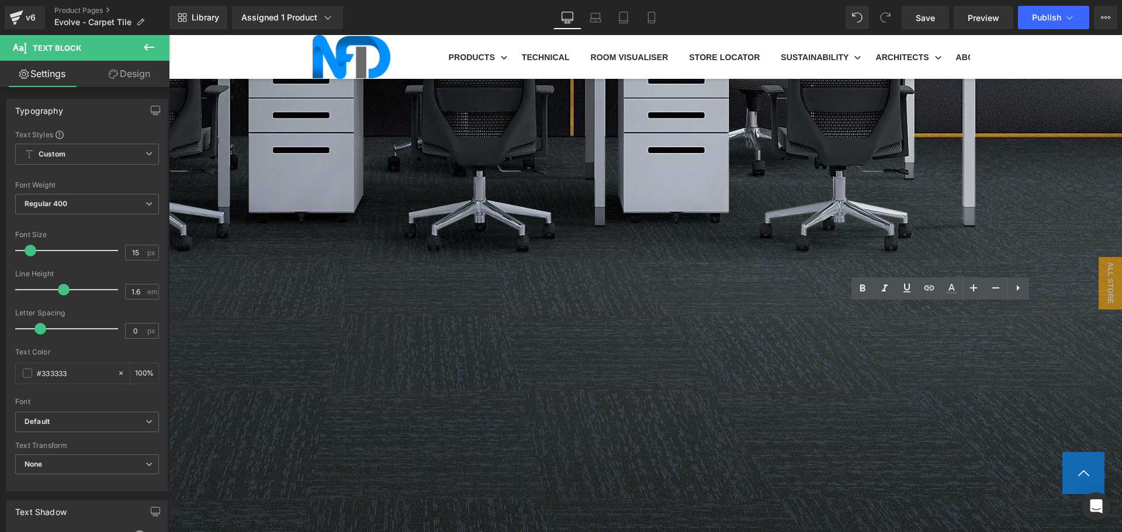
drag, startPoint x: 977, startPoint y: 310, endPoint x: 950, endPoint y: 313, distance: 26.4
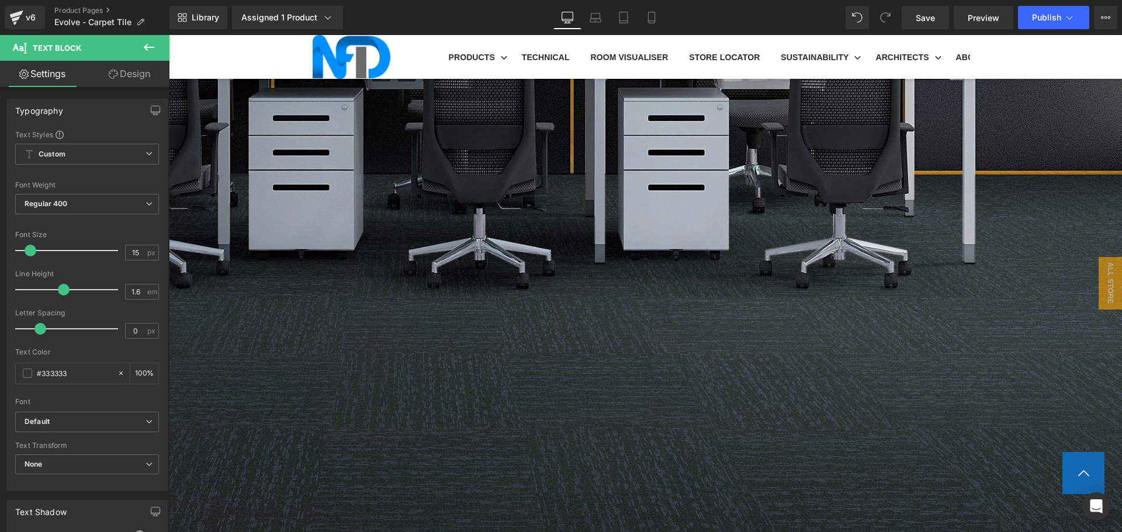
scroll to position [584, 0]
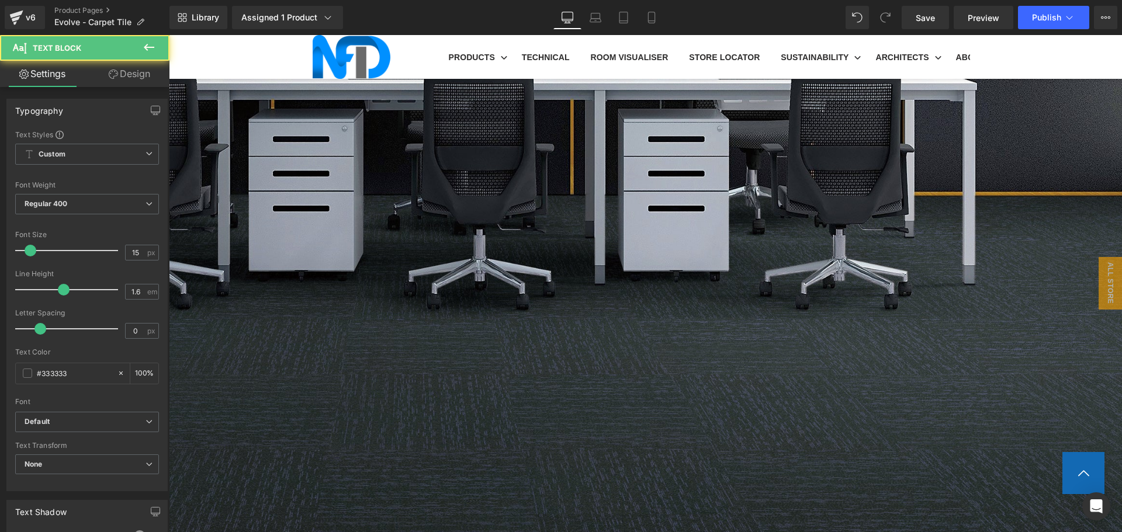
drag, startPoint x: 971, startPoint y: 373, endPoint x: 820, endPoint y: 373, distance: 150.8
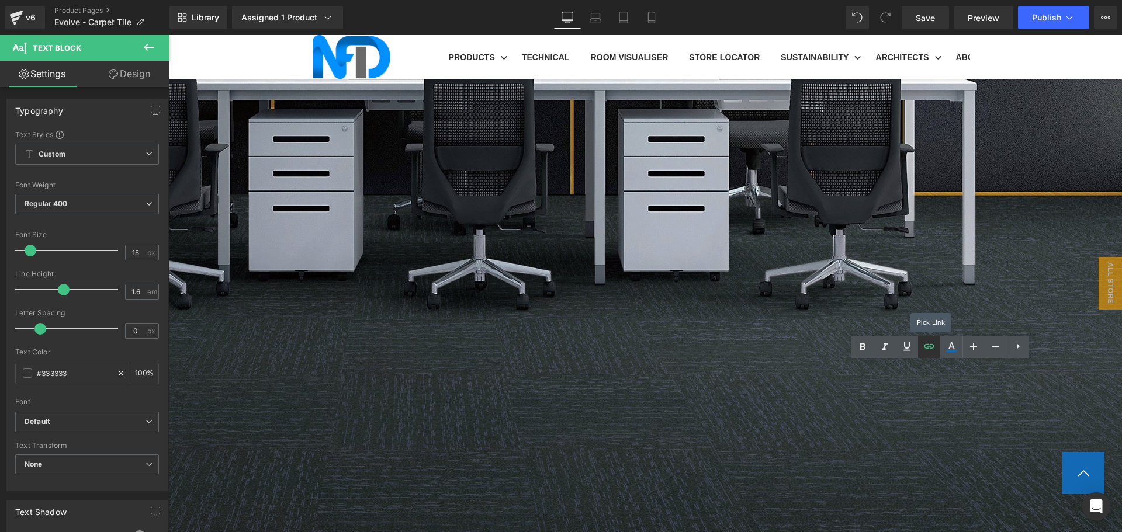
click at [929, 351] on icon at bounding box center [929, 347] width 14 height 14
type input "https://cdn.shopify.com/s/files/1/0075/7501/1395/files/NFD_Evolve_Plus_-_Fire_T…"
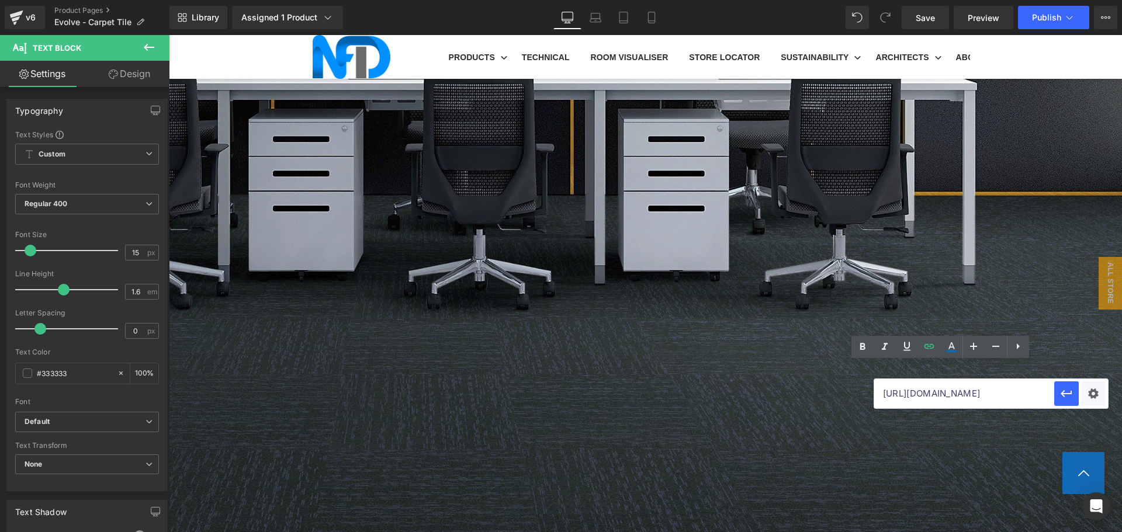
click at [944, 393] on input "https://cdn.shopify.com/s/files/1/0075/7501/1395/files/NFD_Evolve_Plus_-_Fire_T…" at bounding box center [964, 393] width 180 height 29
click at [944, 392] on input "https://cdn.shopify.com/s/files/1/0075/7501/1395/files/NFD_Evolve_Plus_-_Fire_T…" at bounding box center [964, 393] width 180 height 29
paste input "https://cdn.shopify.com/s/files/1/0075/7501/1395/files/NFD-Evolve-FireTest.pdf?…"
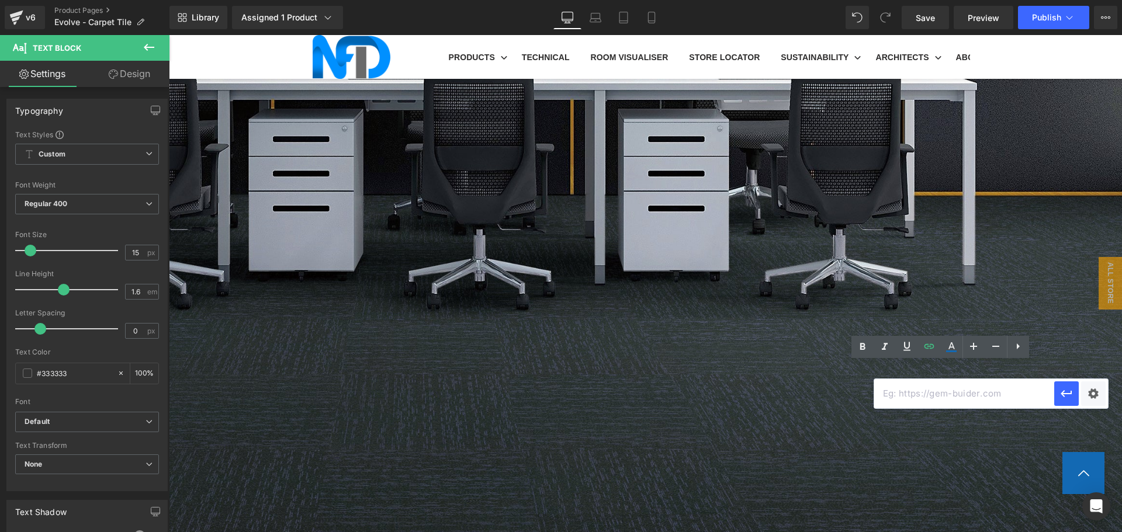
type input "https://cdn.shopify.com/s/files/1/0075/7501/1395/files/NFD-Evolve-FireTest.pdf?…"
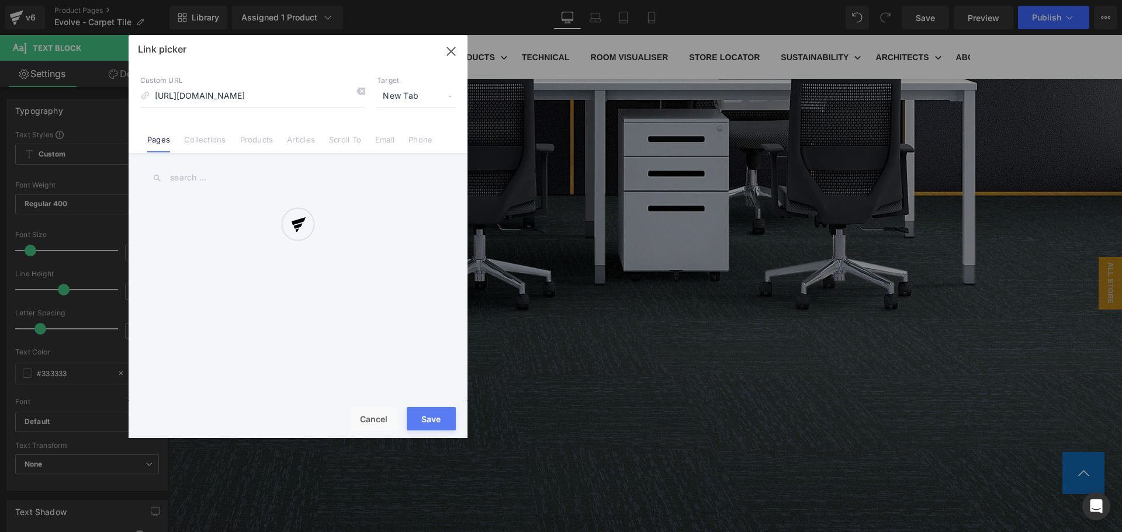
click at [1085, 0] on div "Text Color Highlight Color #333333 Edit or remove link: Edit - Unlink - Cancel …" at bounding box center [561, 0] width 1122 height 0
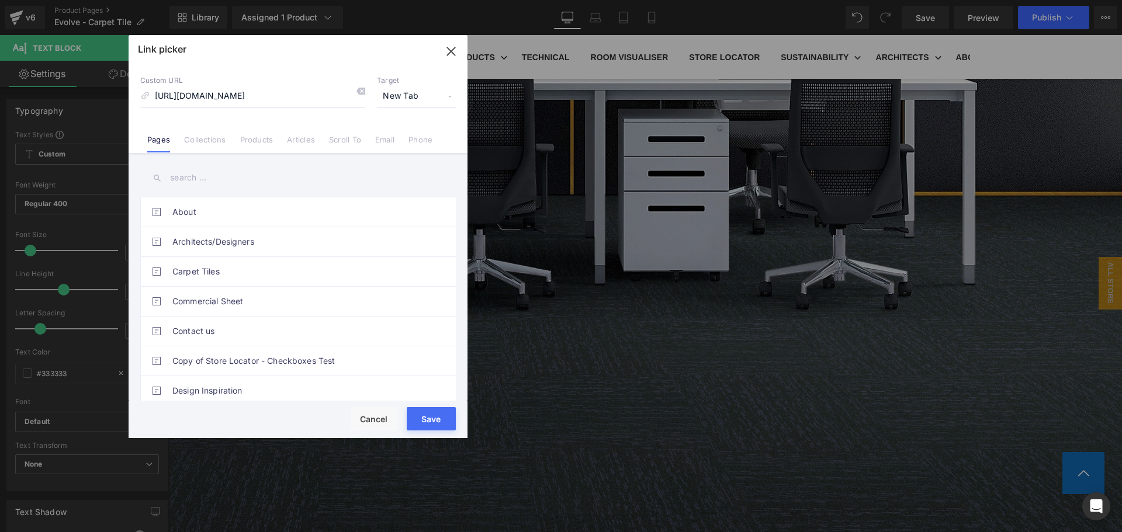
scroll to position [0, 0]
click at [450, 428] on button "Save" at bounding box center [431, 418] width 49 height 23
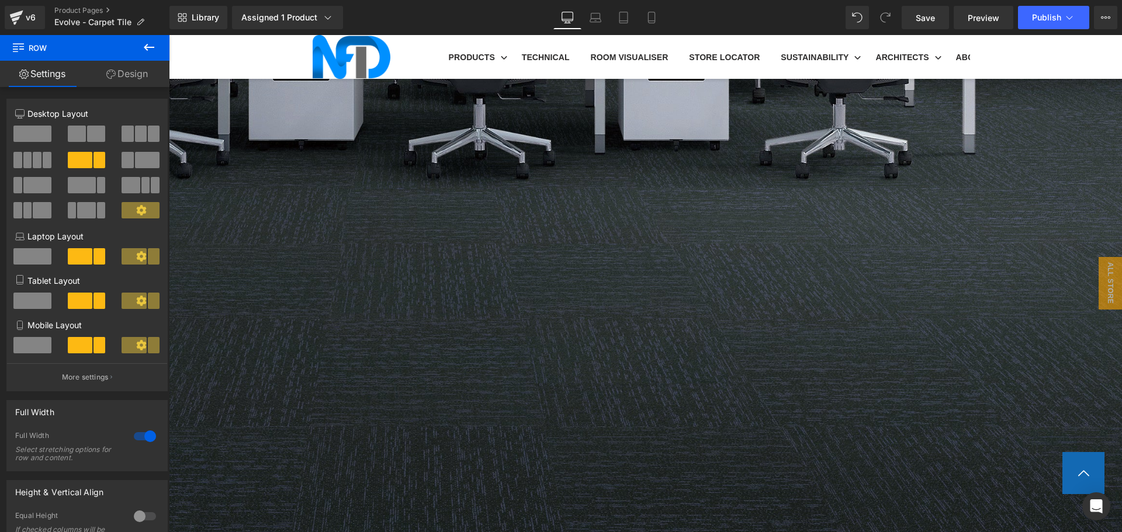
scroll to position [818, 0]
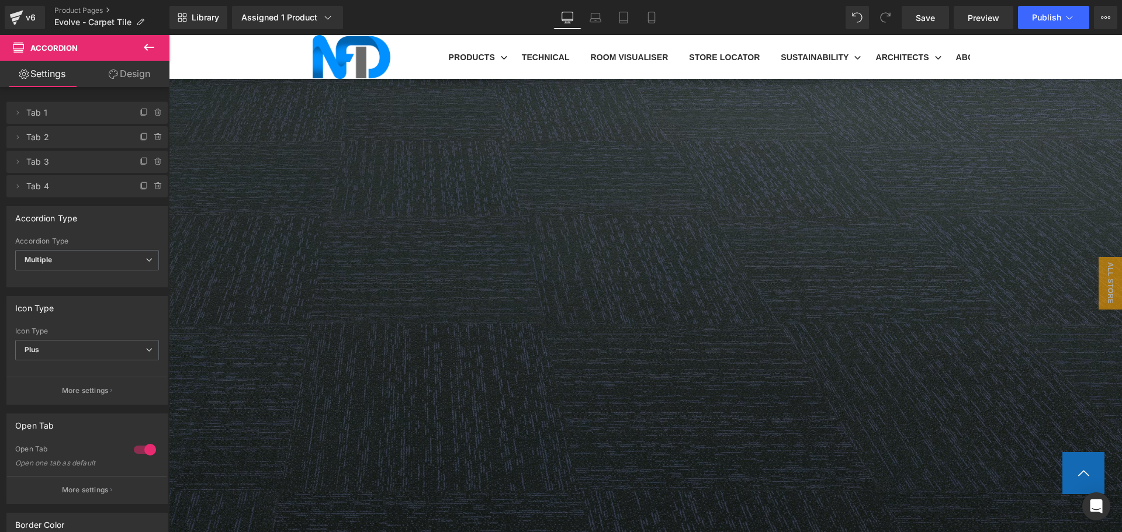
drag, startPoint x: 1033, startPoint y: 1, endPoint x: 1063, endPoint y: 29, distance: 41.4
click at [1063, 29] on div "Library Assigned 1 Product Product Preview Evolve Manage assigned products Desk…" at bounding box center [645, 17] width 953 height 35
click at [1054, 20] on span "Publish" at bounding box center [1046, 17] width 29 height 9
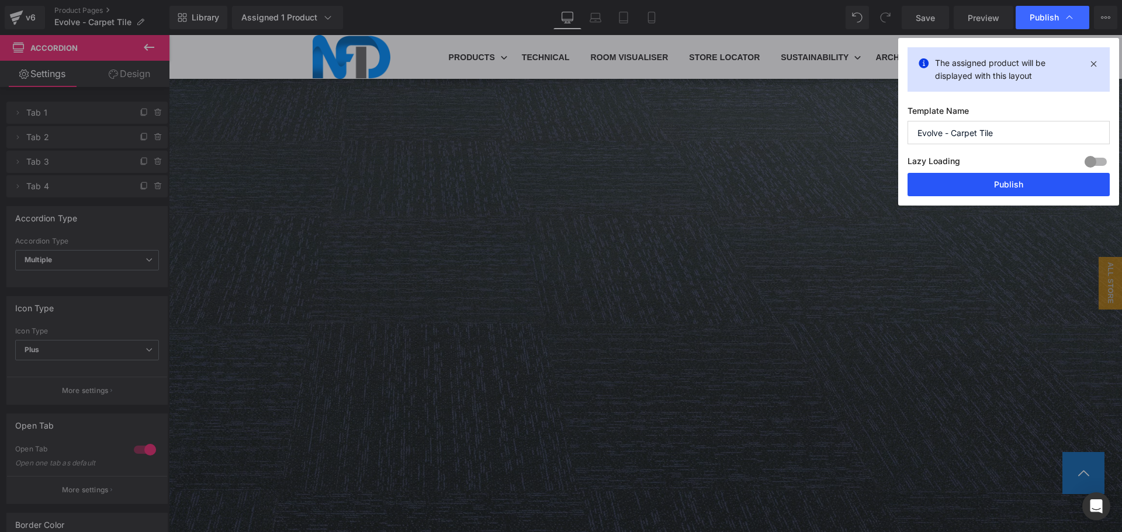
click at [1040, 188] on button "Publish" at bounding box center [1009, 184] width 202 height 23
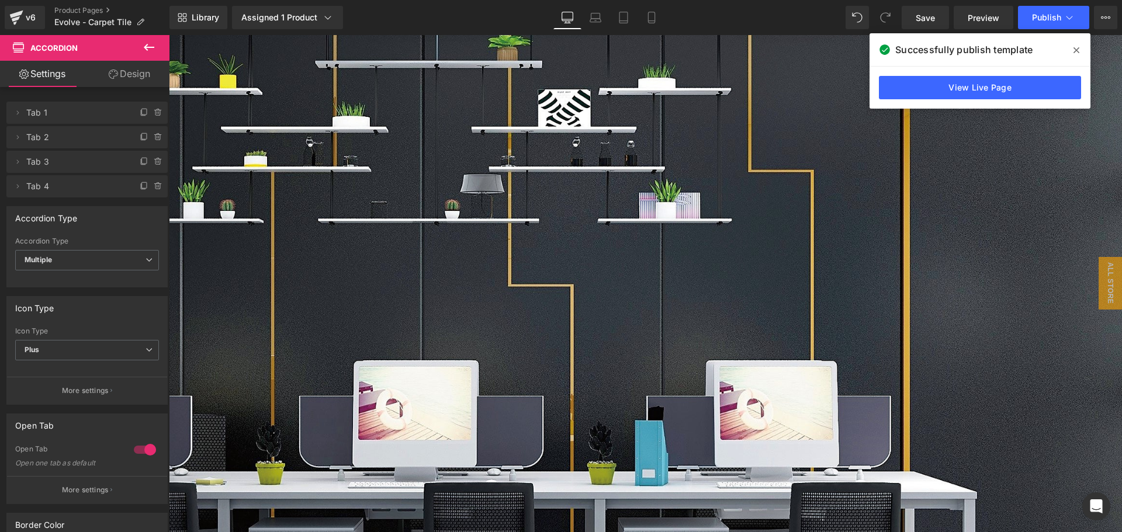
scroll to position [0, 0]
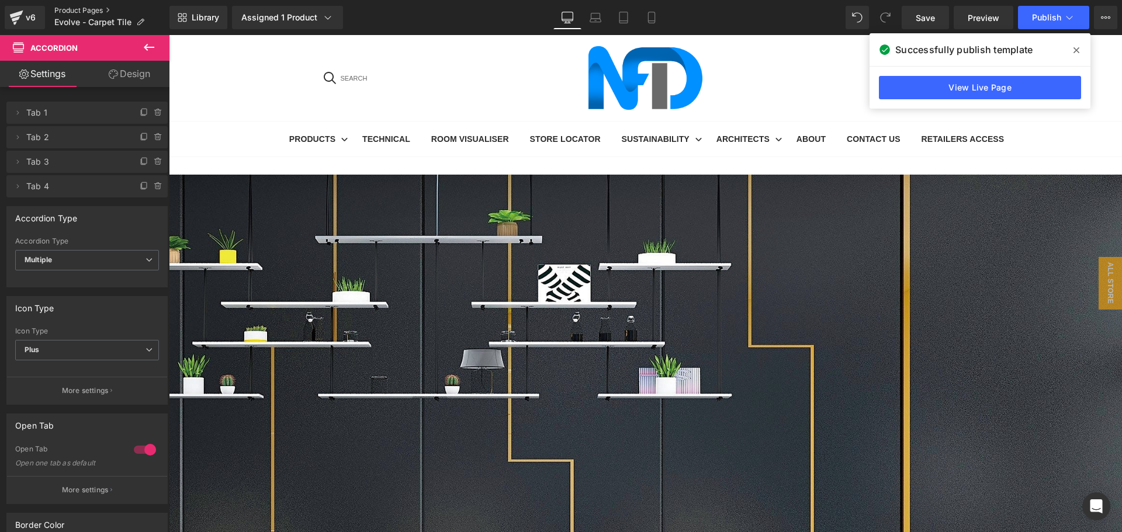
click at [84, 9] on link "Product Pages" at bounding box center [111, 10] width 115 height 9
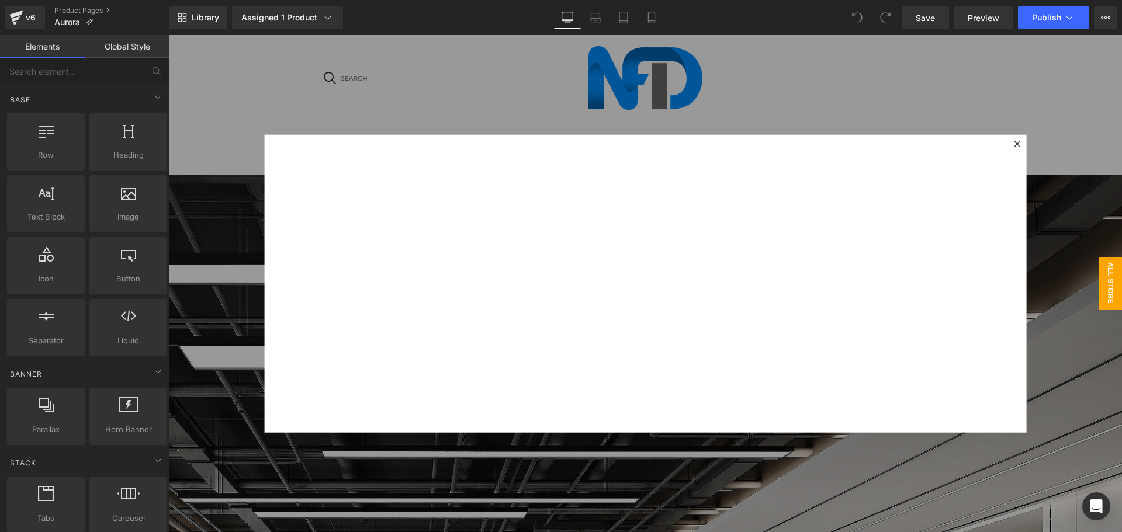
click at [1014, 141] on icon at bounding box center [1017, 143] width 7 height 7
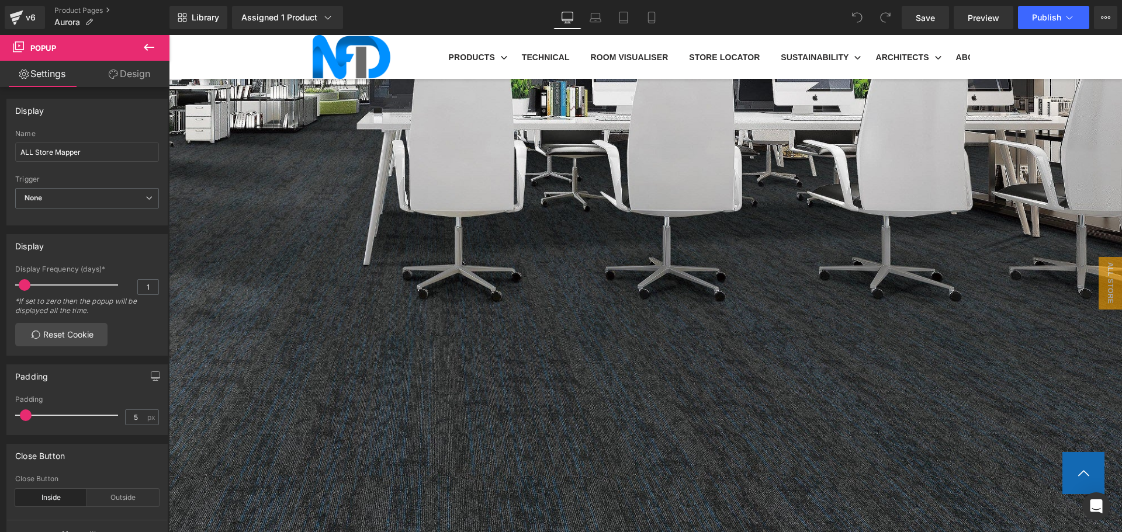
scroll to position [643, 0]
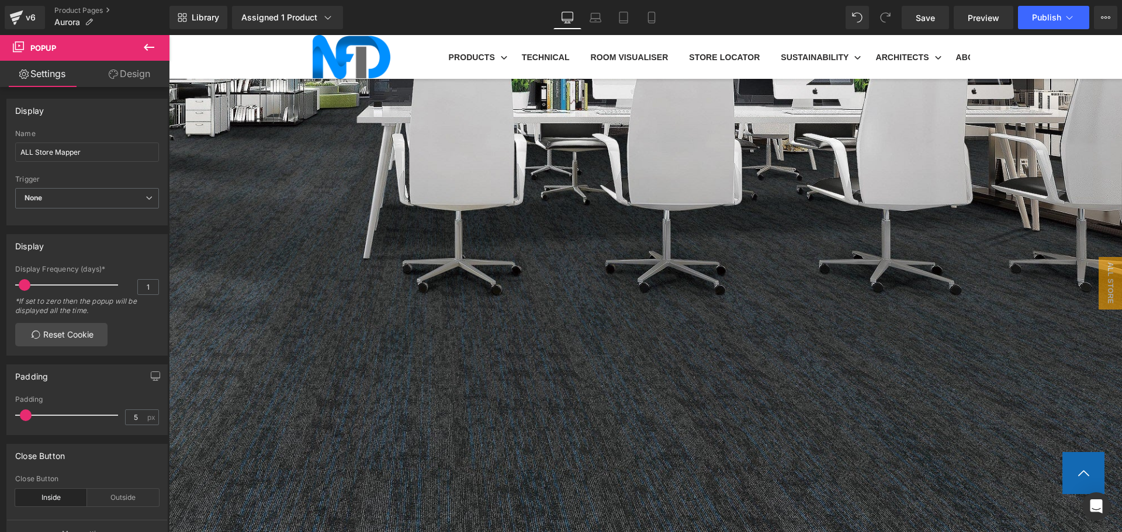
click at [169, 35] on span "Text Block" at bounding box center [169, 35] width 0 height 0
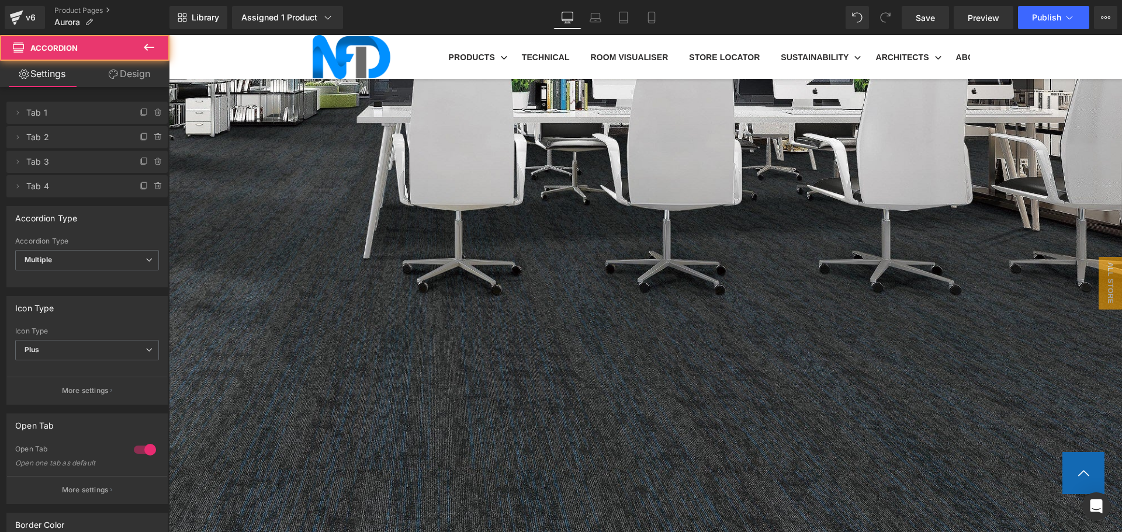
click at [169, 35] on icon at bounding box center [169, 35] width 0 height 0
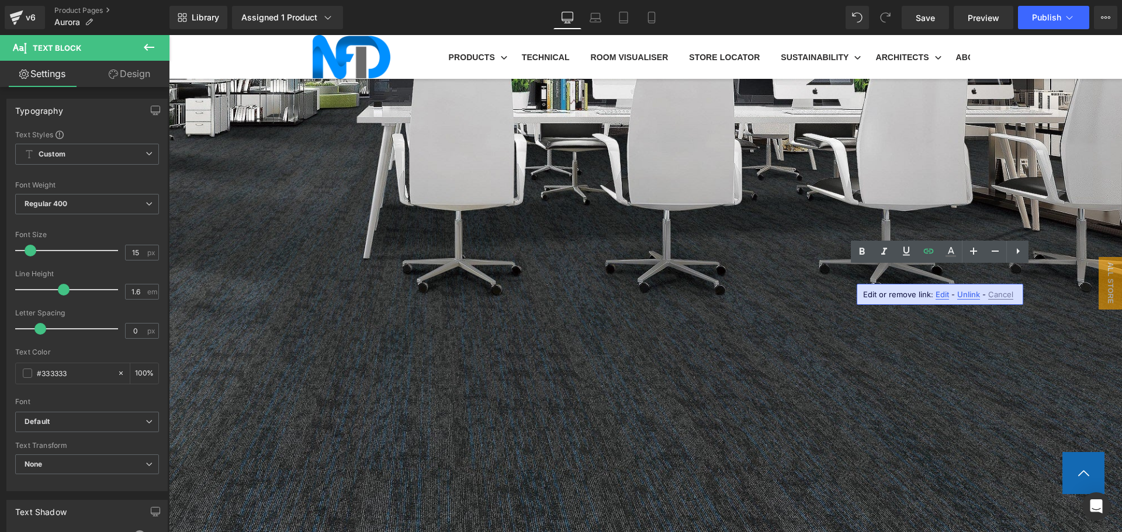
click at [936, 292] on span "Edit" at bounding box center [942, 295] width 13 height 10
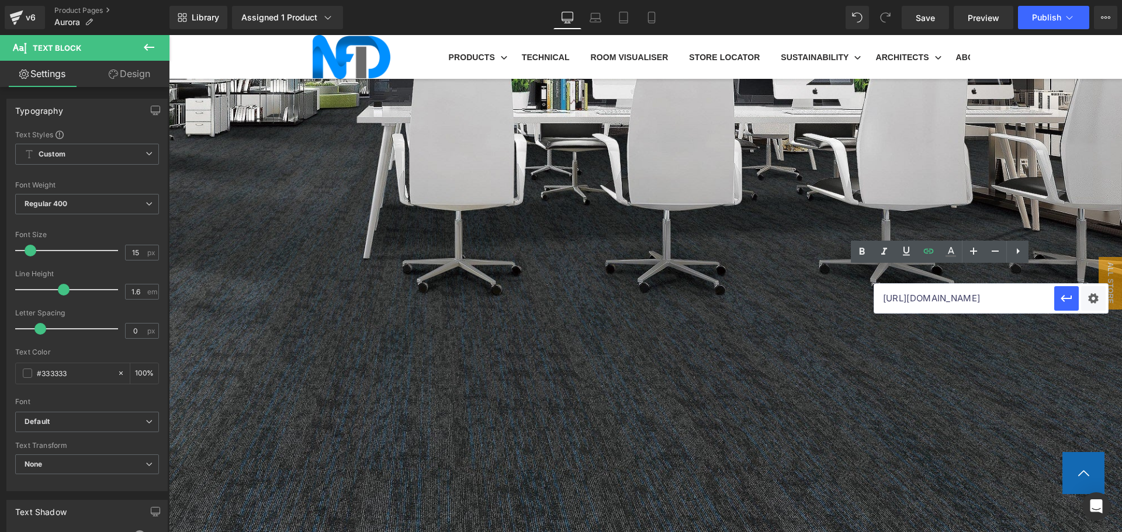
click at [935, 295] on input "[URL][DOMAIN_NAME]" at bounding box center [964, 298] width 180 height 29
paste input "[URL][DOMAIN_NAME]"
type input "[URL][DOMAIN_NAME]"
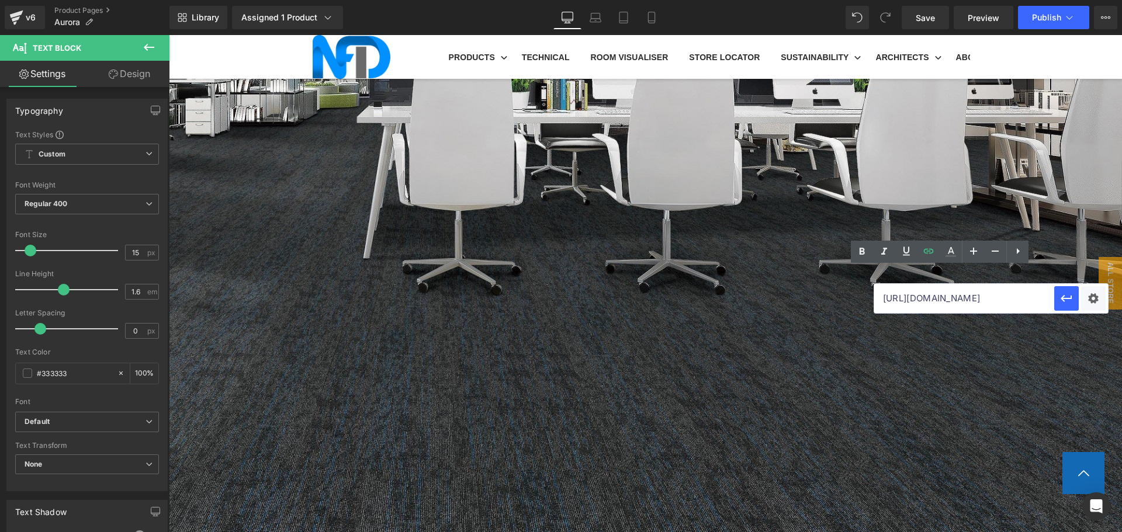
scroll to position [0, 266]
click at [1099, 0] on div "Text Color Highlight Color #333333 Edit or remove link: Edit - Unlink - Cancel …" at bounding box center [561, 0] width 1122 height 0
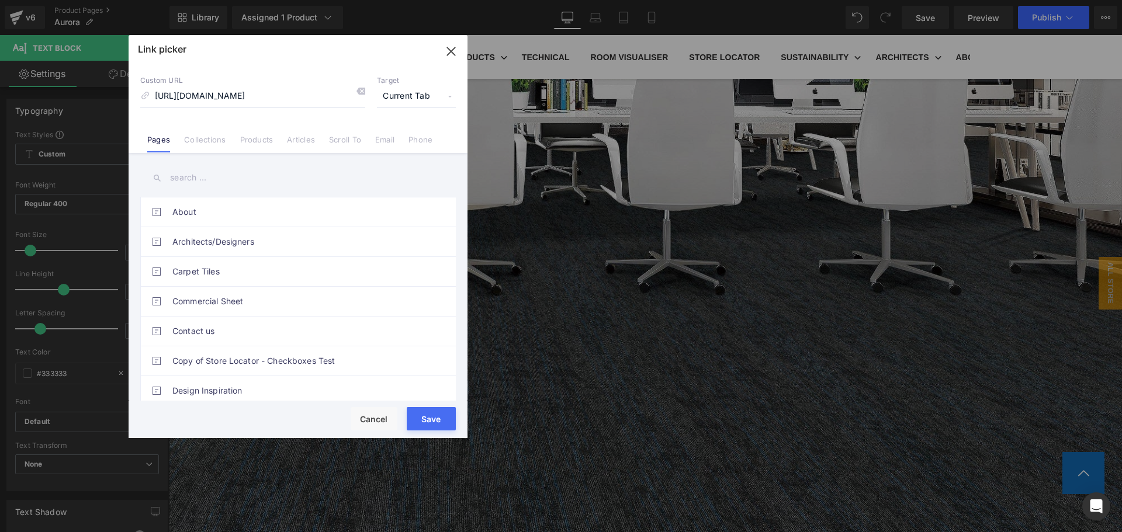
scroll to position [0, 0]
click at [404, 94] on span "Current Tab" at bounding box center [416, 96] width 79 height 22
click at [394, 131] on li "New Tab" at bounding box center [416, 138] width 91 height 20
click at [435, 424] on button "Save" at bounding box center [431, 418] width 49 height 23
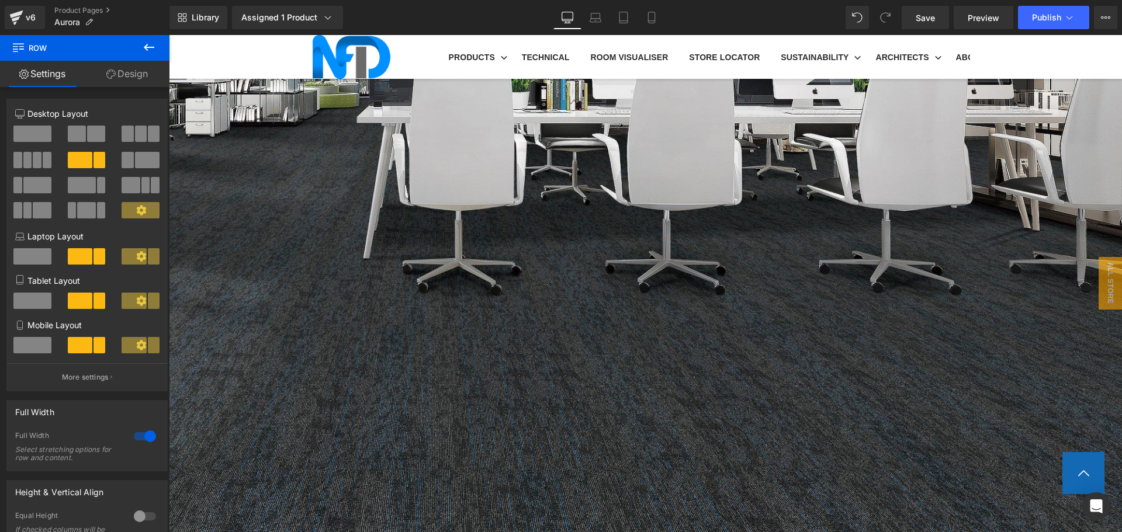
click at [169, 35] on link at bounding box center [169, 35] width 0 height 0
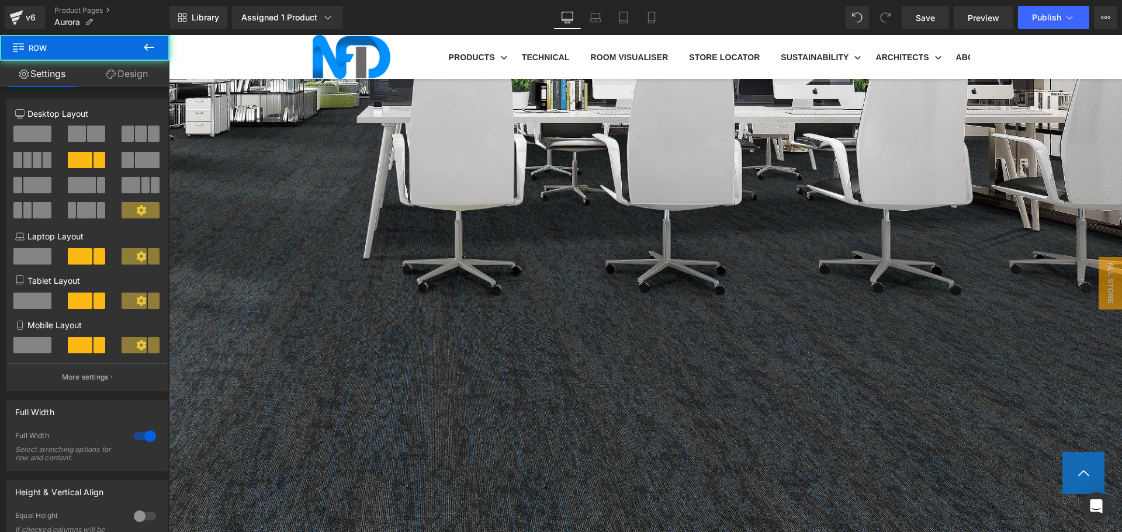
click at [169, 35] on icon at bounding box center [169, 35] width 0 height 0
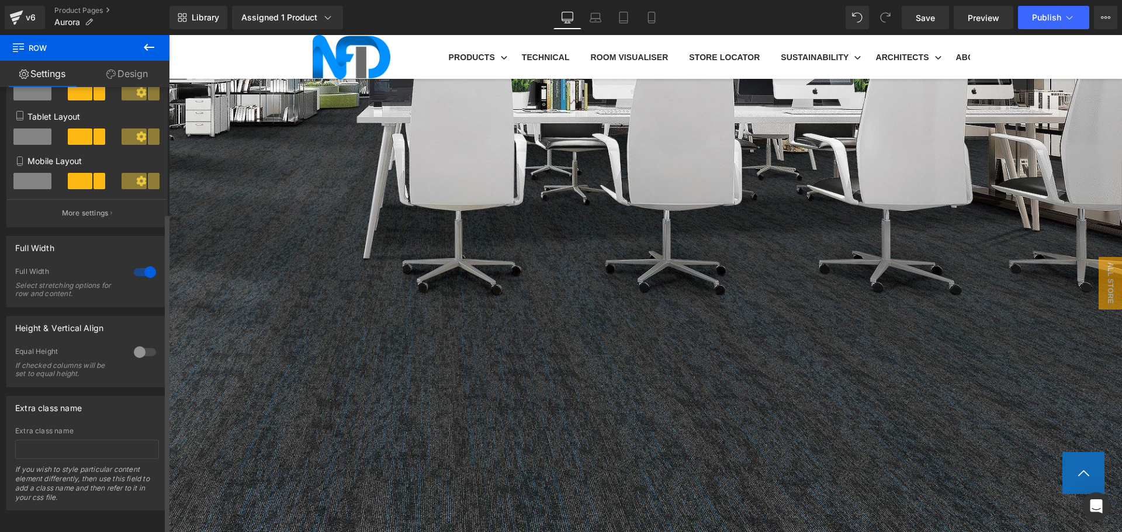
scroll to position [175, 0]
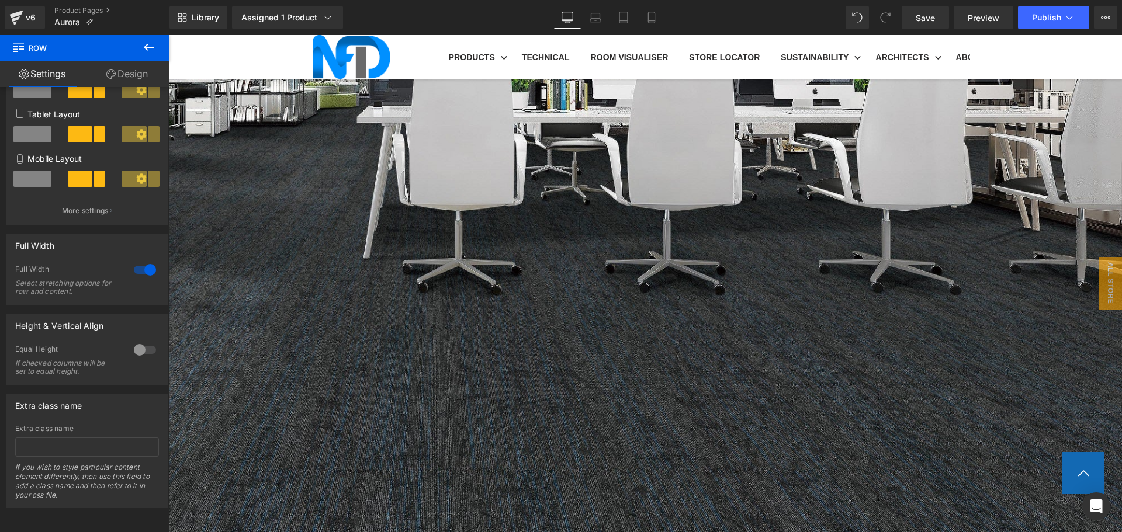
click at [132, 75] on link "Design" at bounding box center [127, 74] width 85 height 26
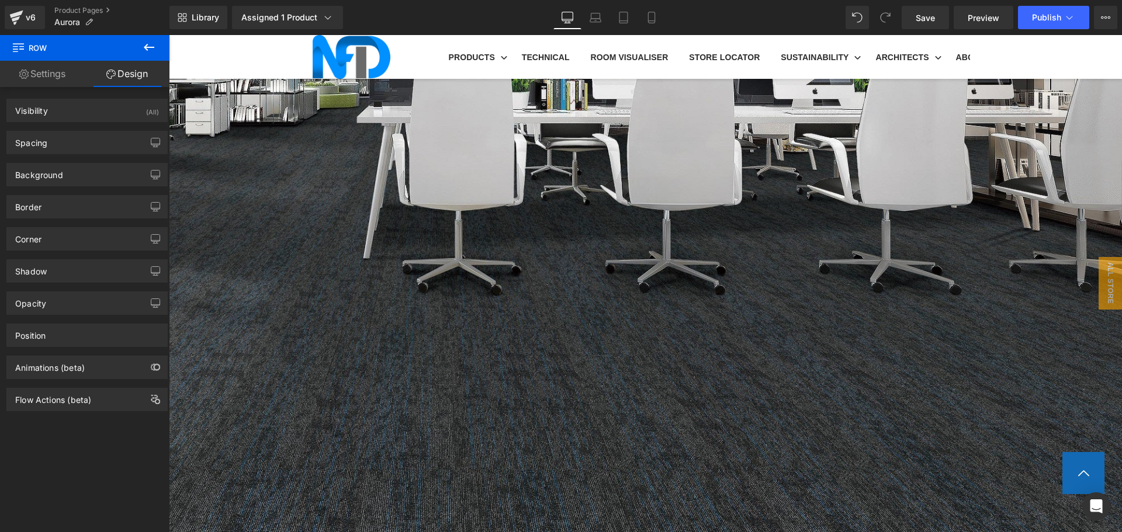
click at [169, 35] on icon at bounding box center [169, 35] width 0 height 0
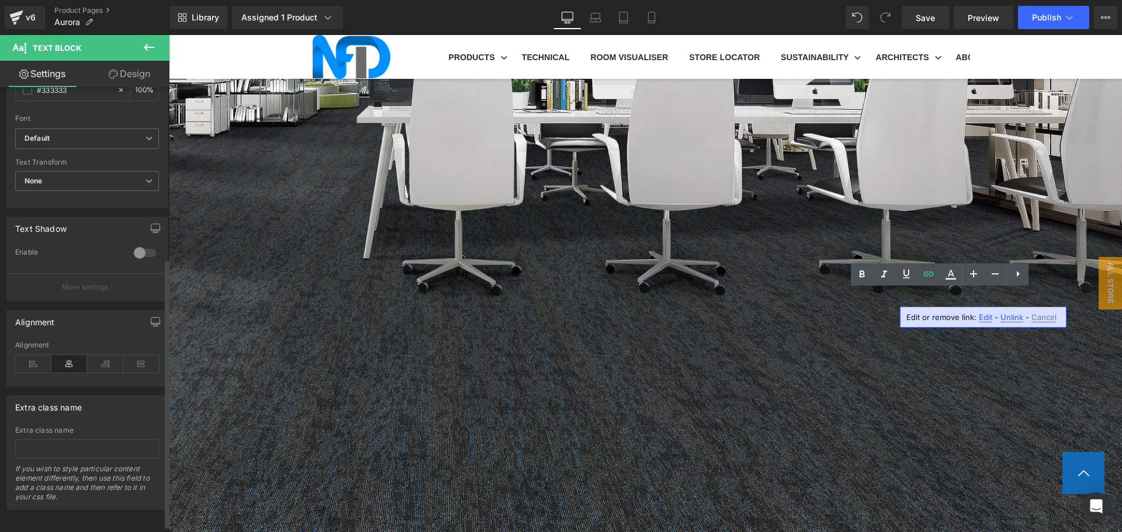
scroll to position [292, 0]
click at [39, 354] on icon at bounding box center [33, 363] width 36 height 18
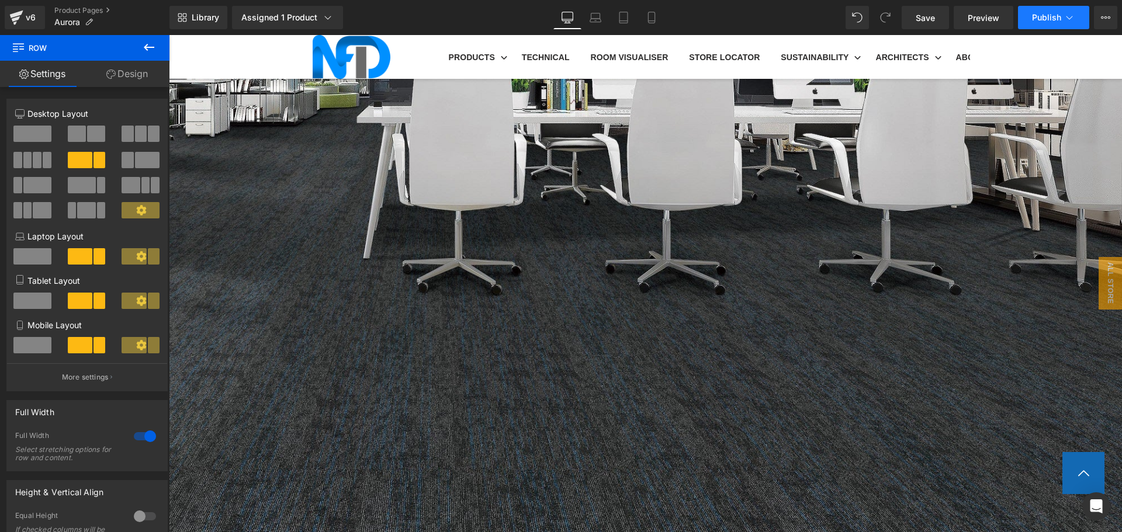
click at [1032, 15] on span "Publish" at bounding box center [1046, 17] width 29 height 9
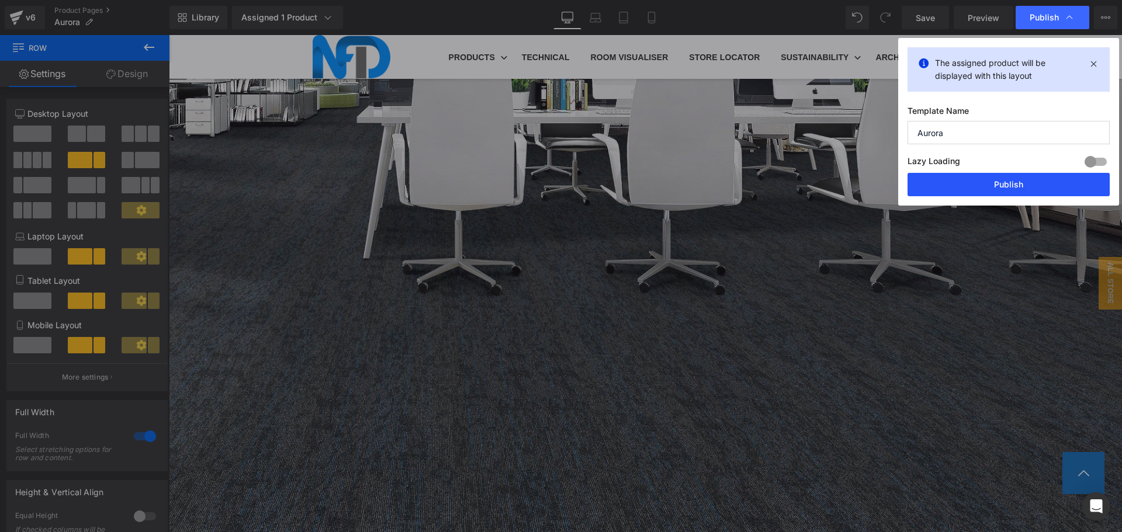
click at [994, 186] on button "Publish" at bounding box center [1009, 184] width 202 height 23
